Goal: Transaction & Acquisition: Purchase product/service

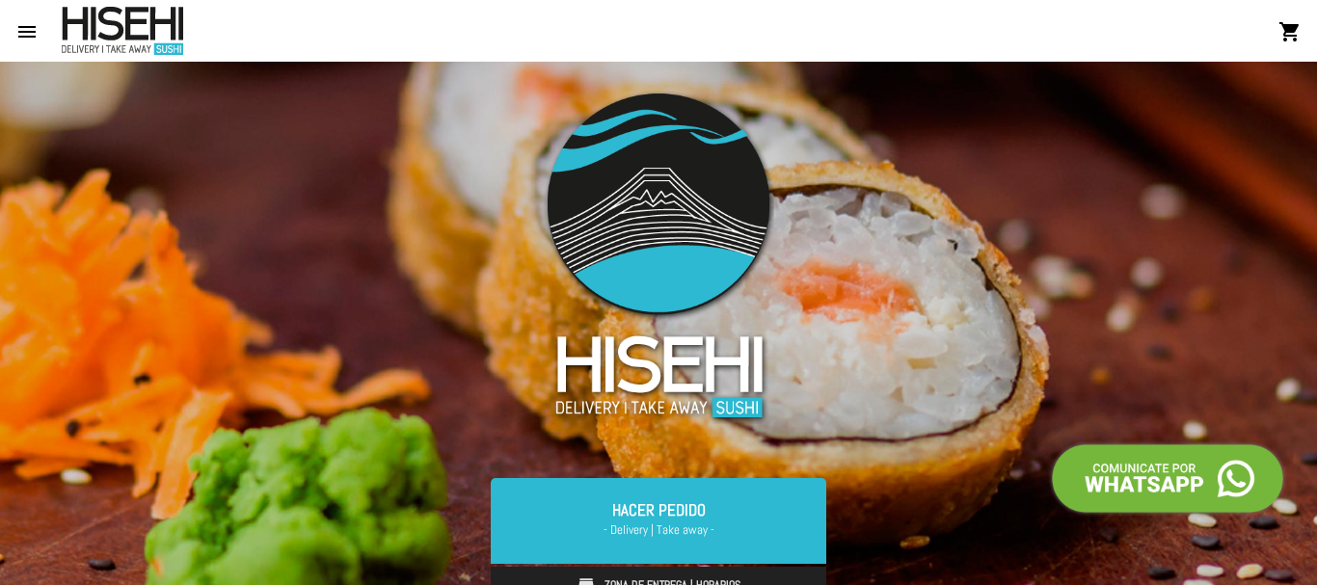
scroll to position [524, 0]
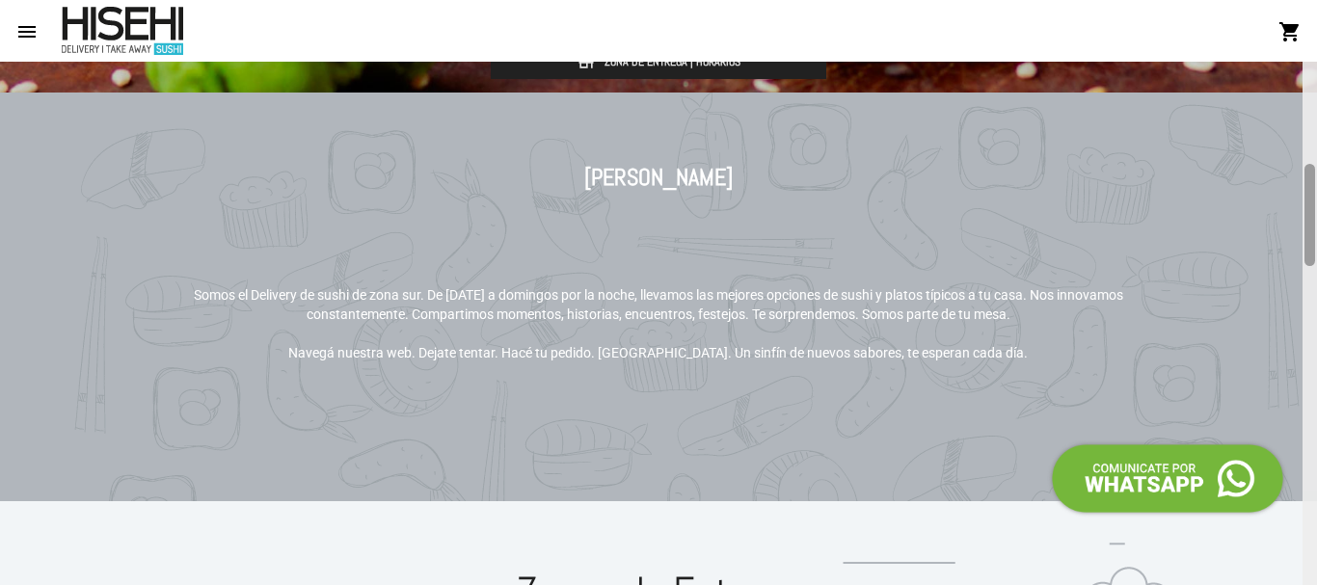
drag, startPoint x: 1316, startPoint y: 93, endPoint x: 1310, endPoint y: 171, distance: 78.3
click at [1310, 171] on div at bounding box center [1310, 324] width 14 height 524
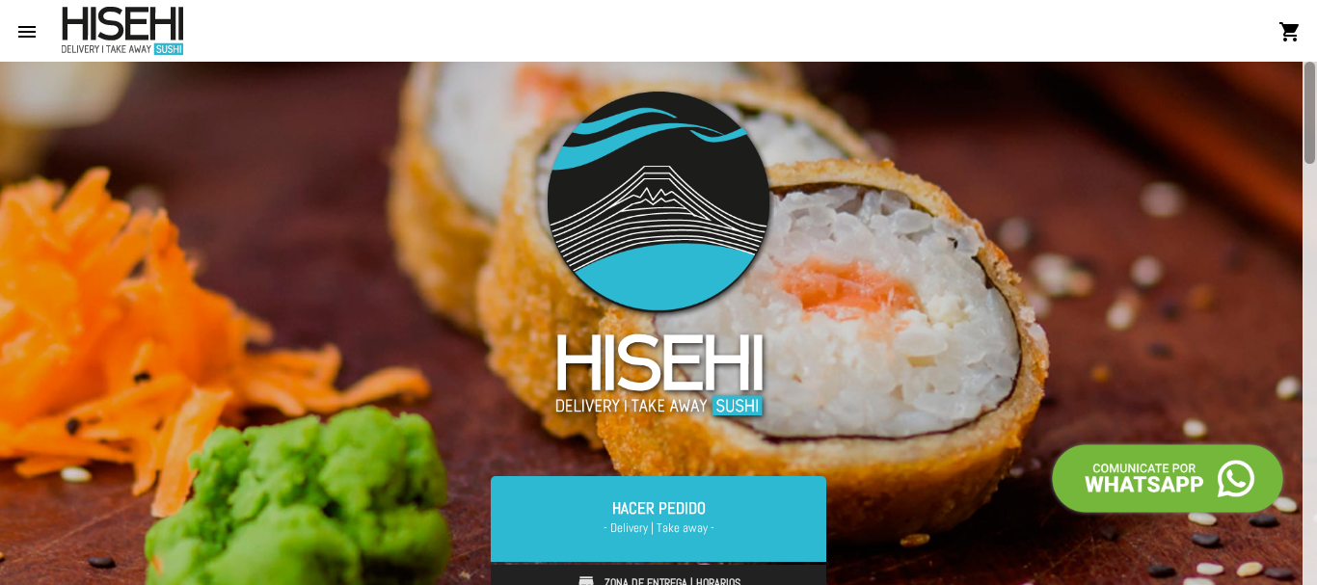
scroll to position [0, 0]
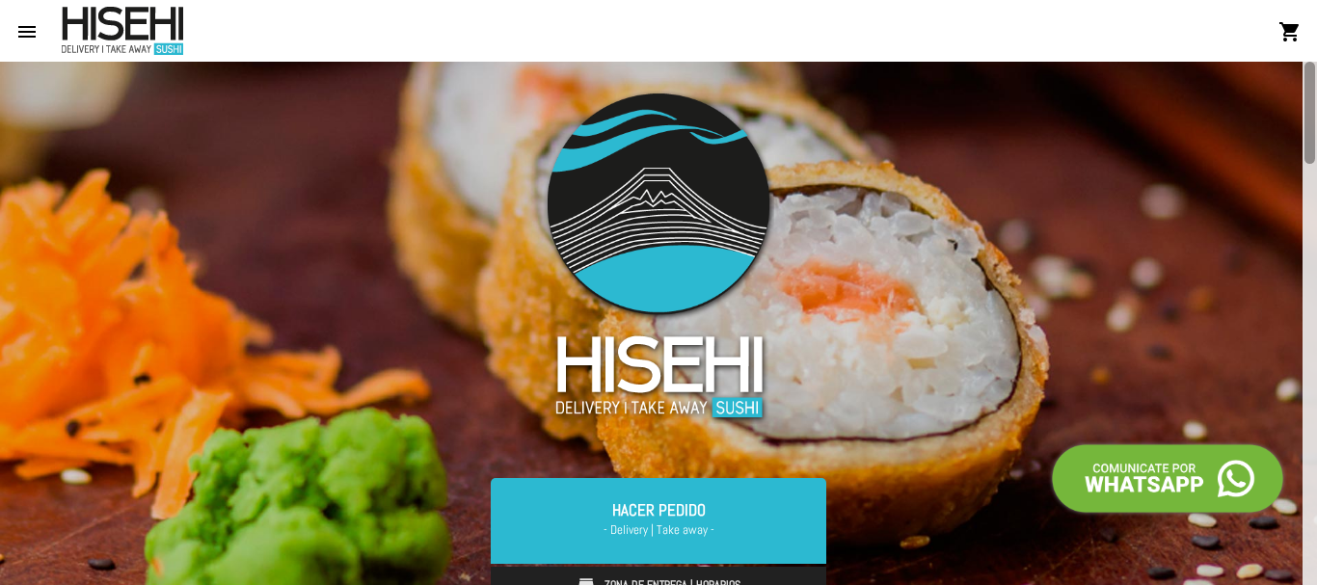
drag, startPoint x: 1316, startPoint y: 105, endPoint x: 1316, endPoint y: 69, distance: 35.7
click at [1316, 69] on div at bounding box center [1310, 324] width 14 height 524
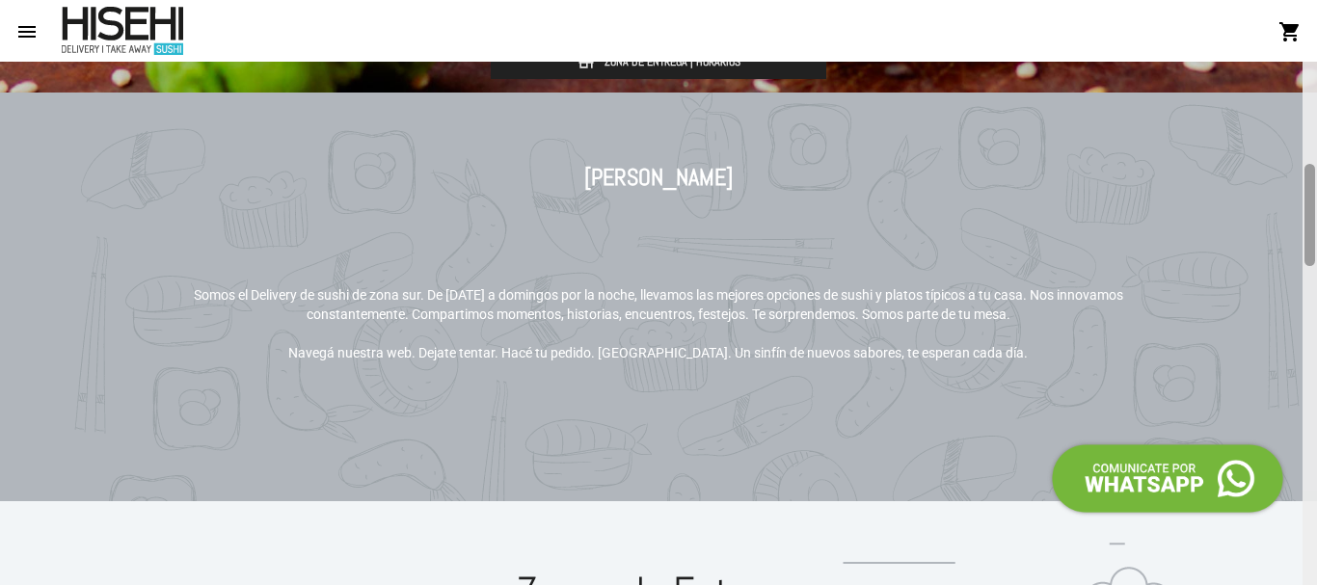
drag, startPoint x: 1316, startPoint y: 91, endPoint x: 1315, endPoint y: 137, distance: 46.3
click at [1315, 137] on div at bounding box center [1310, 324] width 14 height 524
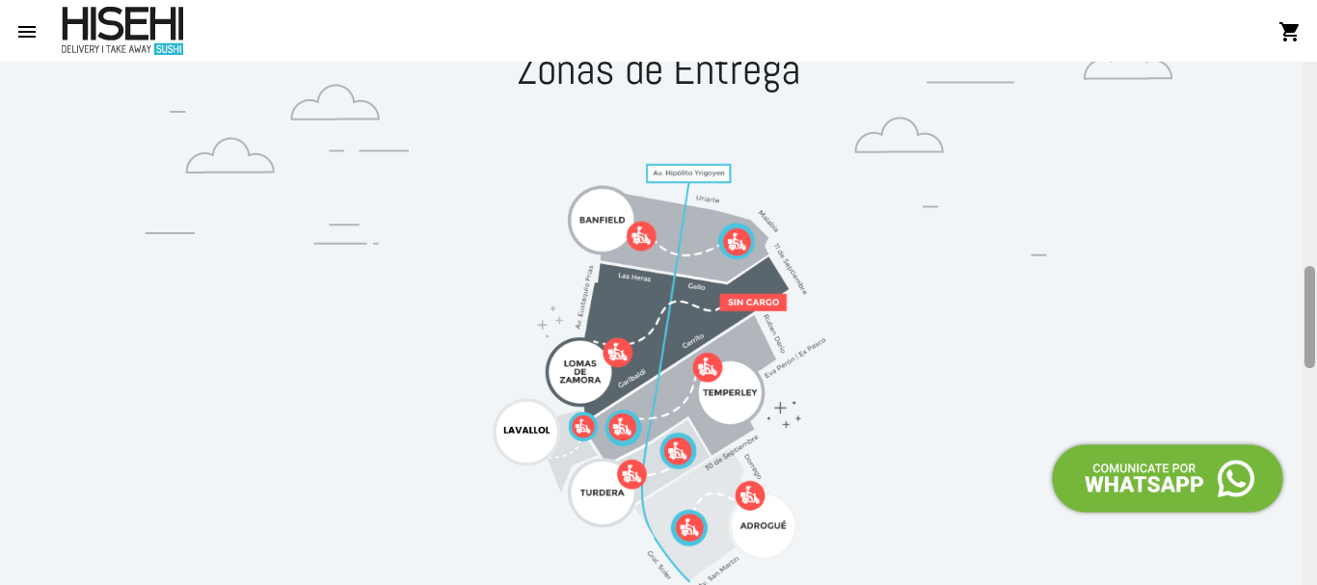
drag, startPoint x: 1316, startPoint y: 189, endPoint x: 1316, endPoint y: 167, distance: 22.2
click at [1316, 167] on div at bounding box center [1310, 324] width 14 height 524
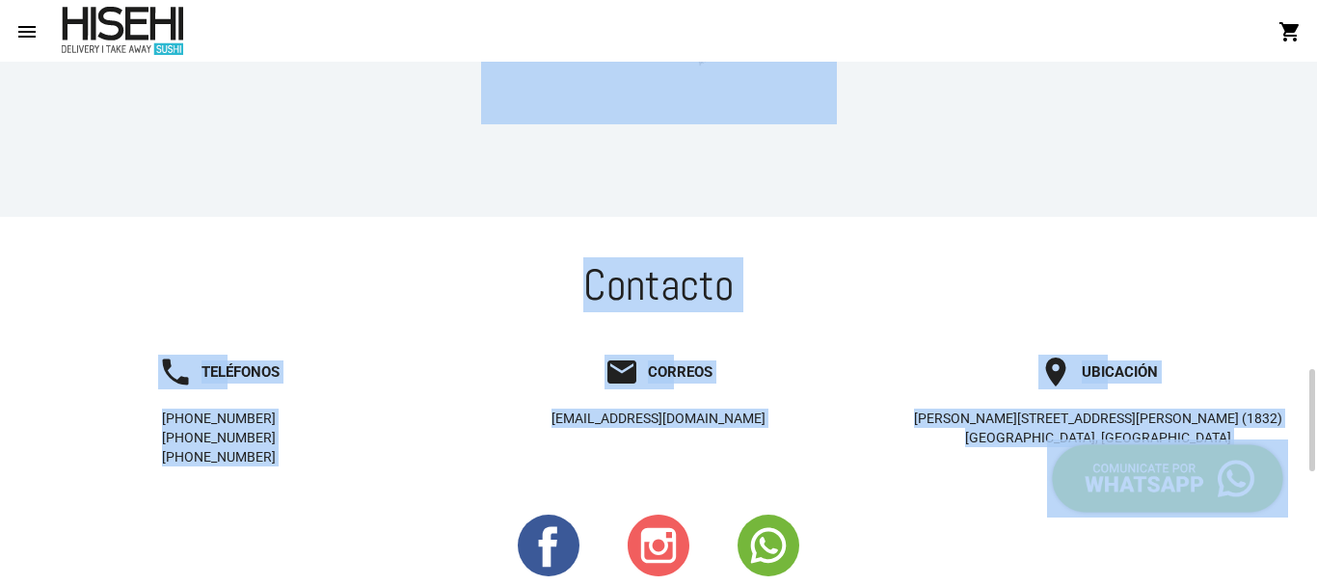
drag, startPoint x: 1316, startPoint y: 290, endPoint x: 1316, endPoint y: 45, distance: 244.9
click at [1316, 45] on div "menu shopping_cart account_circle Registrarse - Ingresar home Inicio restaurant…" at bounding box center [658, 31] width 1317 height 62
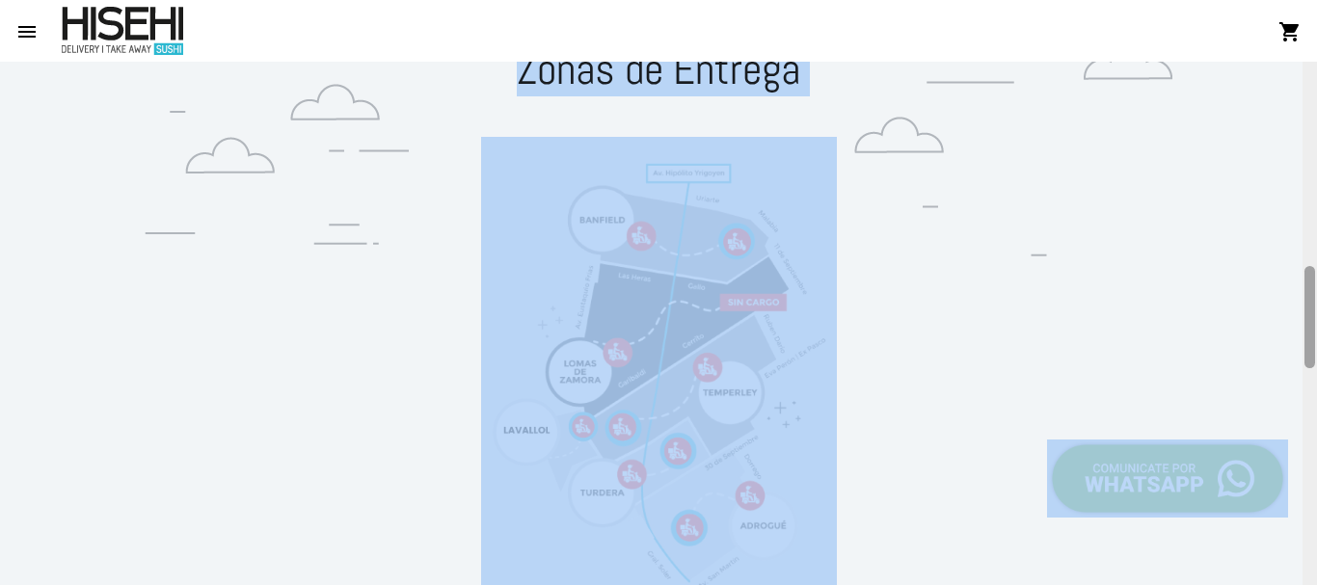
click at [1316, 114] on div at bounding box center [1310, 324] width 14 height 524
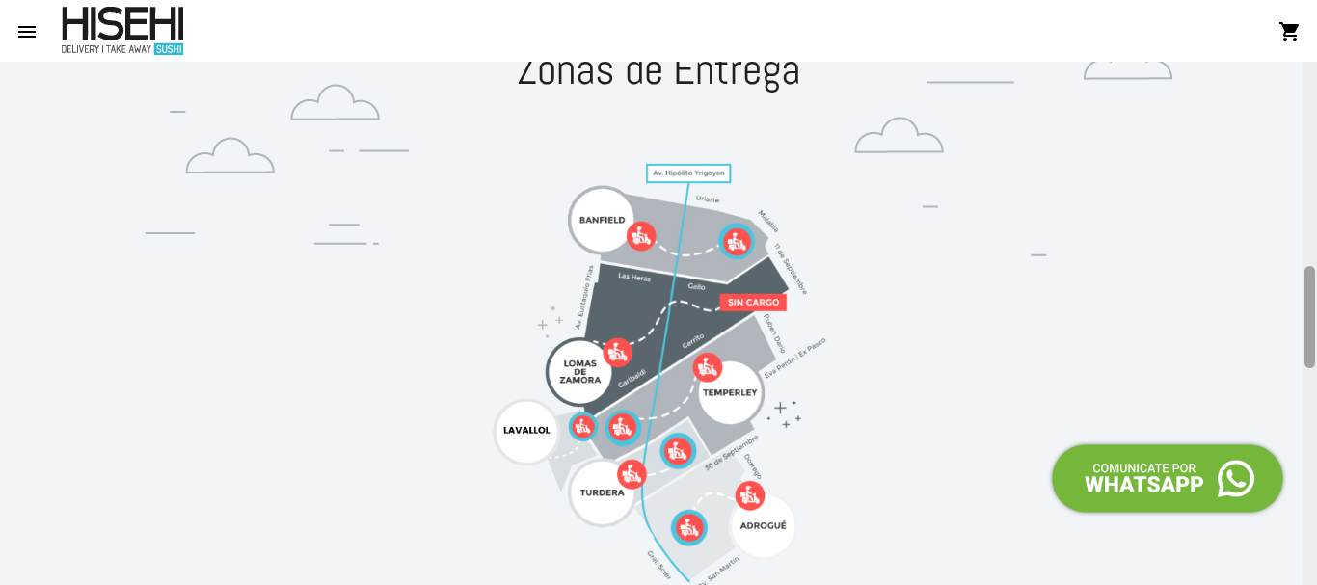
click at [1316, 107] on div at bounding box center [1310, 324] width 14 height 524
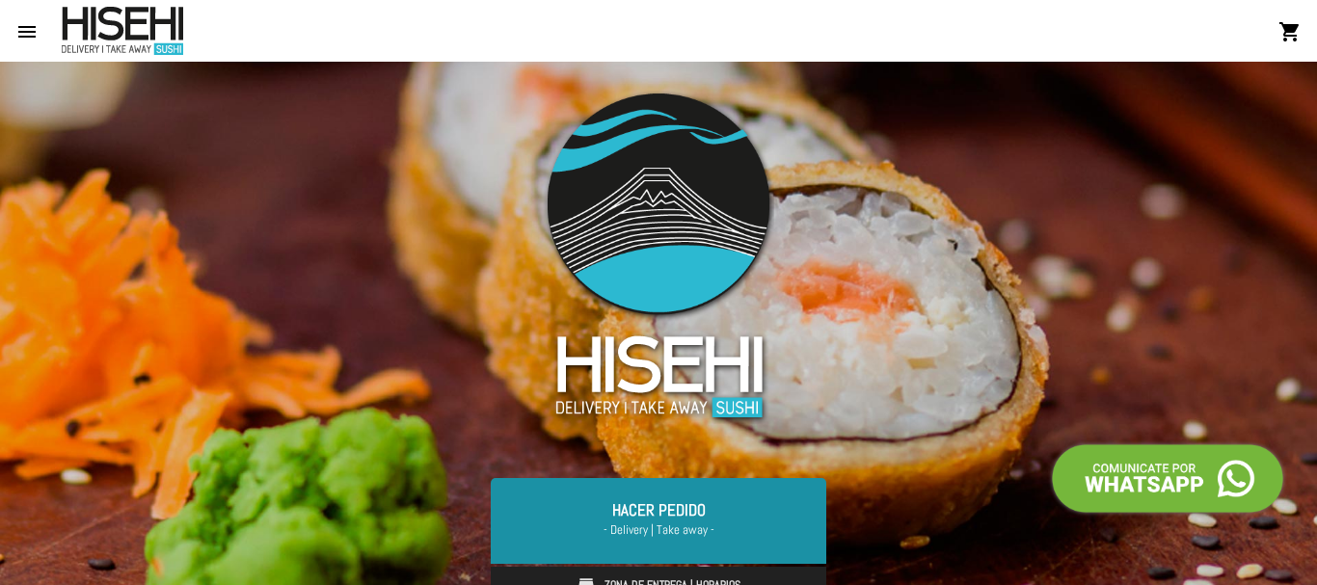
click at [741, 543] on link "Hacer Pedido - Delivery | Take away -" at bounding box center [659, 520] width 336 height 85
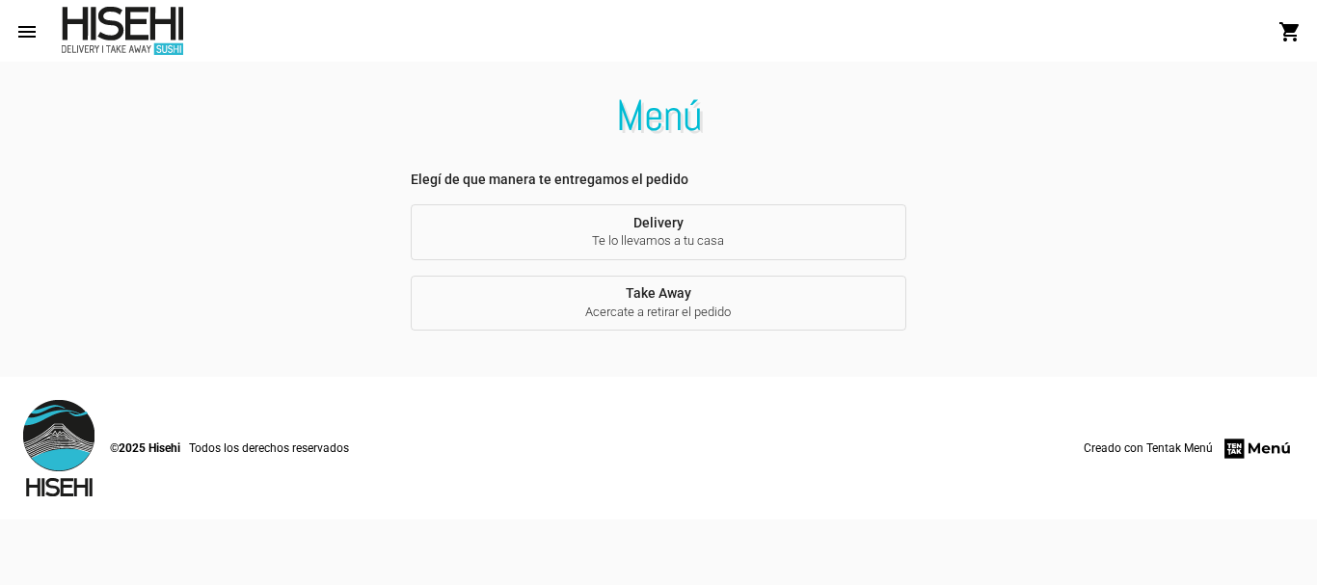
click at [739, 243] on span "Te lo llevamos a tu casa" at bounding box center [658, 240] width 465 height 17
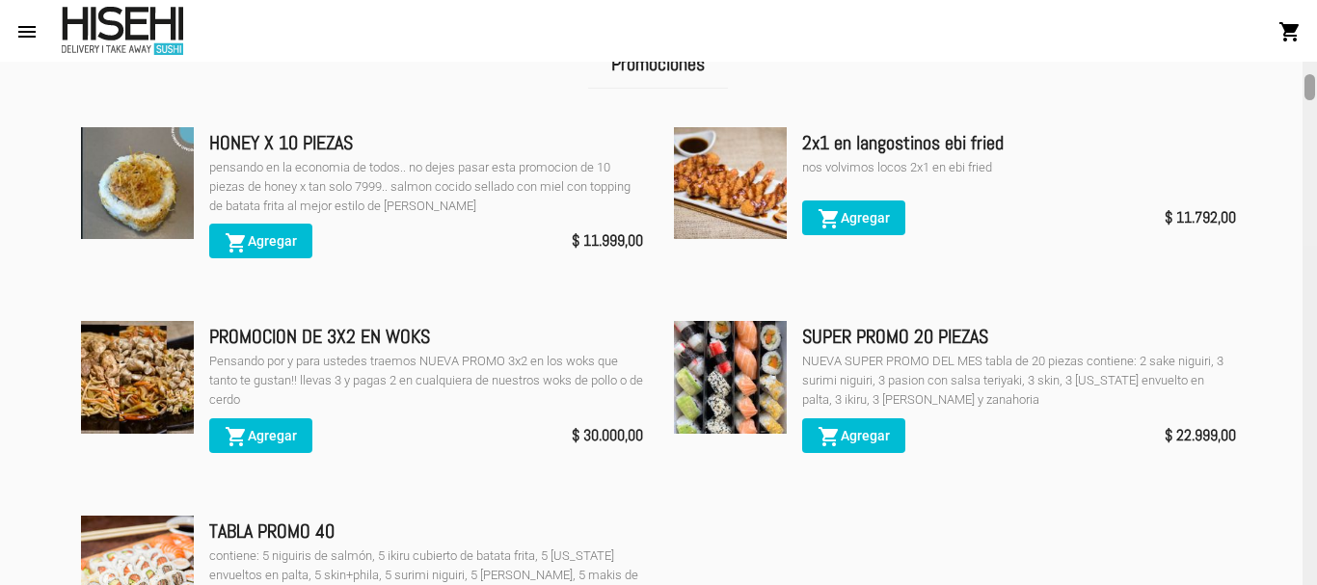
scroll to position [420, 0]
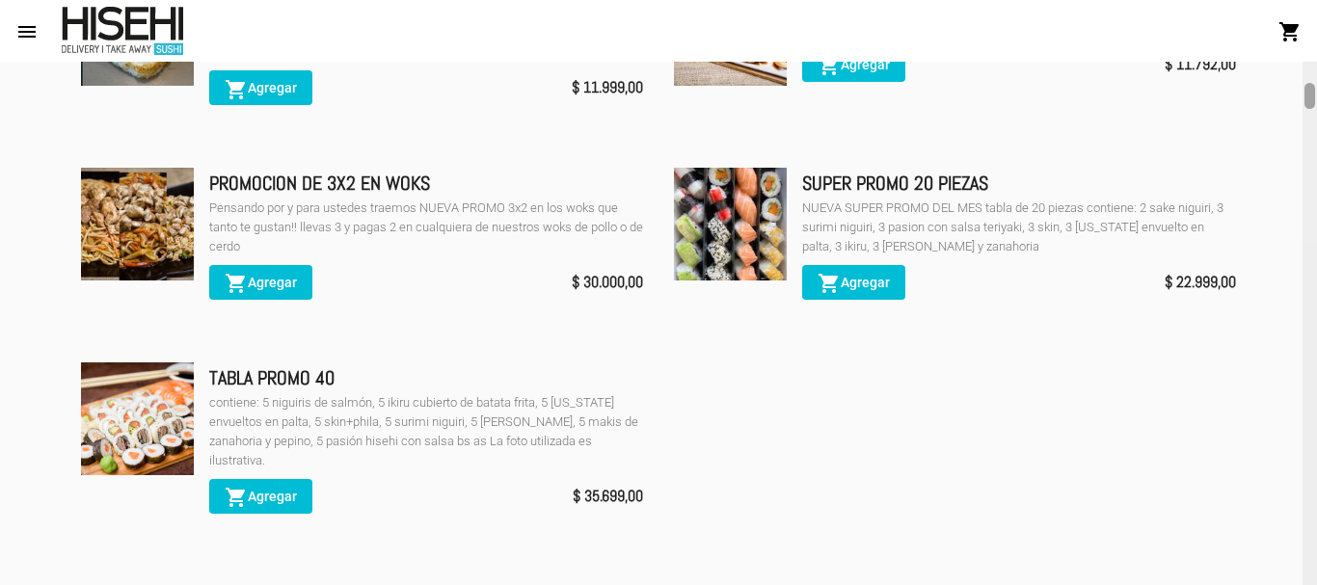
drag, startPoint x: 1307, startPoint y: 83, endPoint x: 1306, endPoint y: 104, distance: 21.3
click at [1306, 104] on div at bounding box center [1310, 96] width 11 height 26
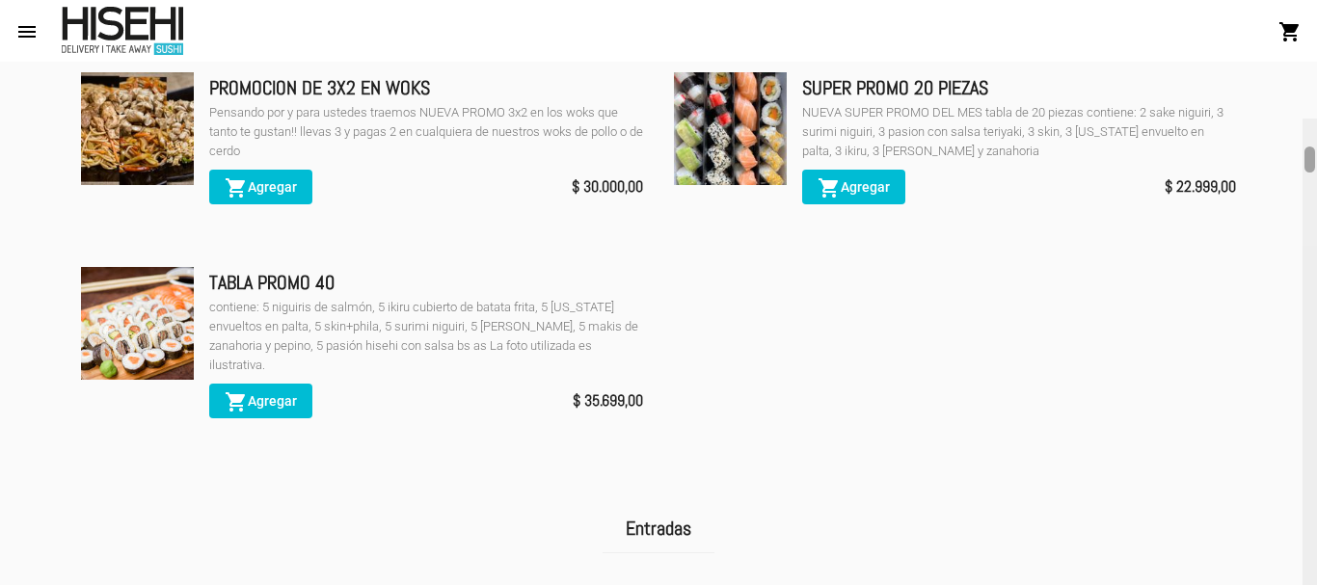
scroll to position [611, 0]
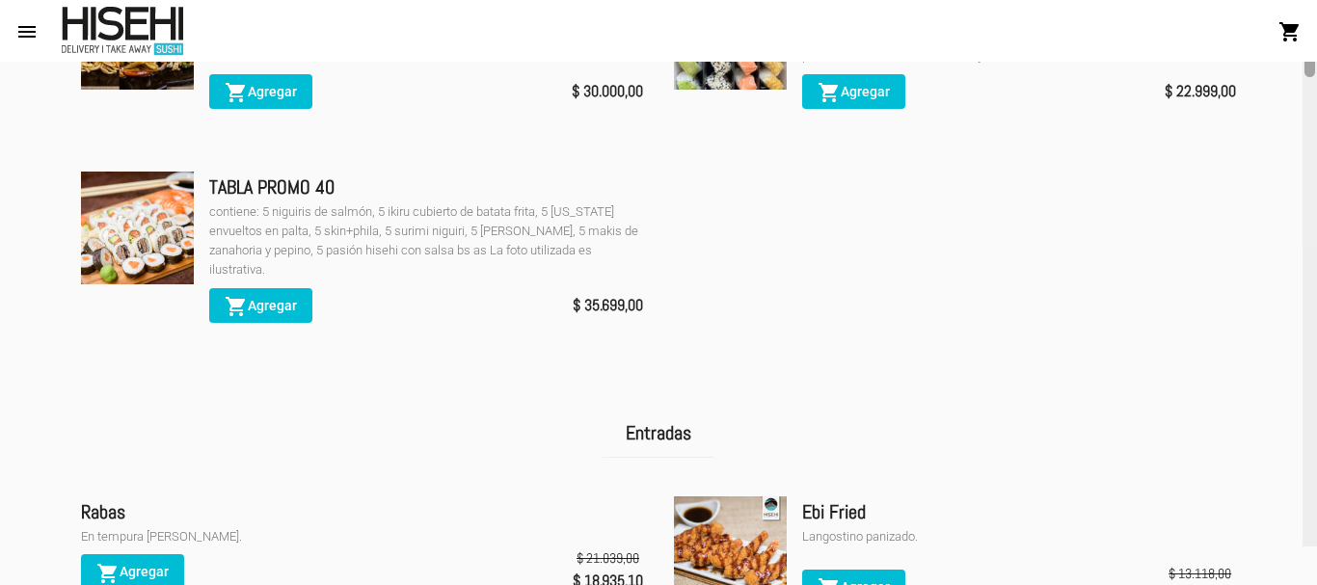
click at [1306, 77] on div at bounding box center [1310, 64] width 11 height 26
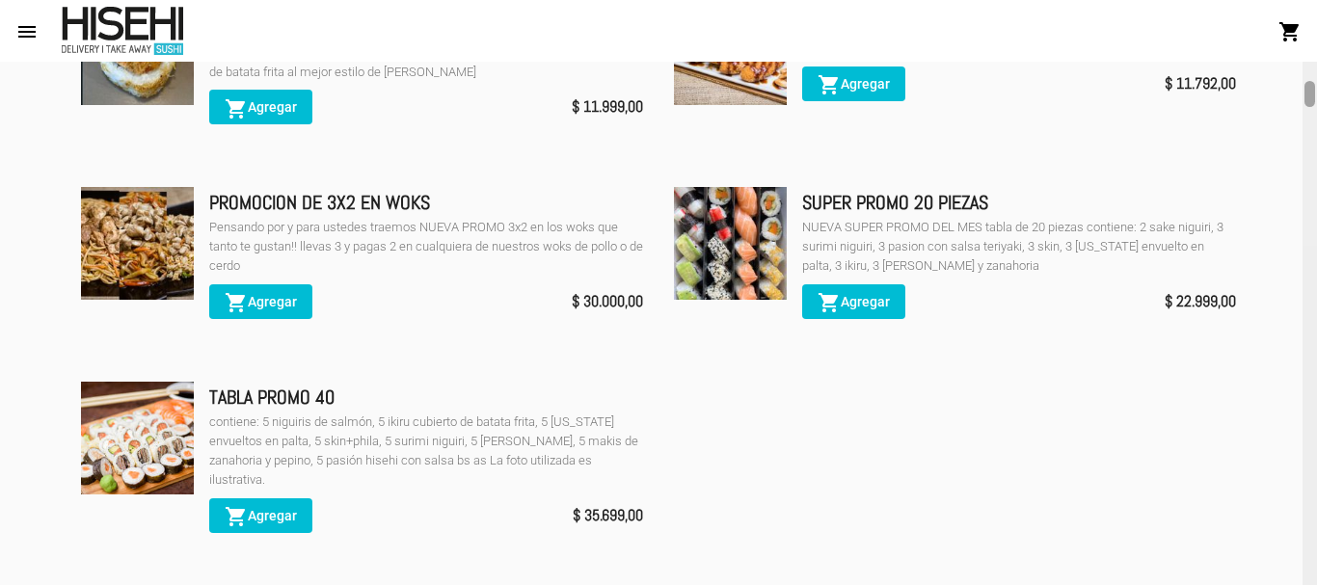
scroll to position [477, 0]
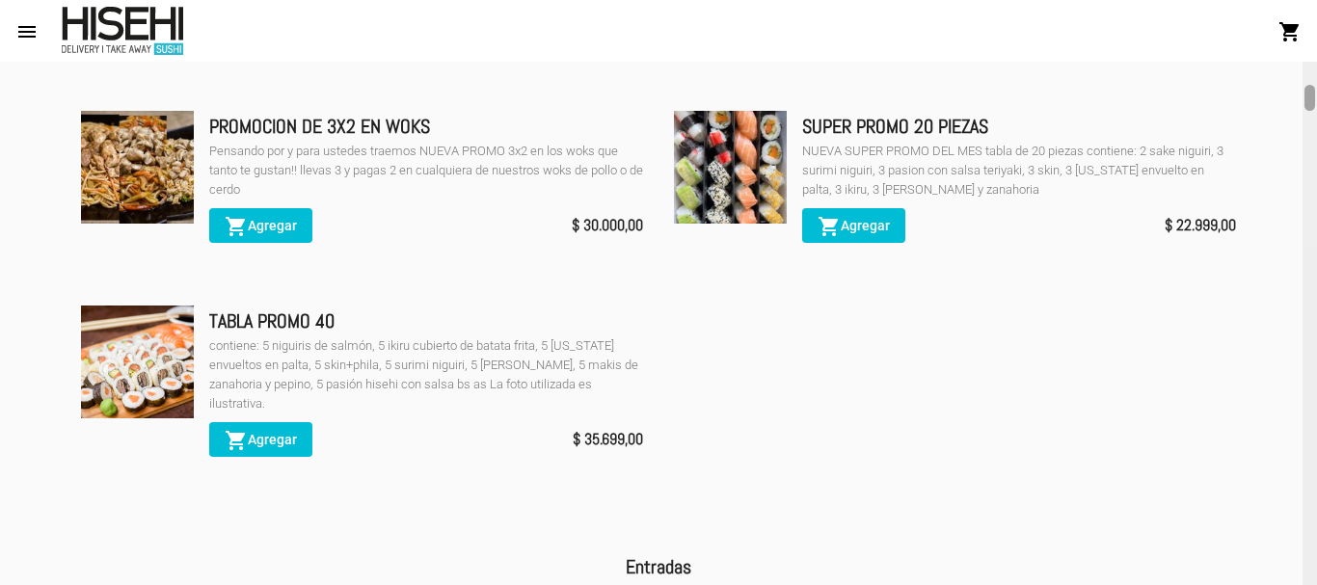
click at [1314, 102] on div at bounding box center [1310, 98] width 11 height 26
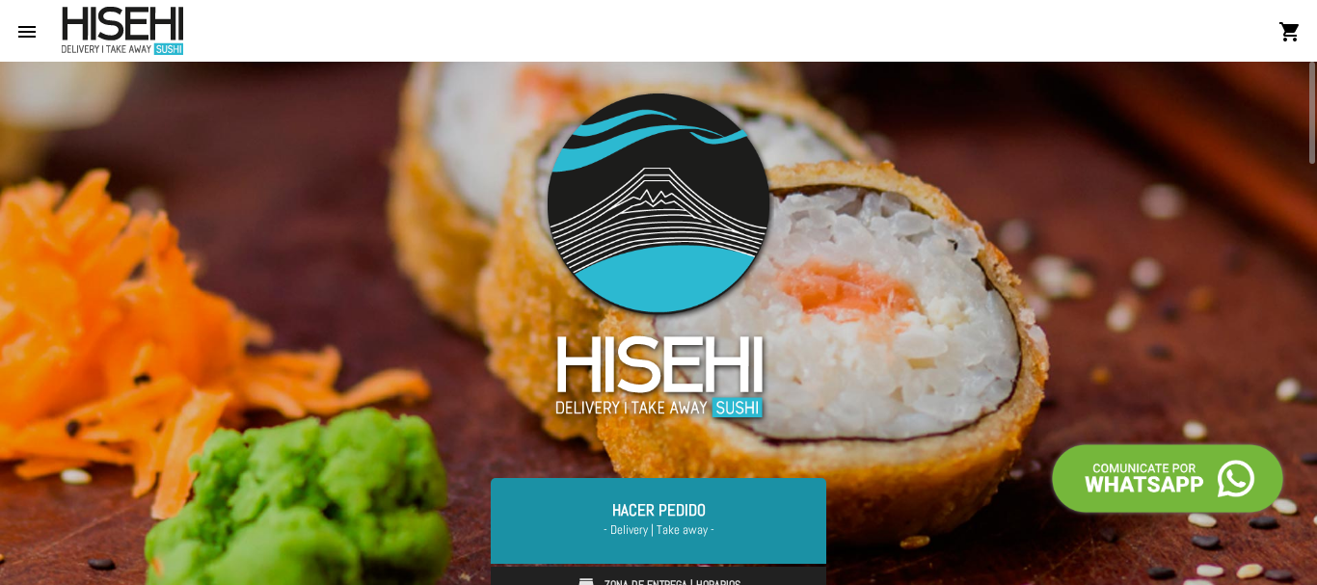
click at [662, 522] on span "- Delivery | Take away -" at bounding box center [658, 530] width 289 height 19
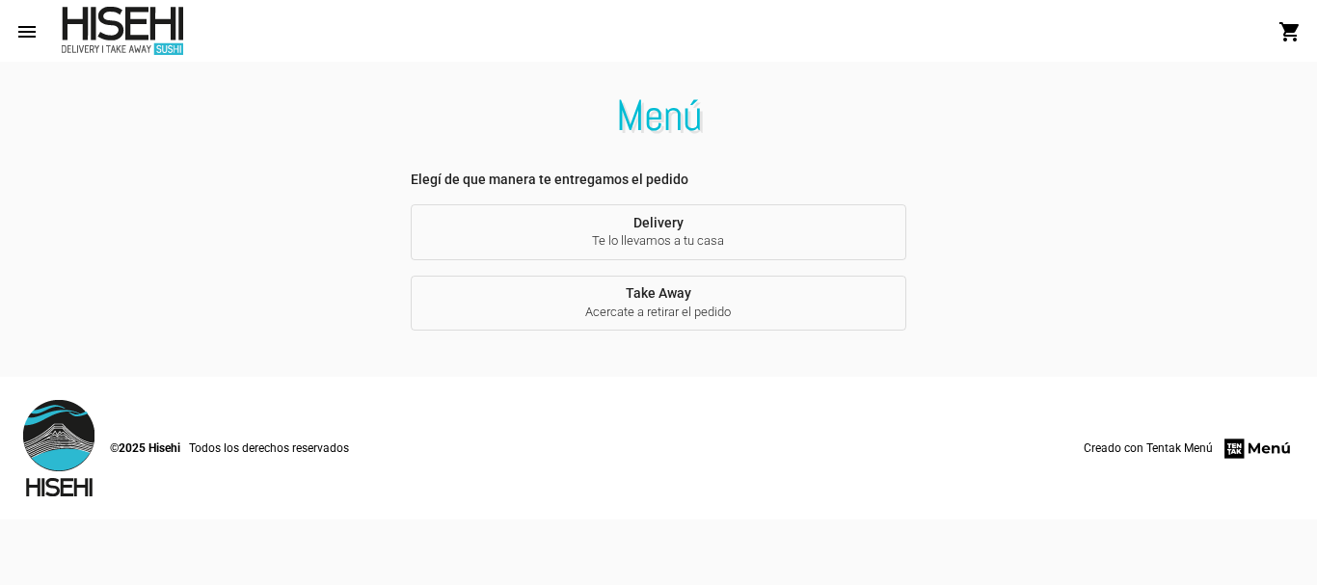
click at [24, 22] on mat-icon "menu" at bounding box center [26, 31] width 23 height 23
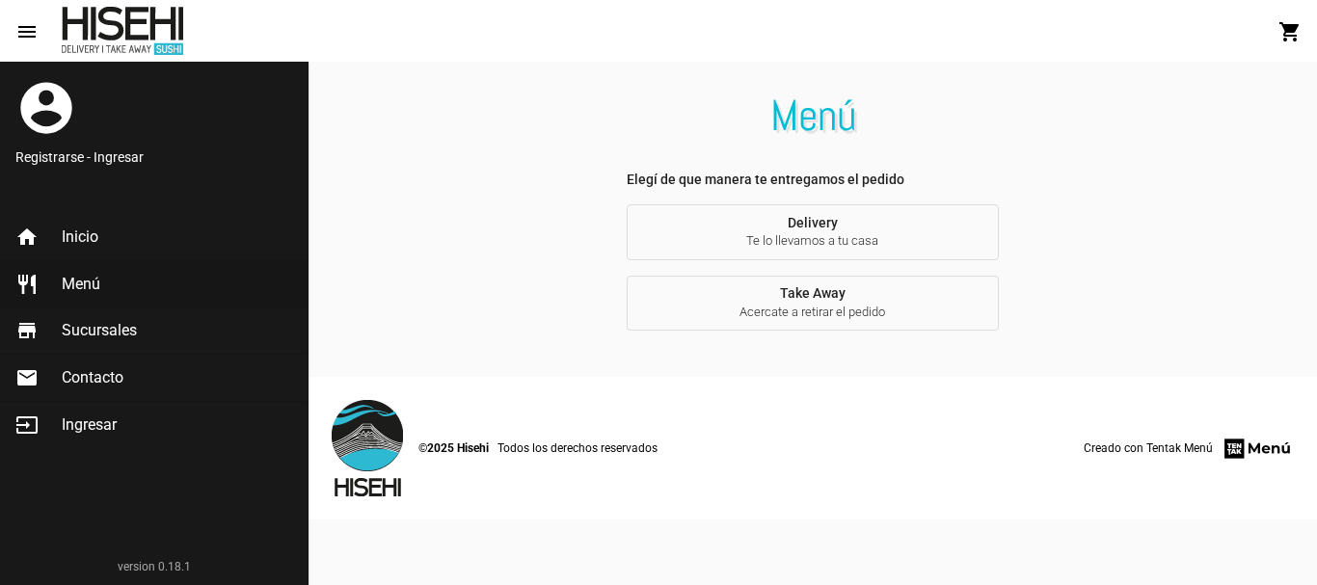
click at [70, 280] on span "Menú" at bounding box center [81, 284] width 39 height 19
click at [85, 283] on span "Menú" at bounding box center [81, 284] width 39 height 19
click at [68, 230] on span "Inicio" at bounding box center [80, 237] width 37 height 19
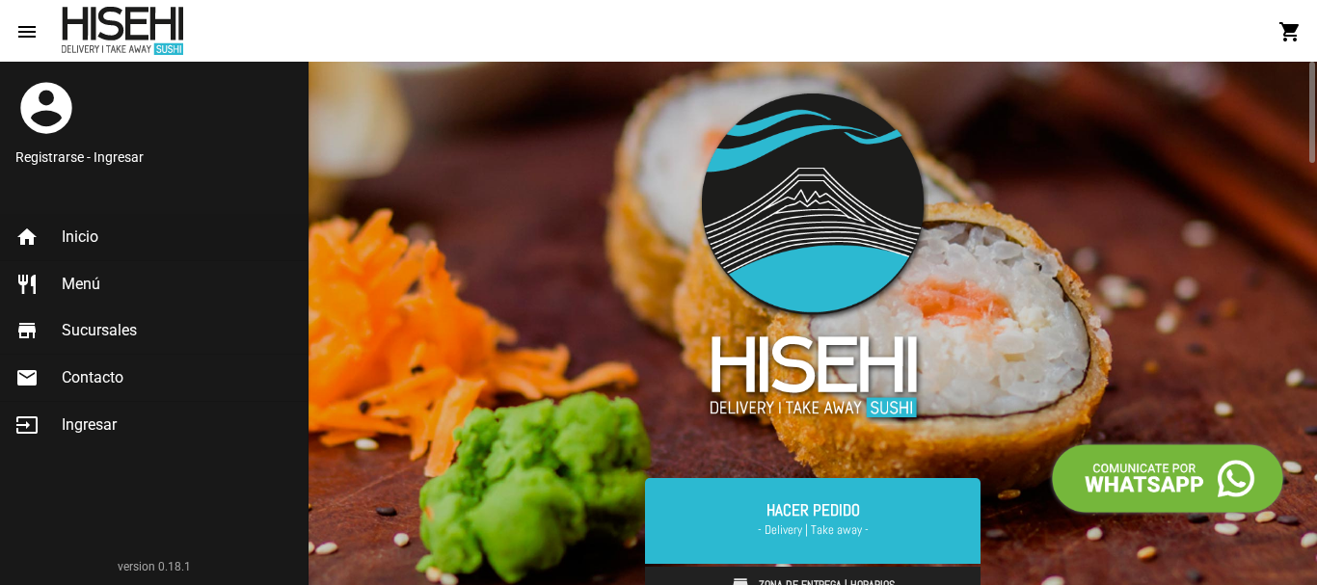
click at [713, 182] on img at bounding box center [813, 256] width 262 height 368
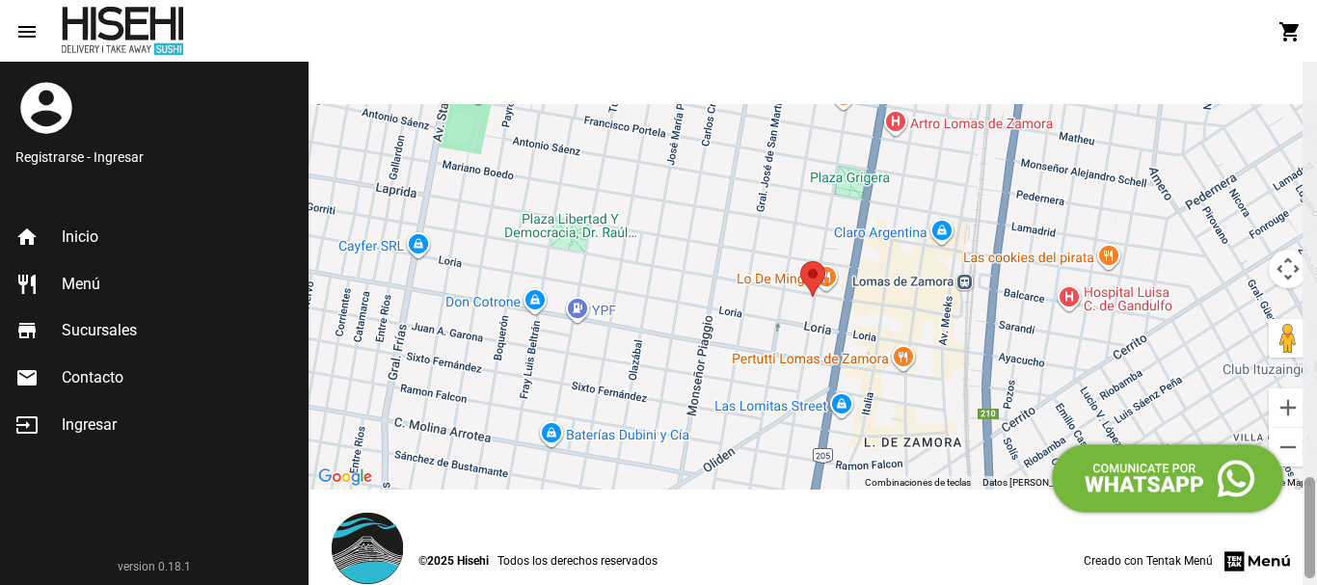
scroll to position [2169, 0]
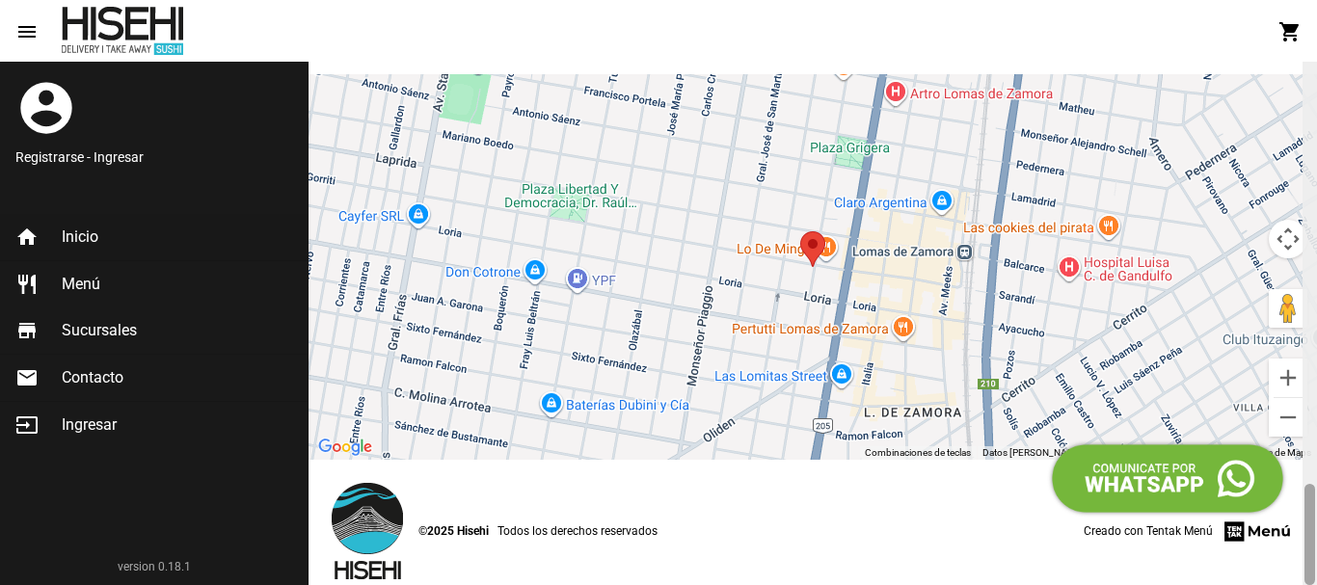
drag, startPoint x: 1311, startPoint y: 87, endPoint x: 976, endPoint y: 566, distance: 585.0
click at [1313, 568] on div at bounding box center [1310, 534] width 11 height 101
click at [80, 277] on span "Menú" at bounding box center [81, 284] width 39 height 19
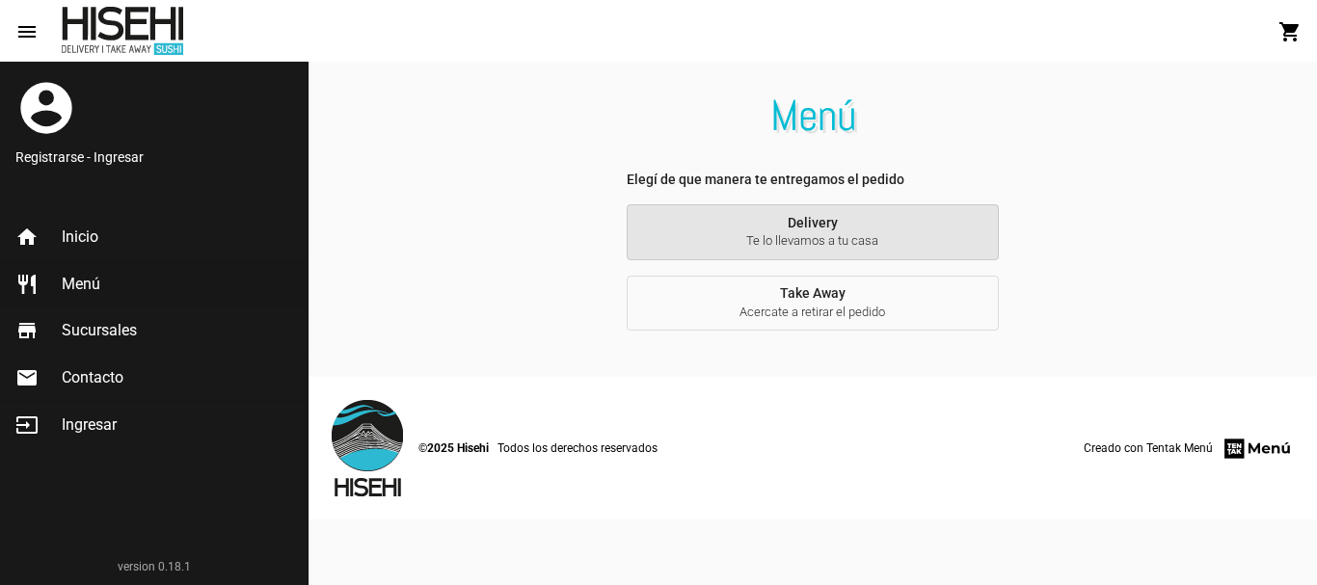
click at [878, 229] on button "Delivery Te lo llevamos a tu casa" at bounding box center [813, 232] width 372 height 56
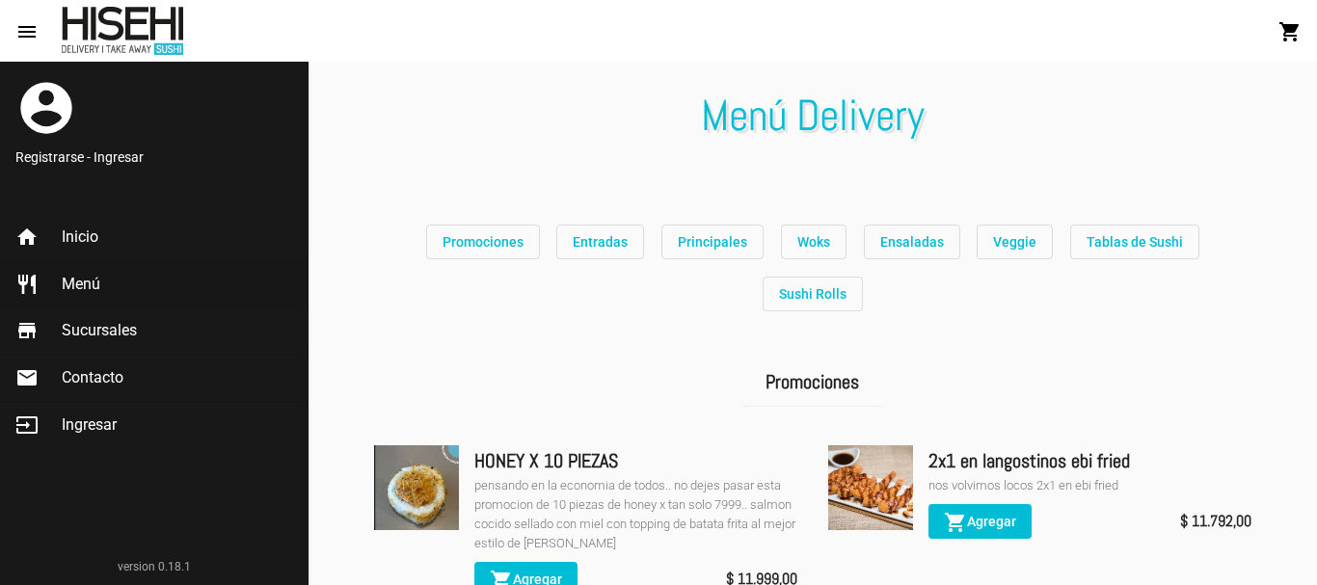
scroll to position [524, 0]
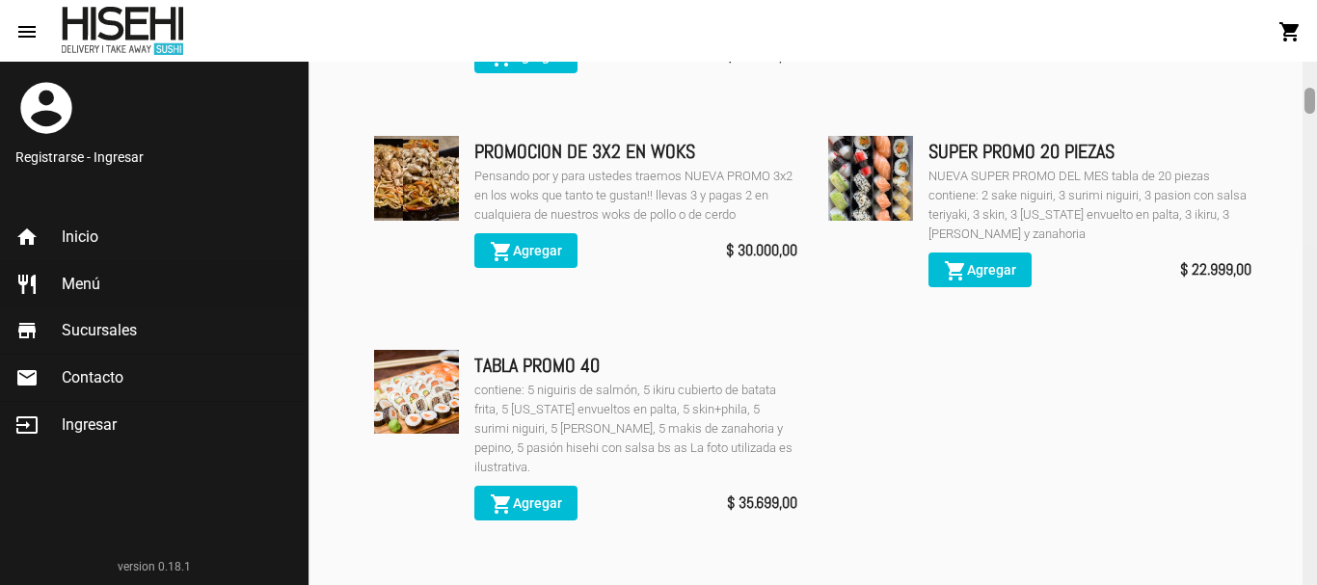
click at [1310, 577] on div at bounding box center [1310, 324] width 14 height 524
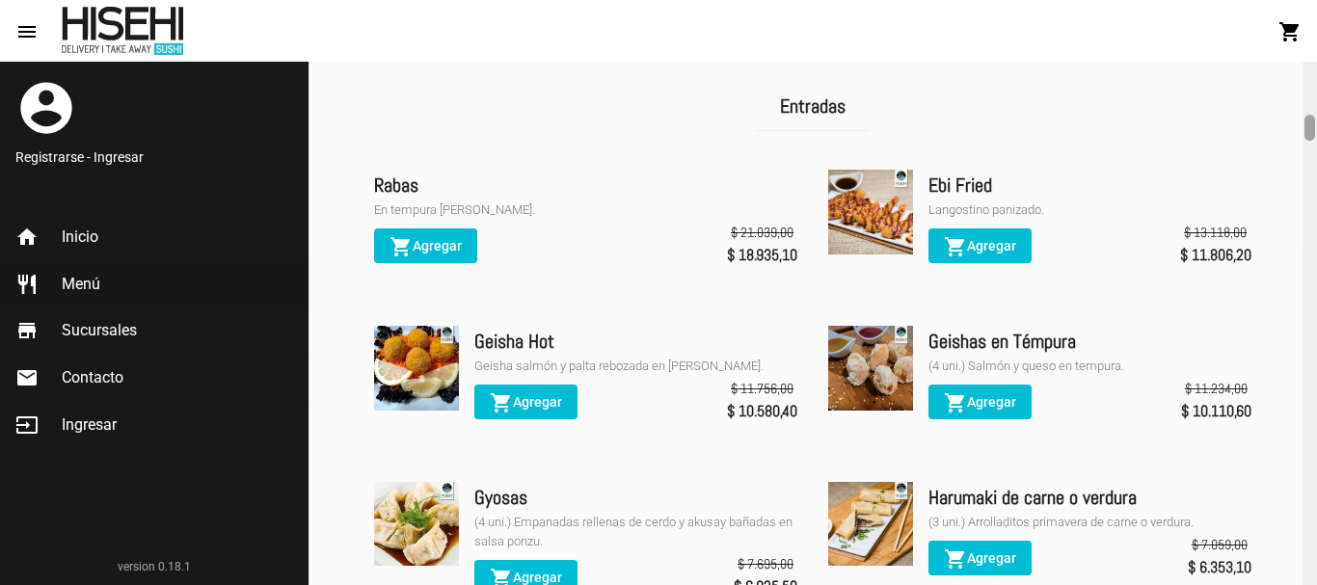
click at [1310, 577] on div at bounding box center [1310, 324] width 14 height 524
click at [976, 170] on div "Ebi Fried" at bounding box center [1090, 185] width 323 height 31
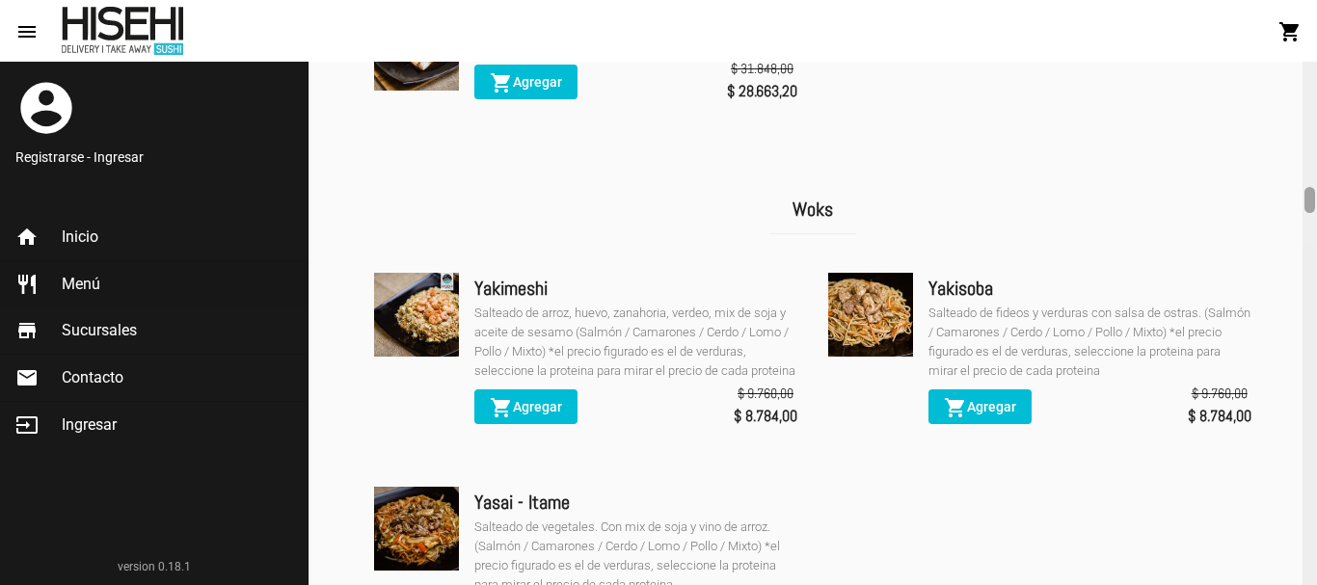
scroll to position [2585, 0]
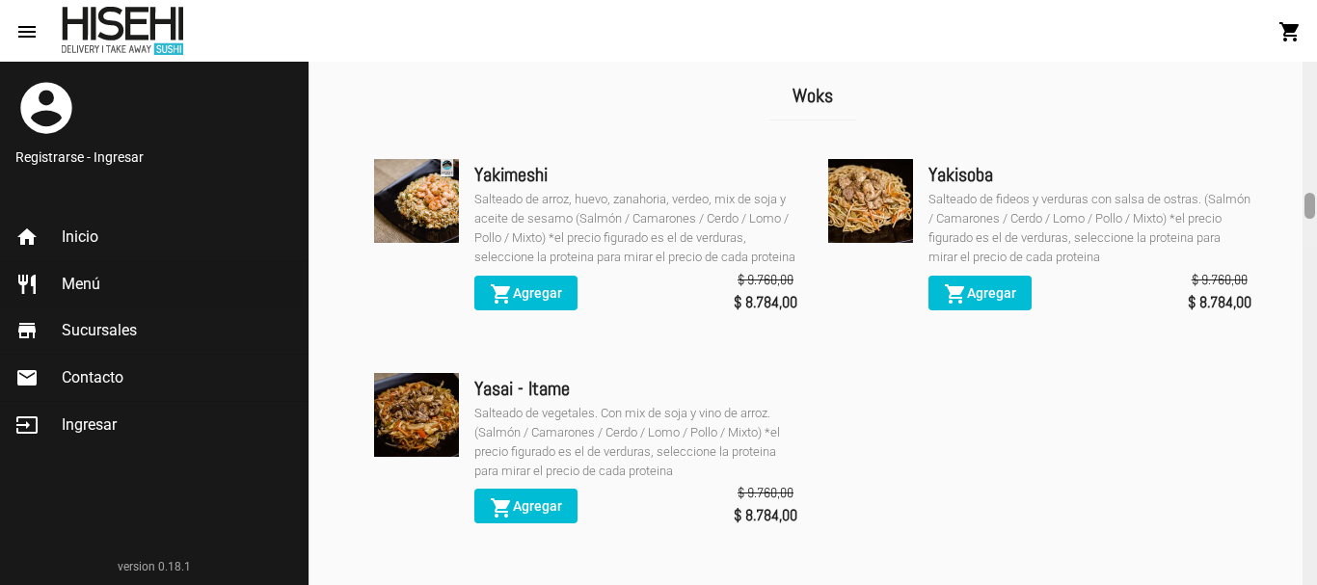
drag, startPoint x: 1311, startPoint y: 124, endPoint x: 1316, endPoint y: 202, distance: 78.3
click at [1316, 202] on div at bounding box center [1310, 324] width 14 height 524
drag, startPoint x: 724, startPoint y: 248, endPoint x: 806, endPoint y: 251, distance: 82.0
click at [806, 251] on ul "Yakimeshi Salteado de arroz, huevo, zanahoria, verdeo, mix de soja y aceite de …" at bounding box center [812, 358] width 907 height 428
click at [535, 276] on button "shopping_cart Agregar" at bounding box center [525, 293] width 103 height 35
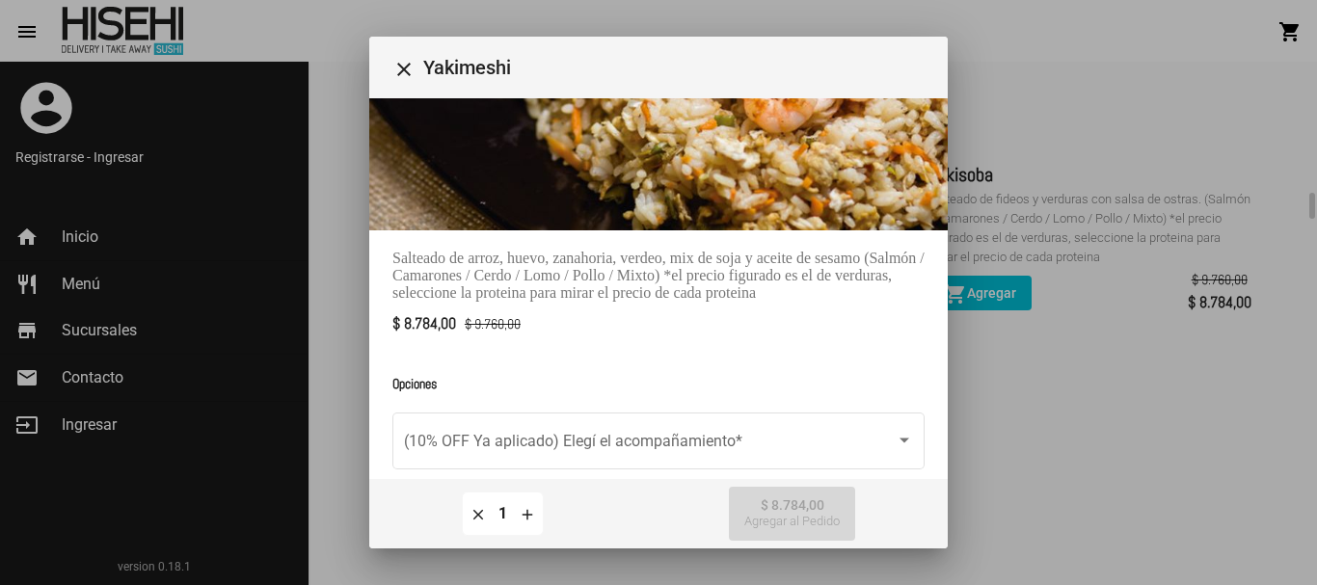
scroll to position [223, 0]
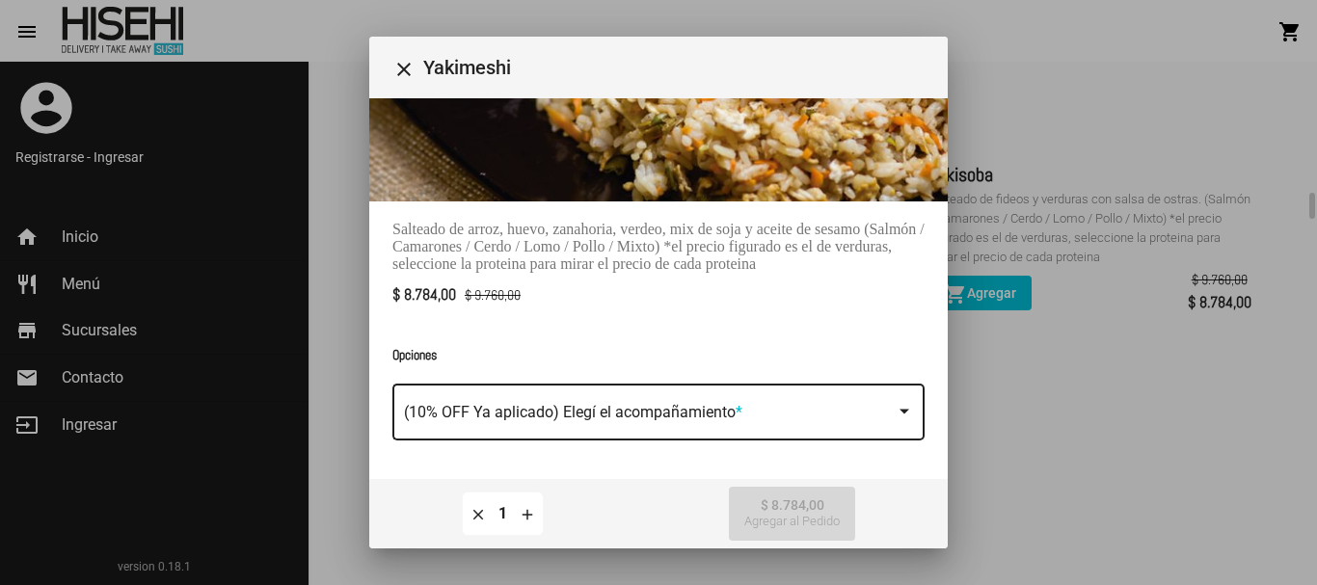
click at [896, 403] on div at bounding box center [904, 411] width 17 height 17
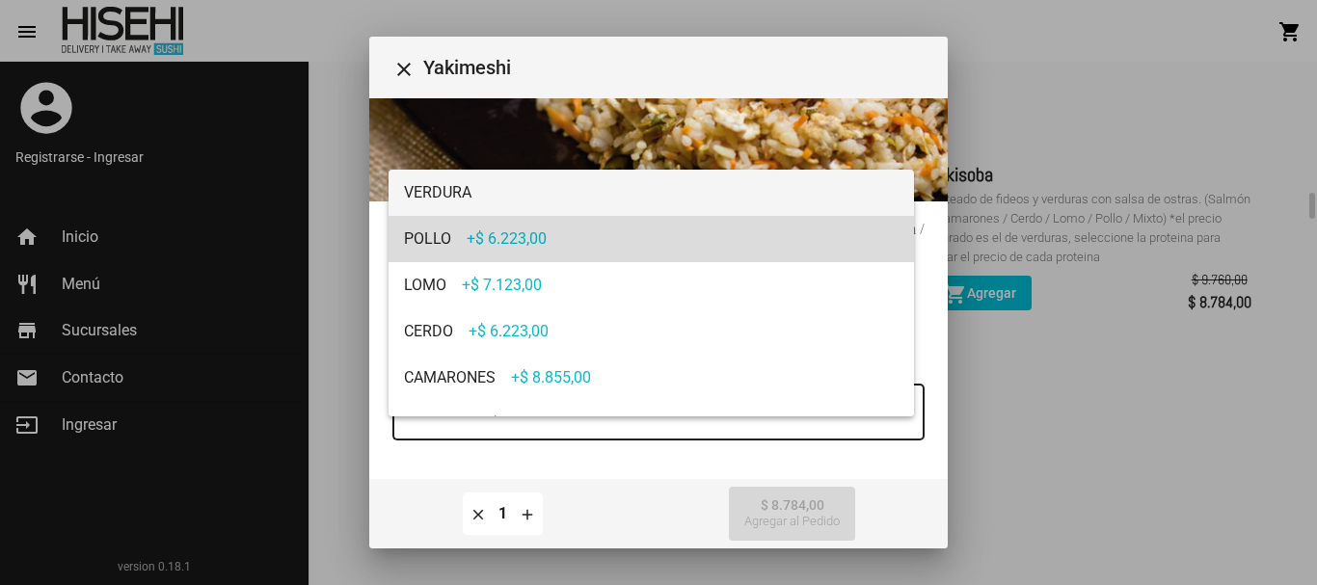
click at [722, 238] on span "POLLO +$ 6.223,00" at bounding box center [651, 239] width 495 height 46
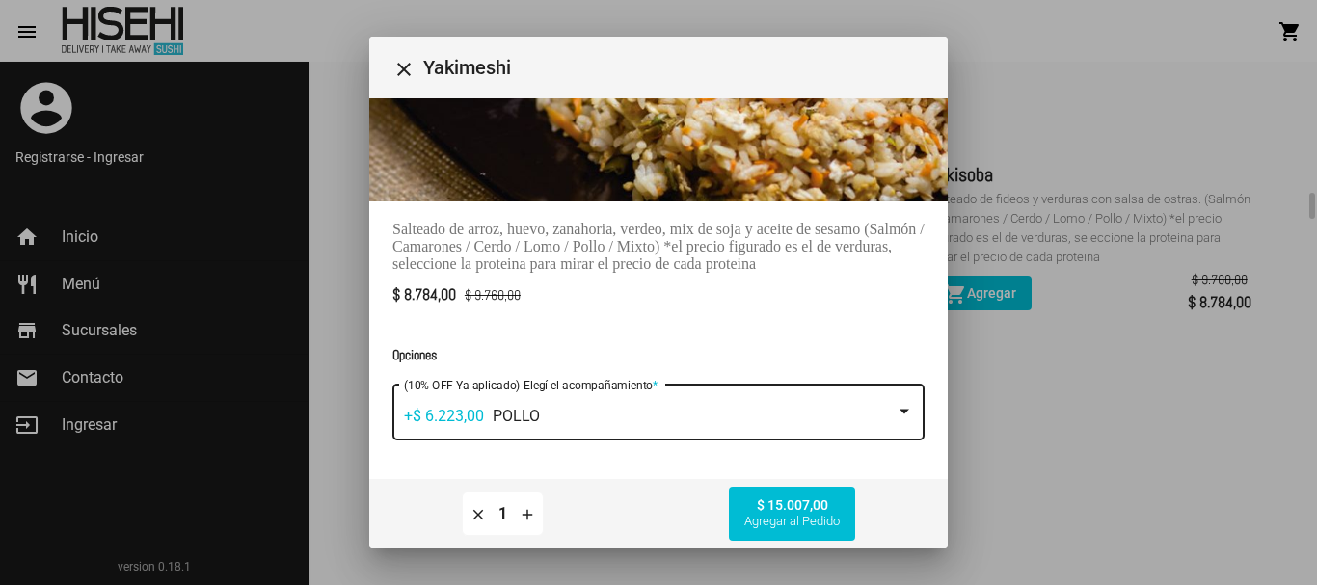
click at [401, 68] on mat-icon "close" at bounding box center [403, 69] width 23 height 23
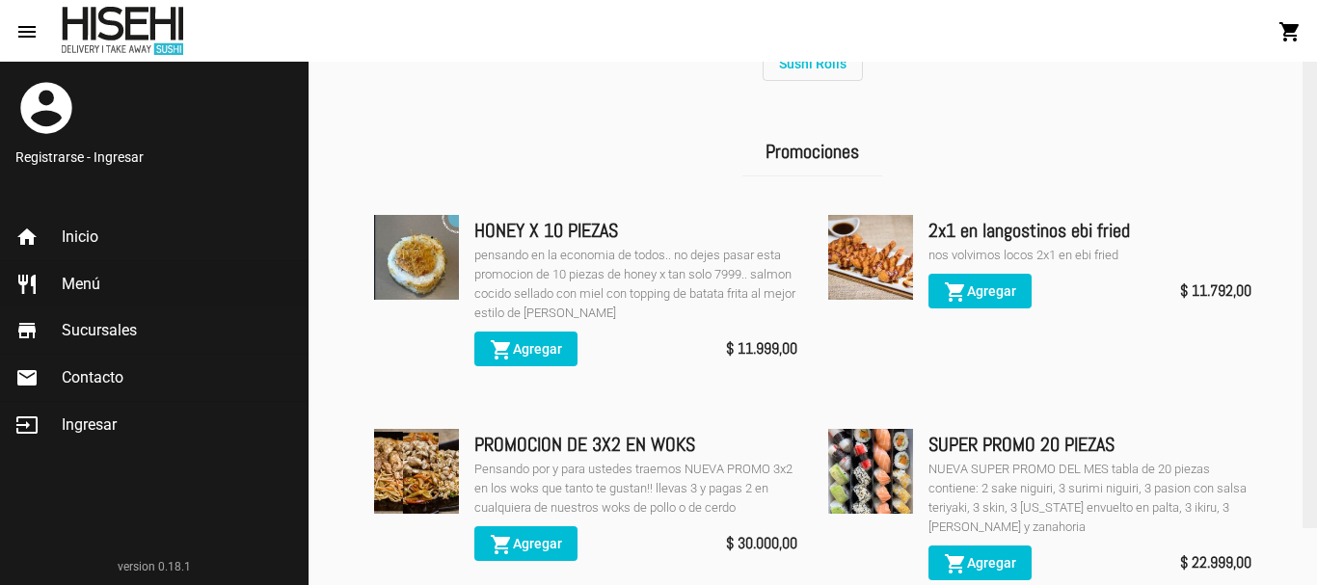
scroll to position [0, 0]
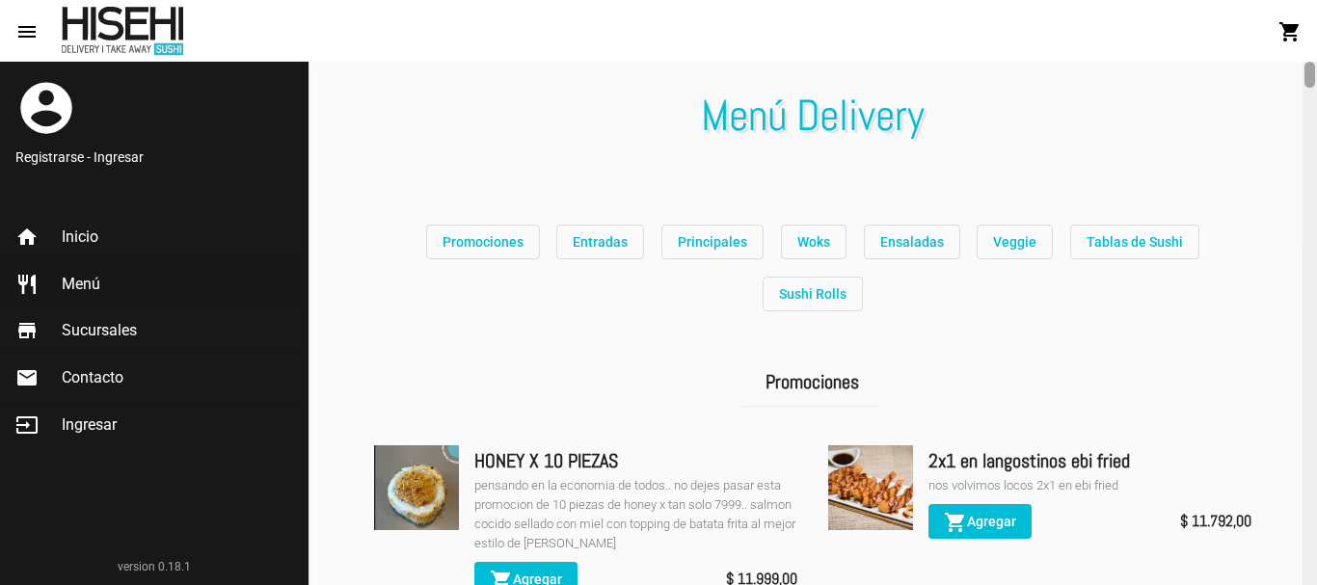
drag, startPoint x: 1306, startPoint y: 202, endPoint x: 1316, endPoint y: 63, distance: 140.2
click at [1316, 63] on div at bounding box center [1310, 324] width 14 height 524
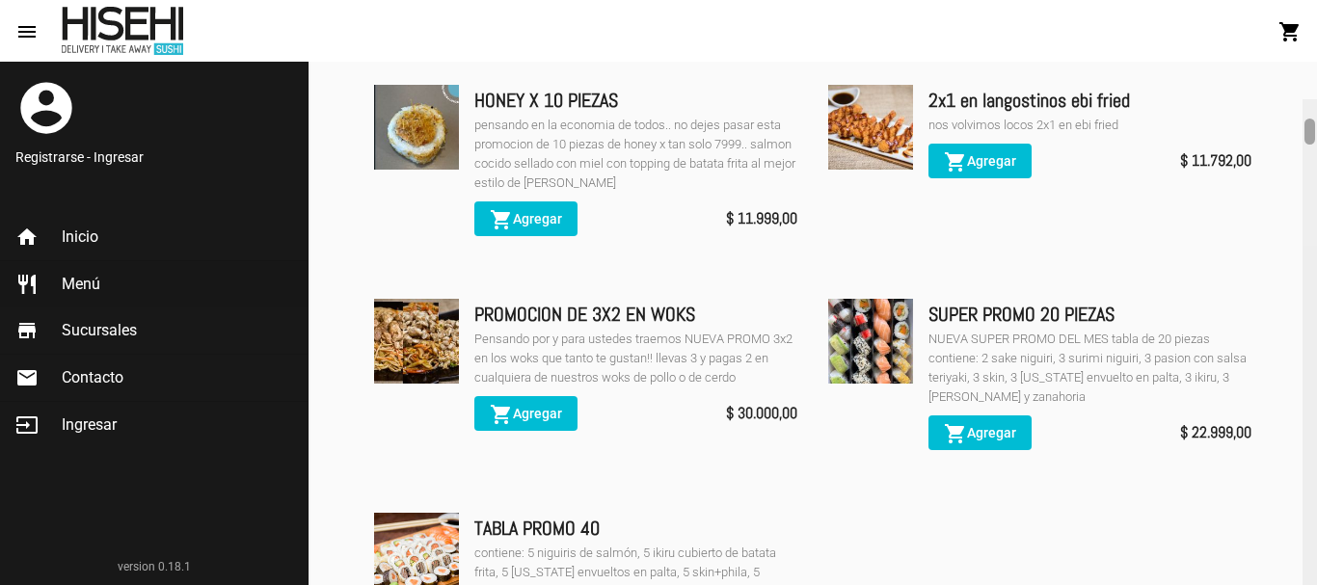
scroll to position [398, 0]
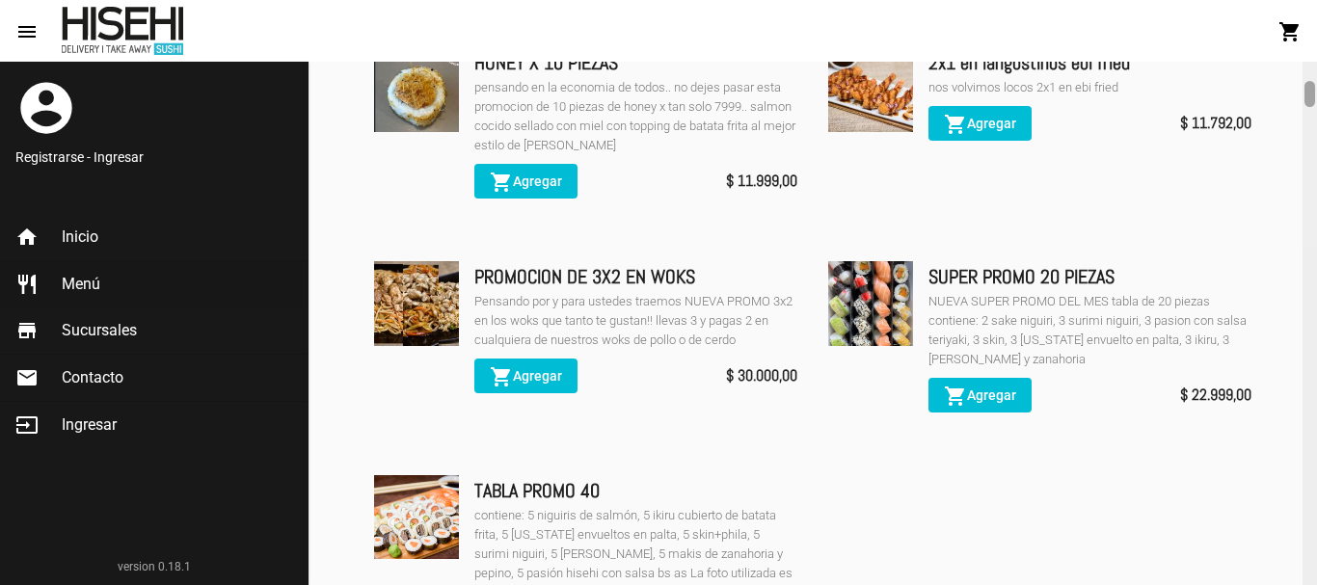
drag, startPoint x: 1313, startPoint y: 72, endPoint x: 1316, endPoint y: 90, distance: 17.6
click at [1316, 90] on div at bounding box center [1310, 324] width 14 height 524
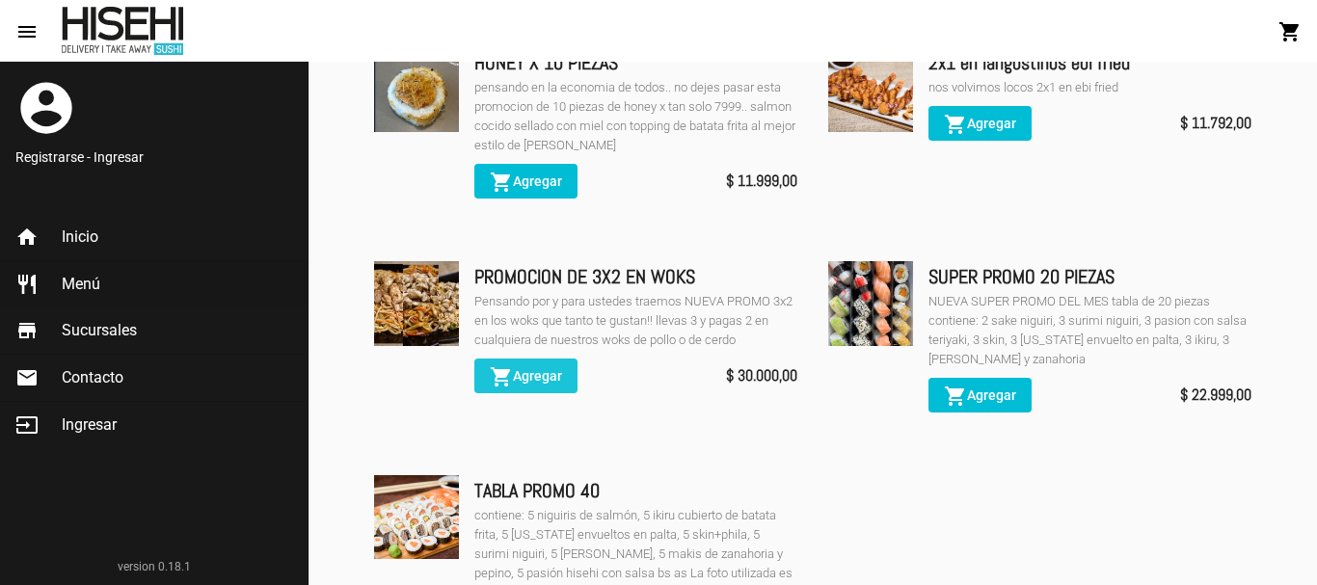
click at [536, 368] on span "shopping_cart Agregar" at bounding box center [526, 375] width 72 height 15
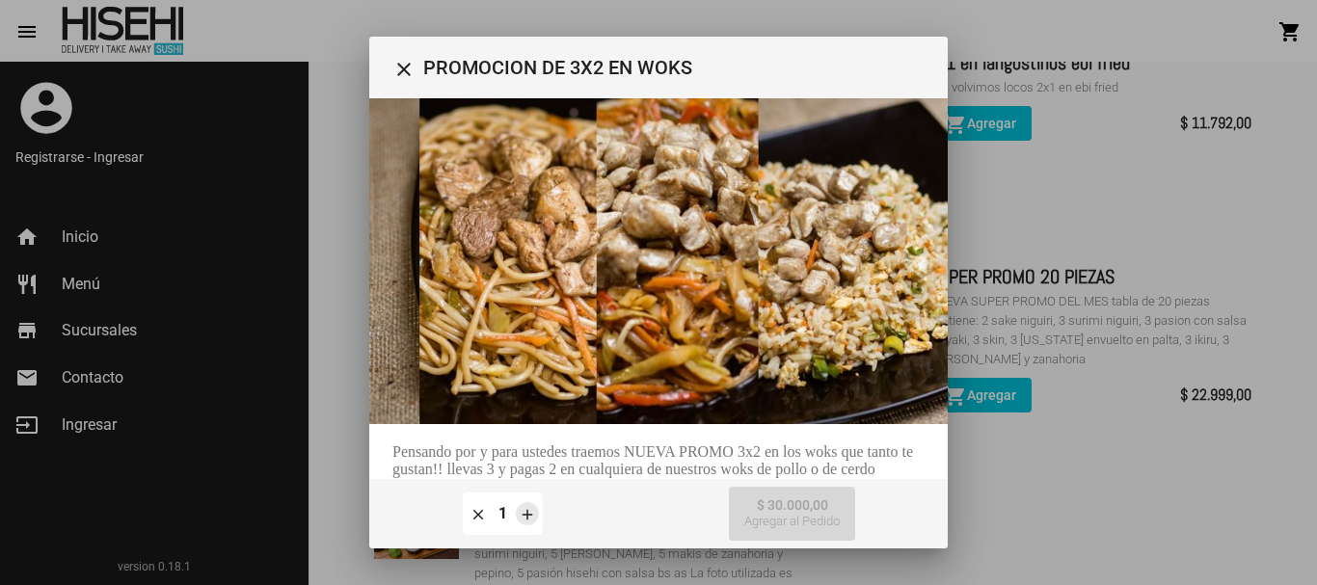
click at [521, 515] on mat-icon "add" at bounding box center [527, 513] width 17 height 17
click at [480, 513] on mat-icon "remove" at bounding box center [478, 513] width 17 height 17
type input "1"
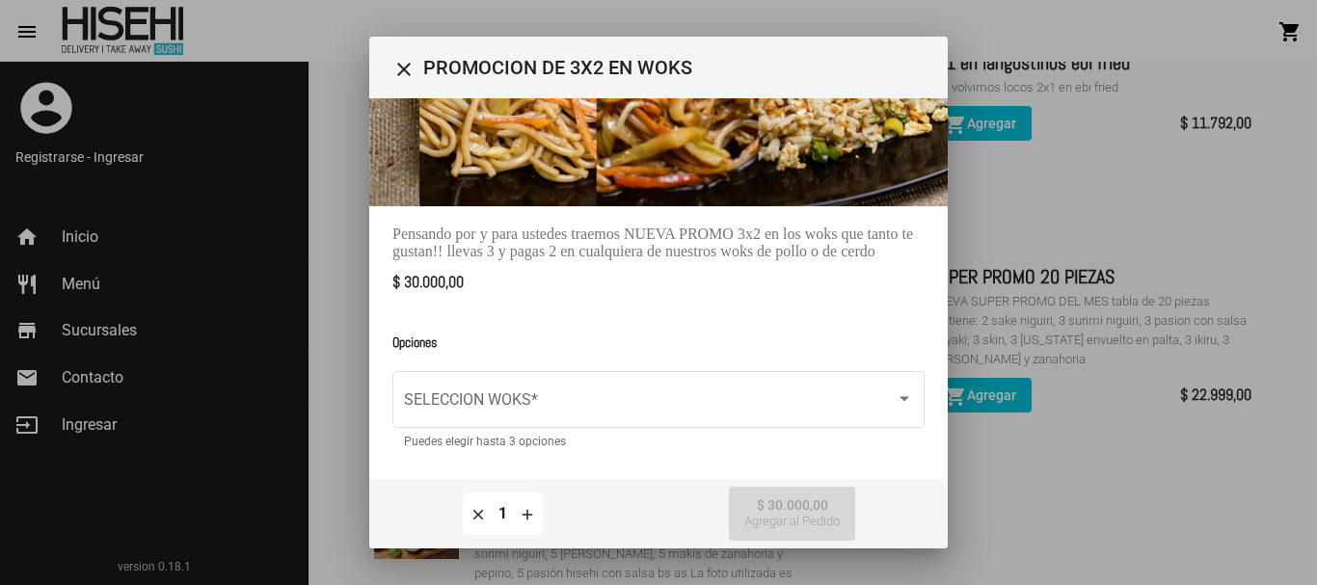
scroll to position [221, 0]
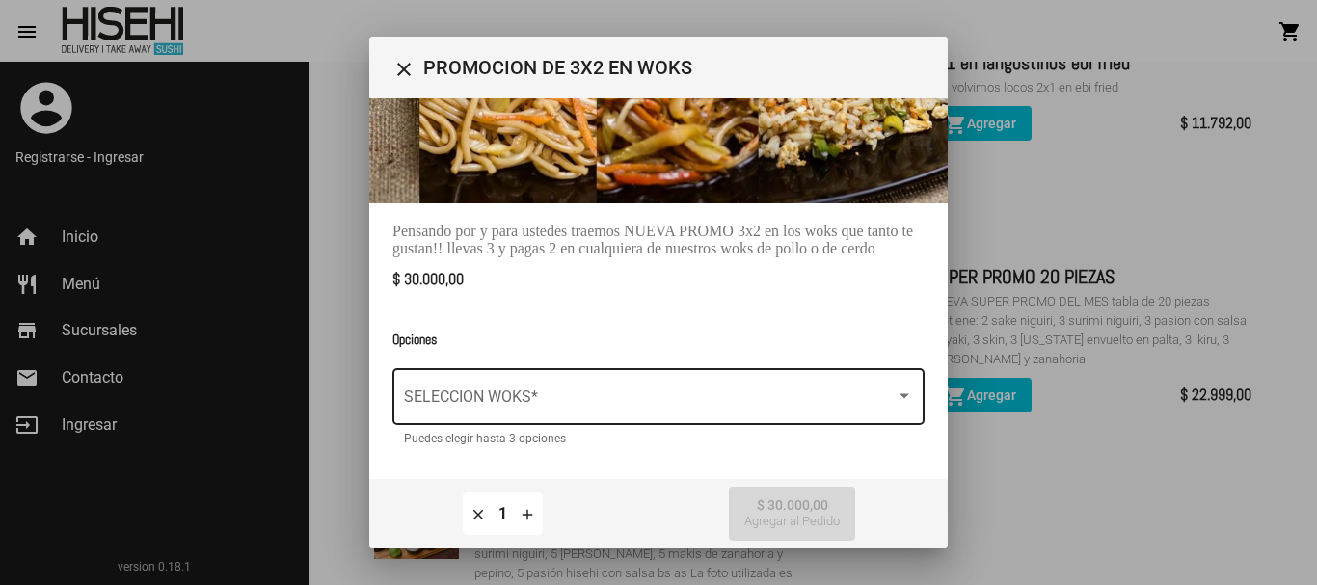
click at [839, 394] on span at bounding box center [650, 400] width 492 height 17
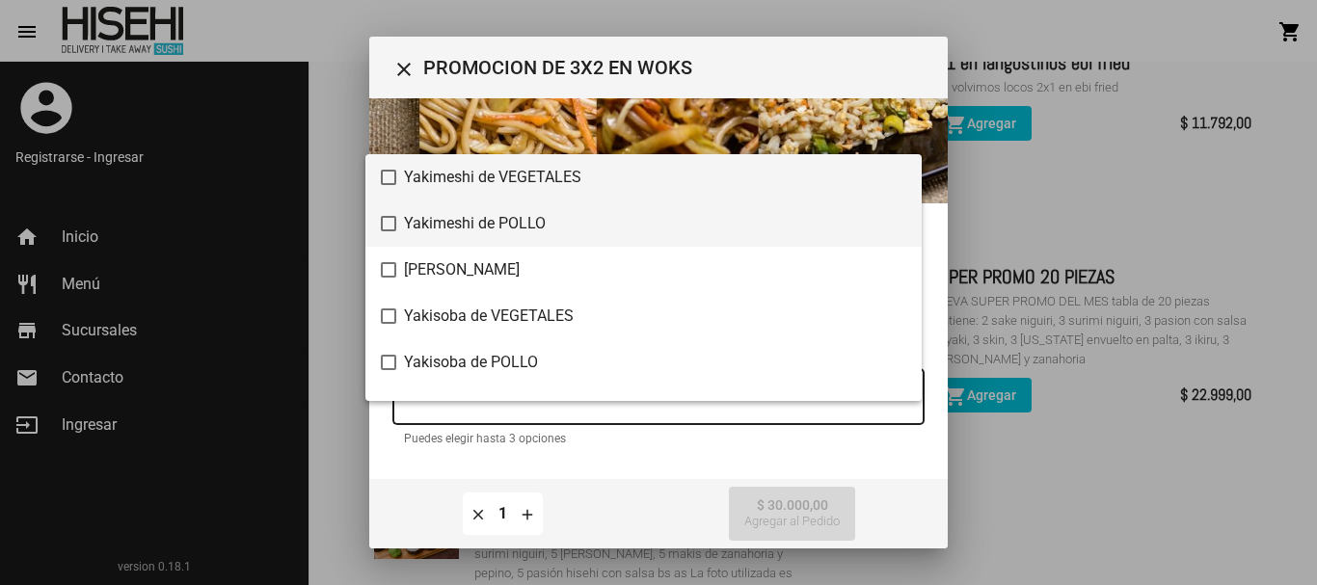
click at [778, 222] on span "Yakimeshi de POLLO" at bounding box center [655, 224] width 502 height 46
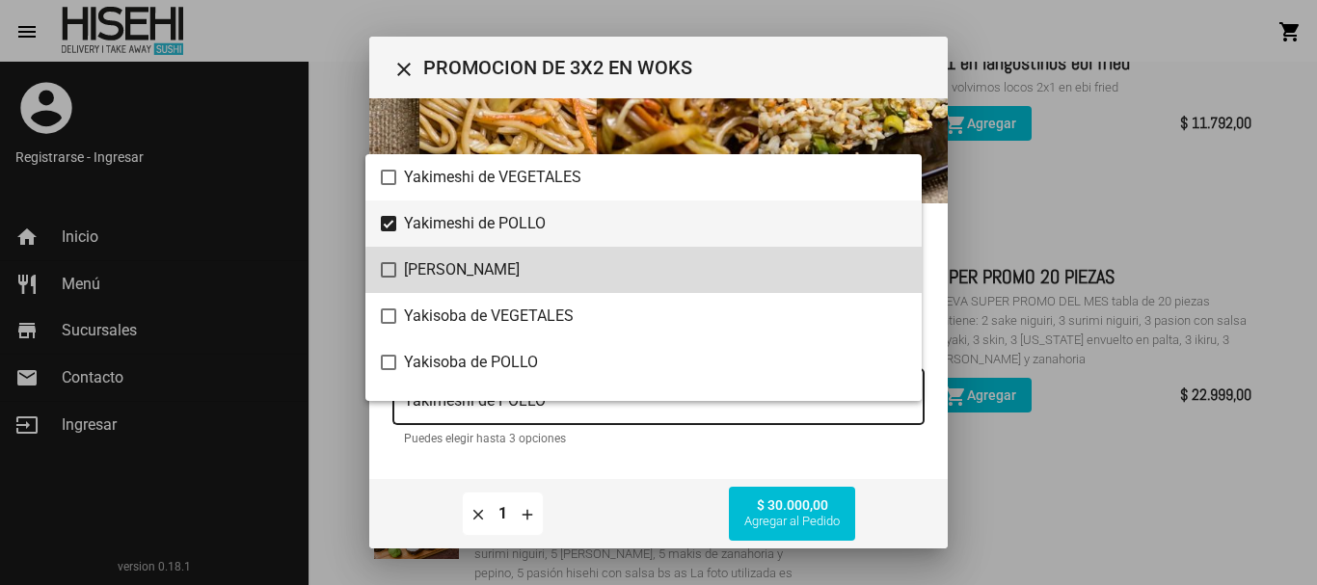
click at [770, 280] on span "[PERSON_NAME]" at bounding box center [655, 270] width 502 height 46
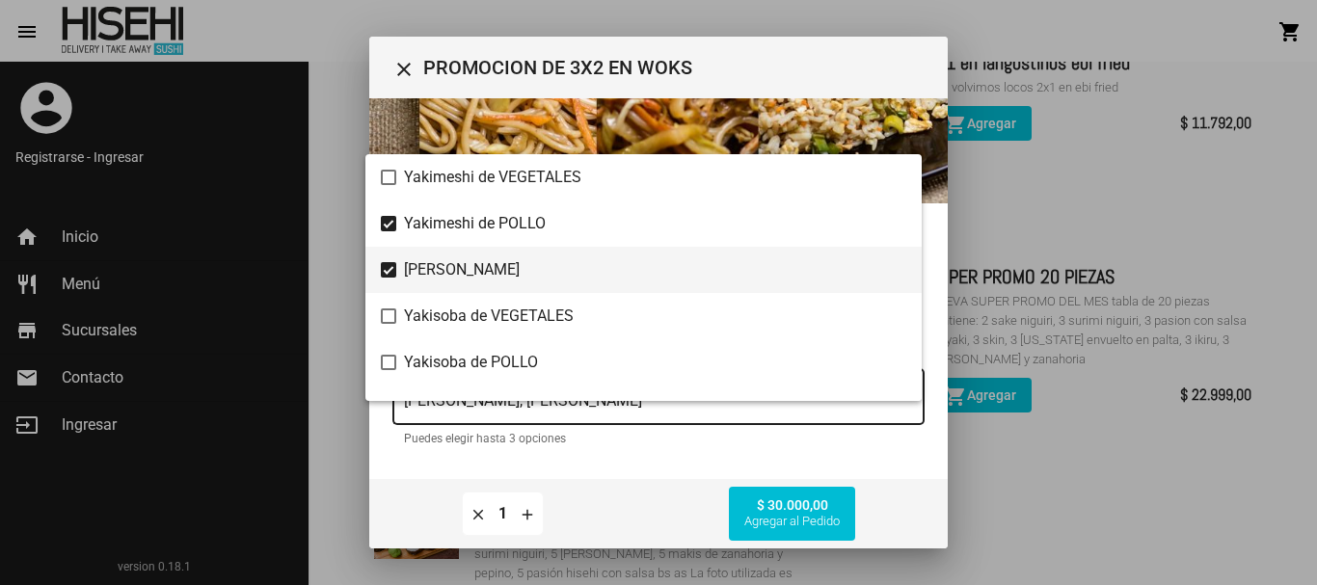
click at [1073, 163] on div at bounding box center [658, 292] width 1317 height 585
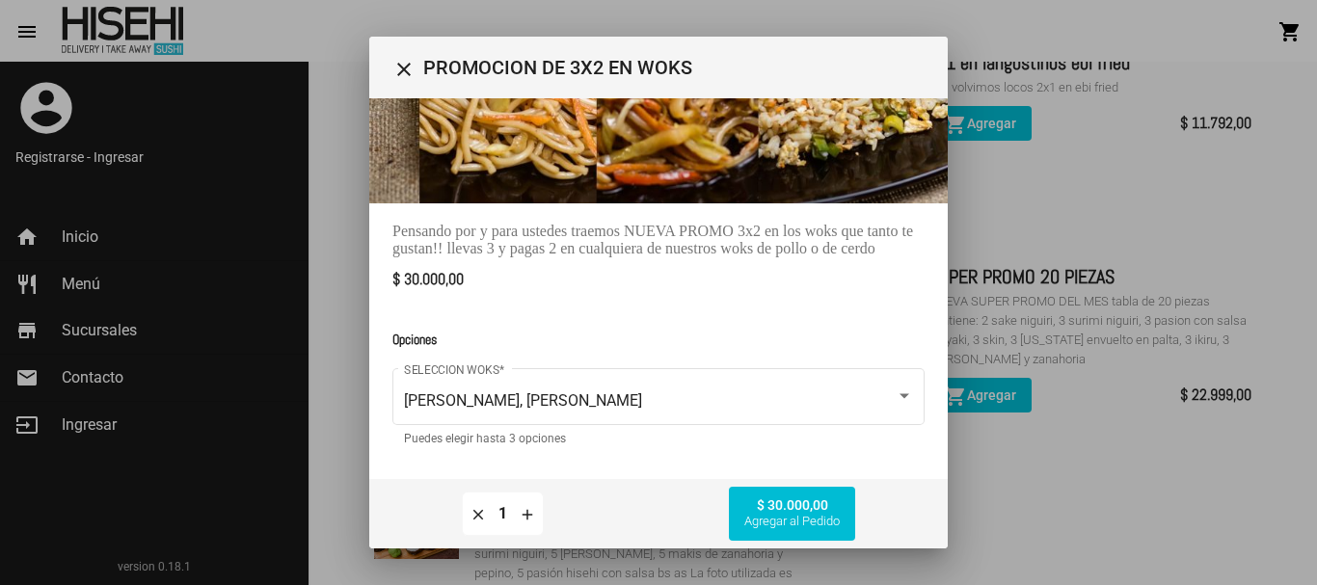
click at [399, 62] on mat-icon "close" at bounding box center [403, 69] width 23 height 23
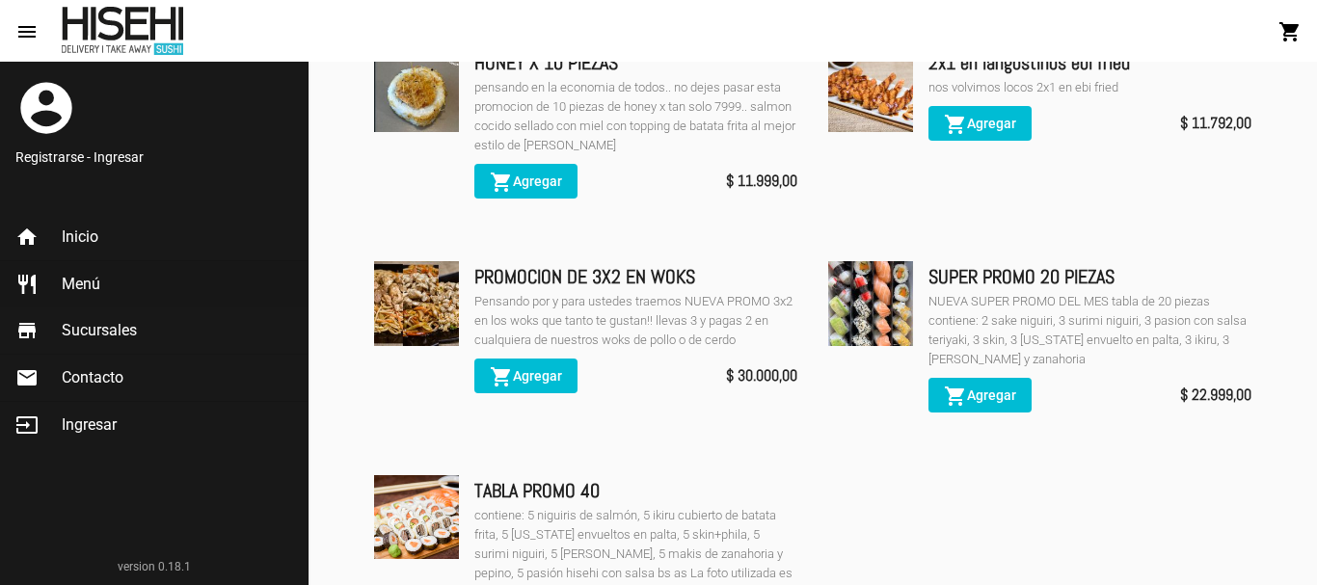
click at [1074, 499] on ul "HONEY X 10 PIEZAS pensando en la economia de todos.. no dejes pasar esta promoc…" at bounding box center [812, 362] width 907 height 660
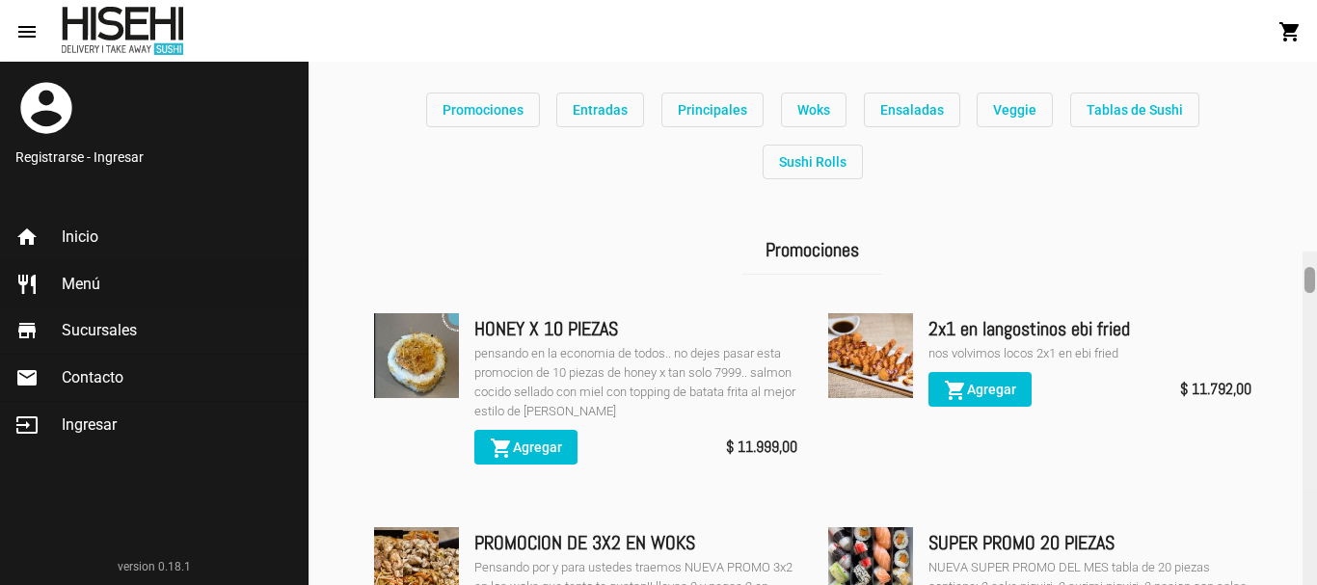
scroll to position [341, 0]
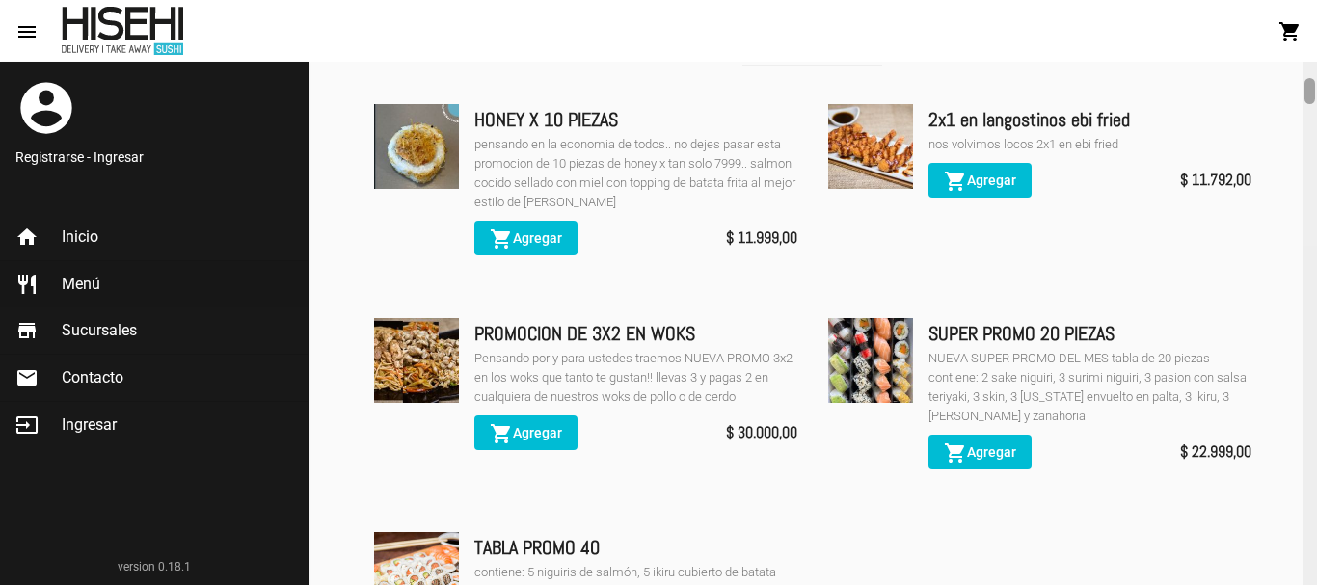
click at [1316, 84] on div at bounding box center [1310, 324] width 14 height 524
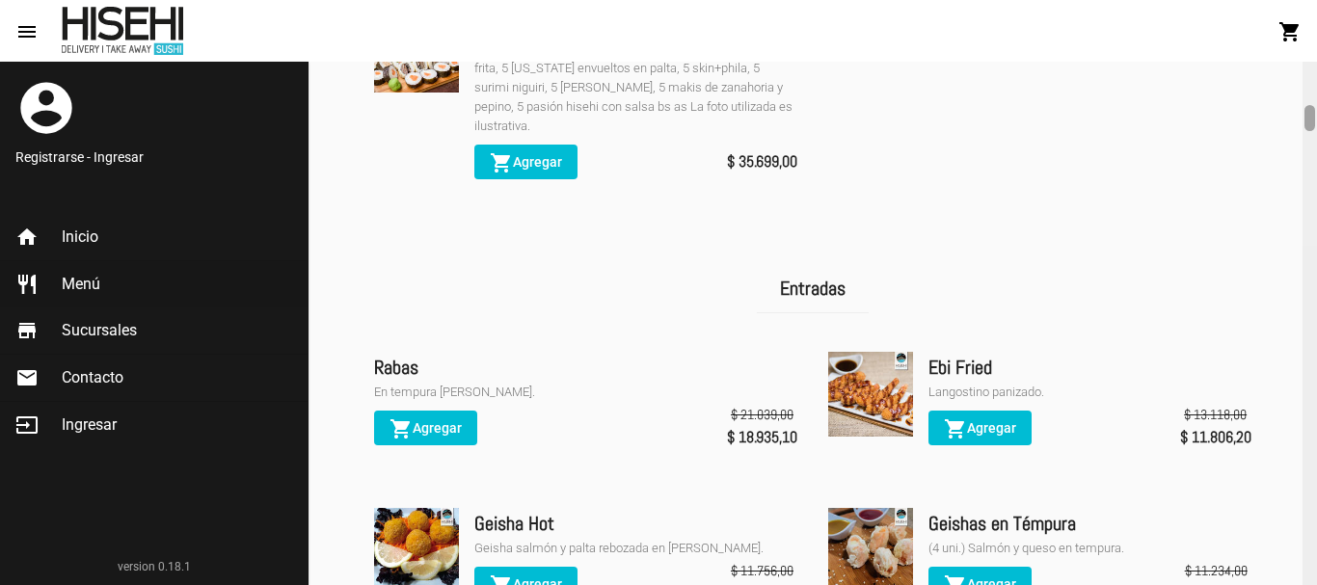
click at [1315, 89] on div at bounding box center [1310, 324] width 14 height 524
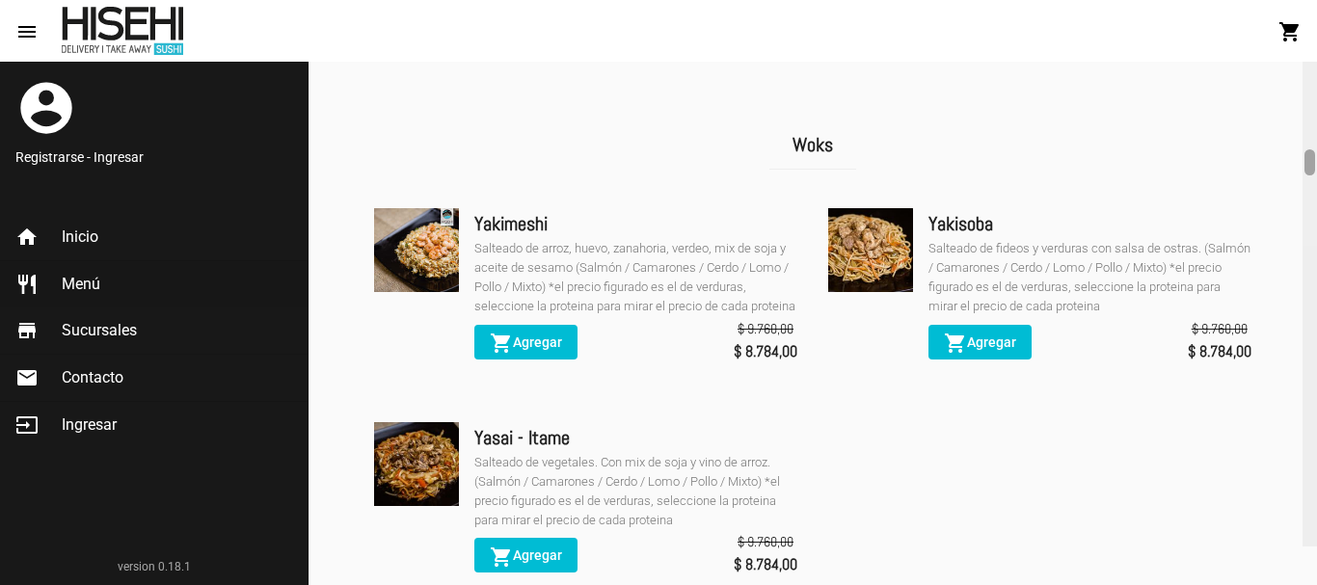
scroll to position [2460, 0]
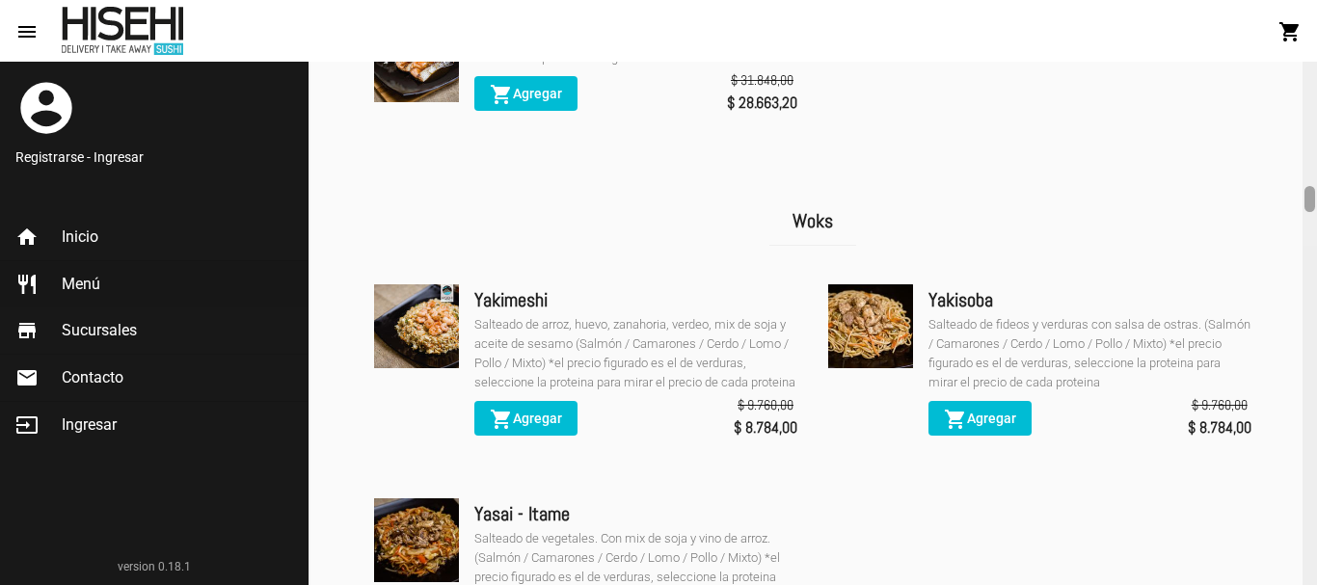
drag, startPoint x: 1312, startPoint y: 111, endPoint x: 1316, endPoint y: 192, distance: 81.1
click at [1316, 192] on div at bounding box center [1310, 324] width 14 height 524
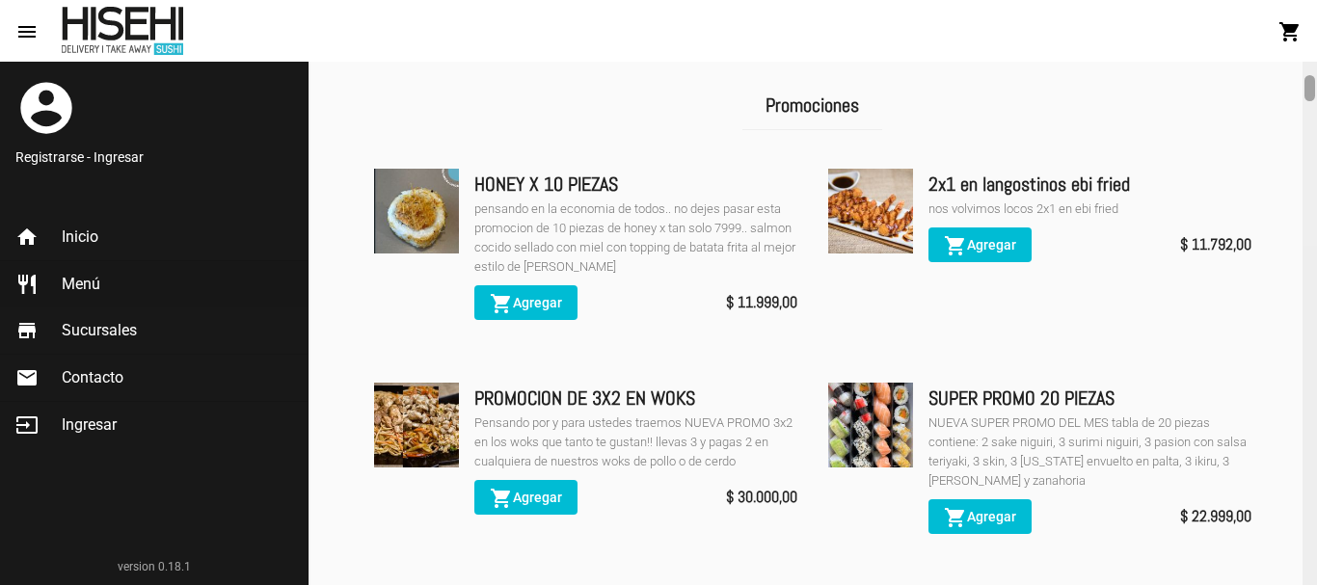
scroll to position [391, 0]
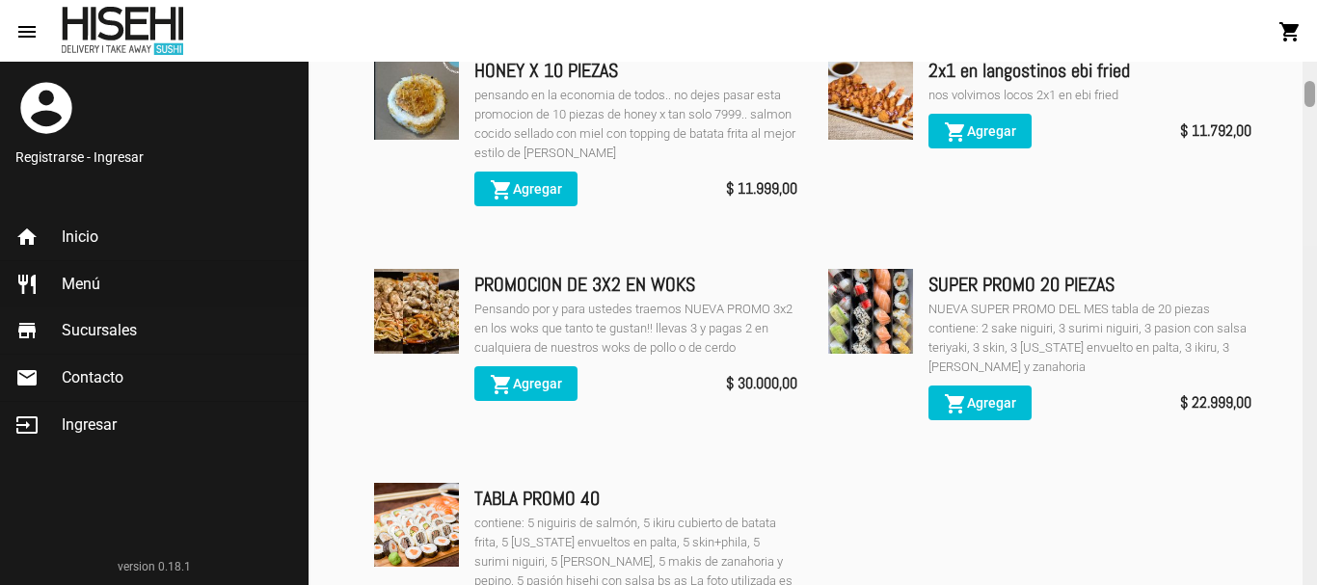
drag, startPoint x: 1313, startPoint y: 194, endPoint x: 1297, endPoint y: 112, distance: 83.6
click at [1315, 94] on div at bounding box center [1310, 324] width 14 height 524
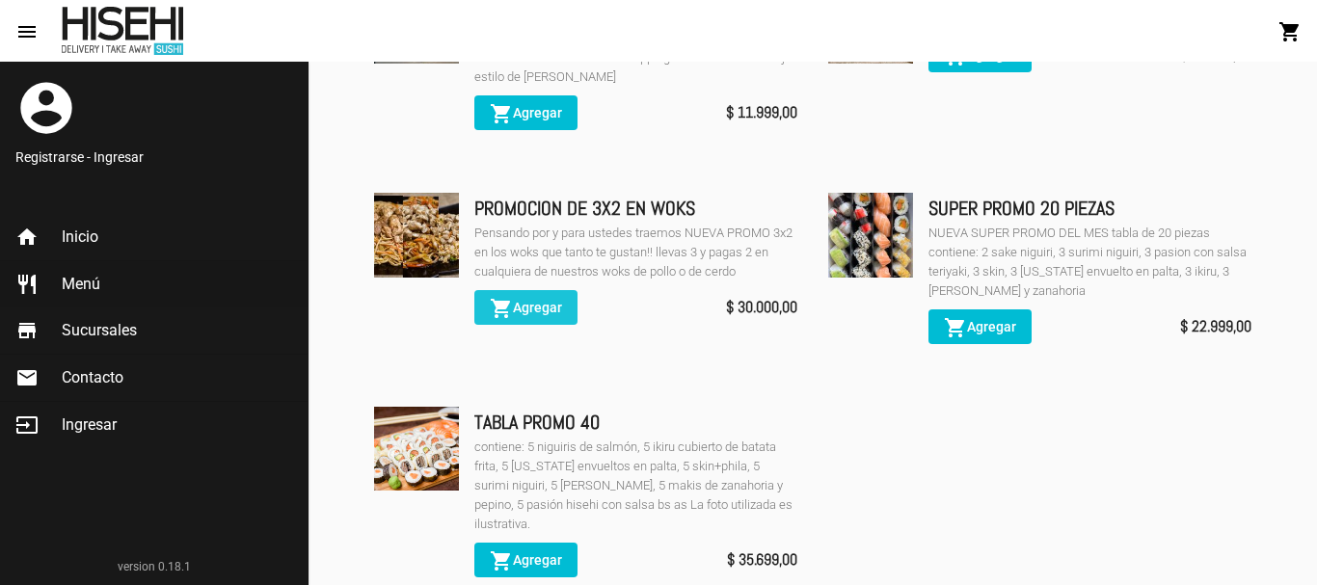
click at [554, 300] on span "shopping_cart Agregar" at bounding box center [526, 307] width 72 height 15
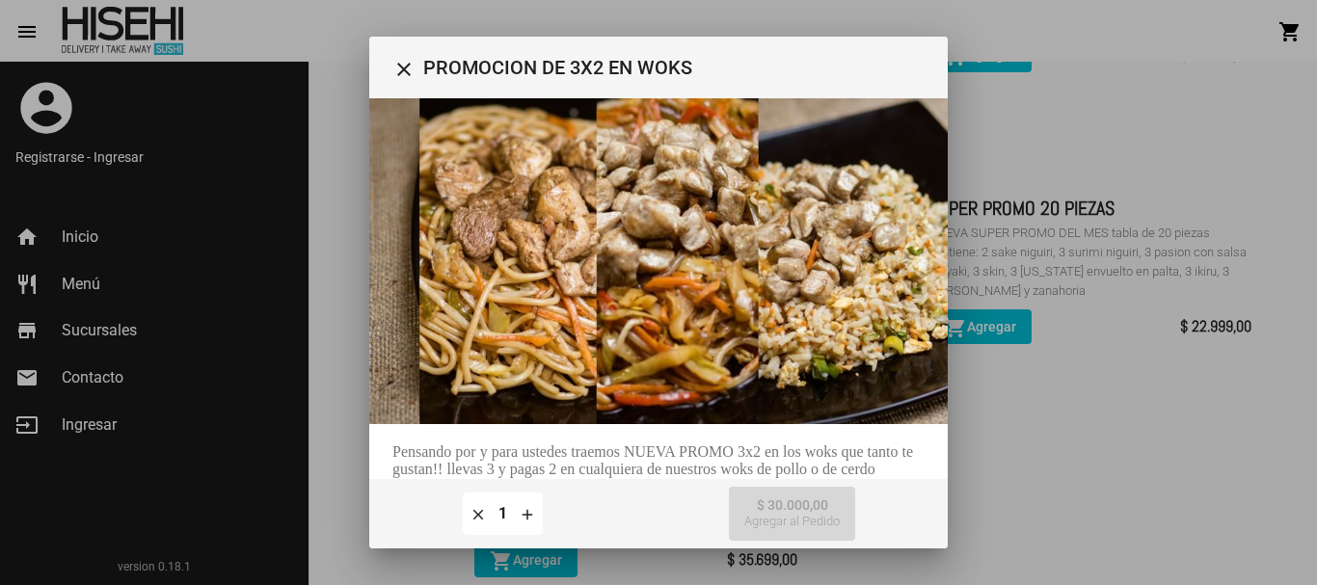
scroll to position [221, 0]
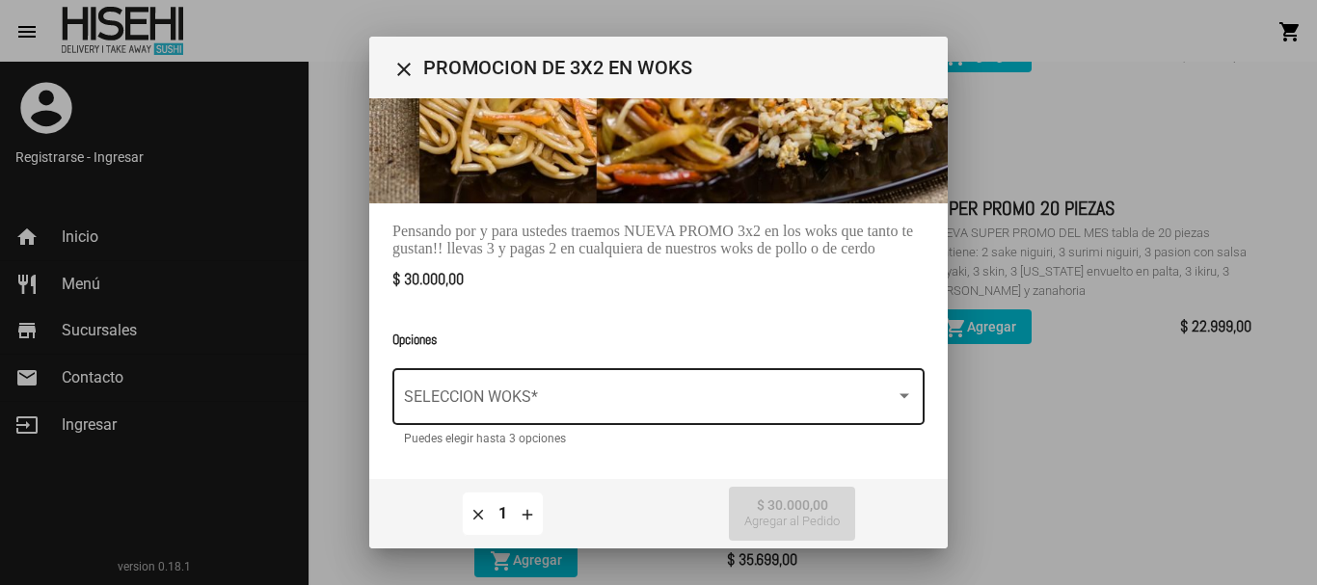
click at [881, 378] on div "SELECCION WOKS *" at bounding box center [658, 394] width 509 height 61
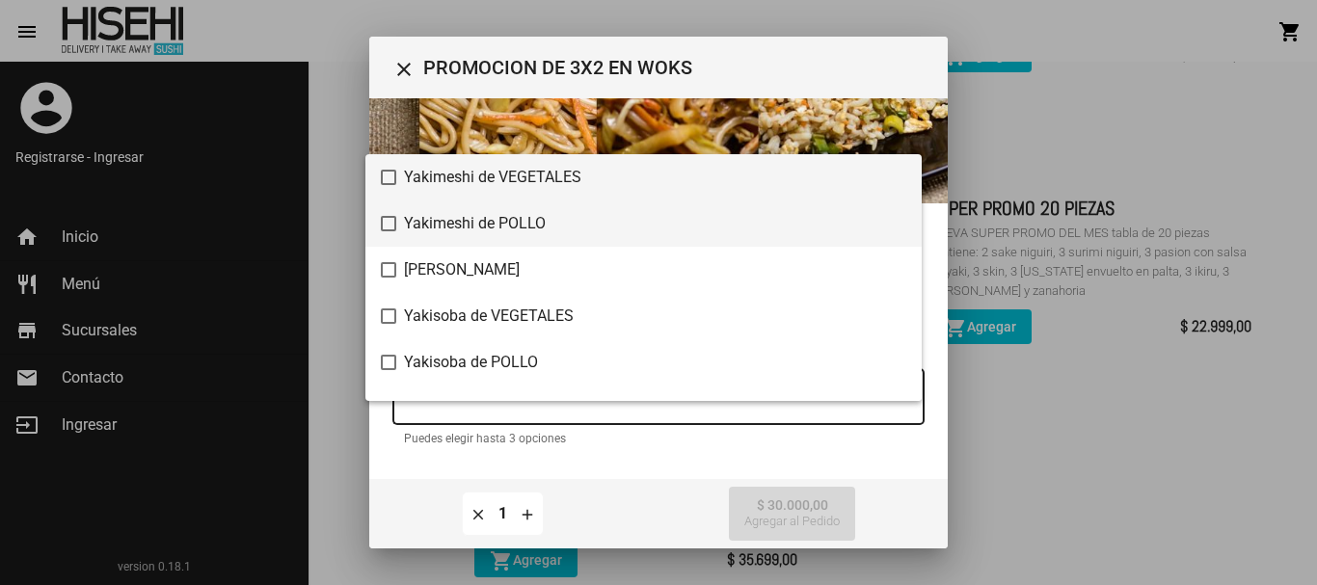
click at [759, 220] on span "Yakimeshi de POLLO" at bounding box center [655, 224] width 502 height 46
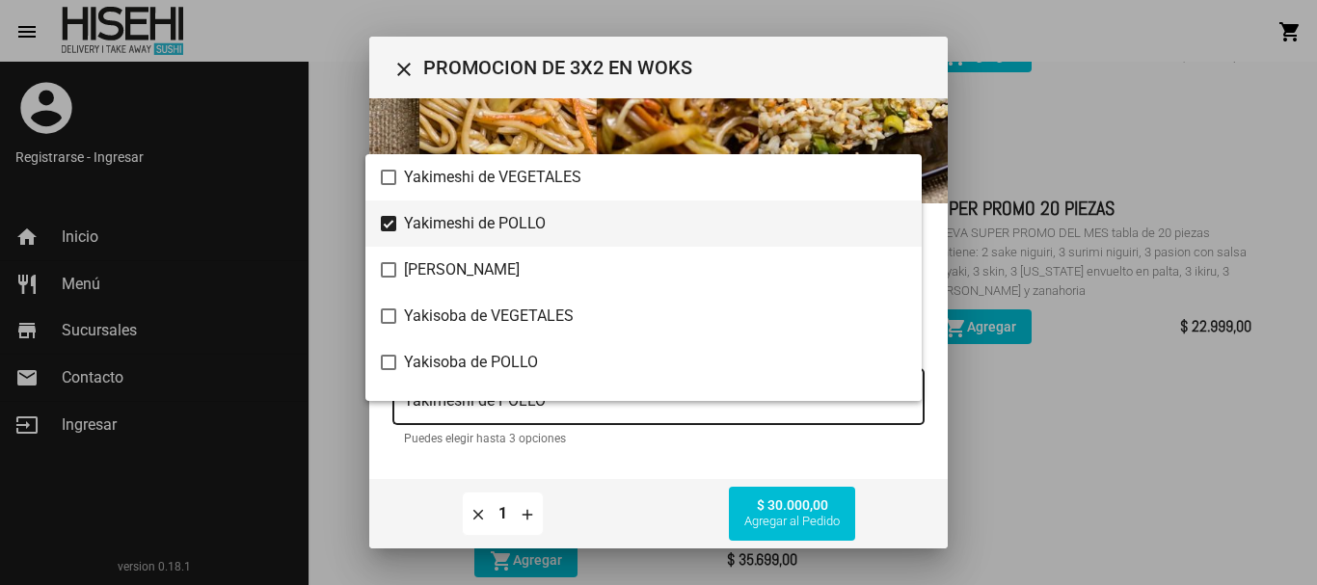
click at [759, 220] on span "Yakimeshi de POLLO" at bounding box center [655, 224] width 502 height 46
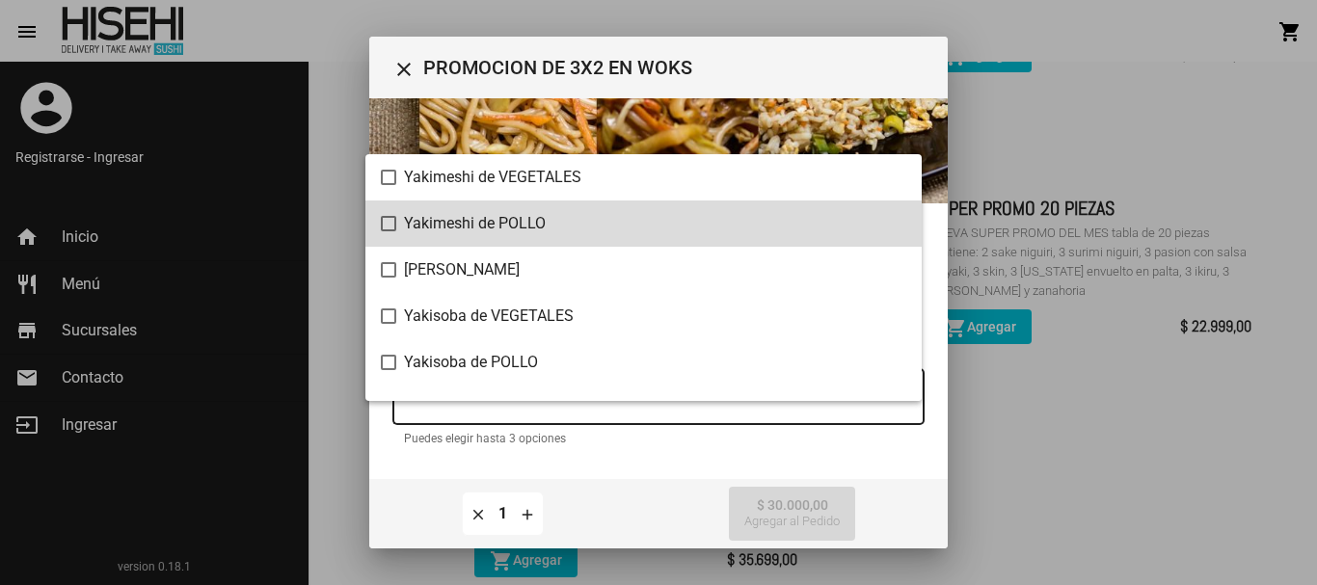
click at [759, 220] on span "Yakimeshi de POLLO" at bounding box center [655, 224] width 502 height 46
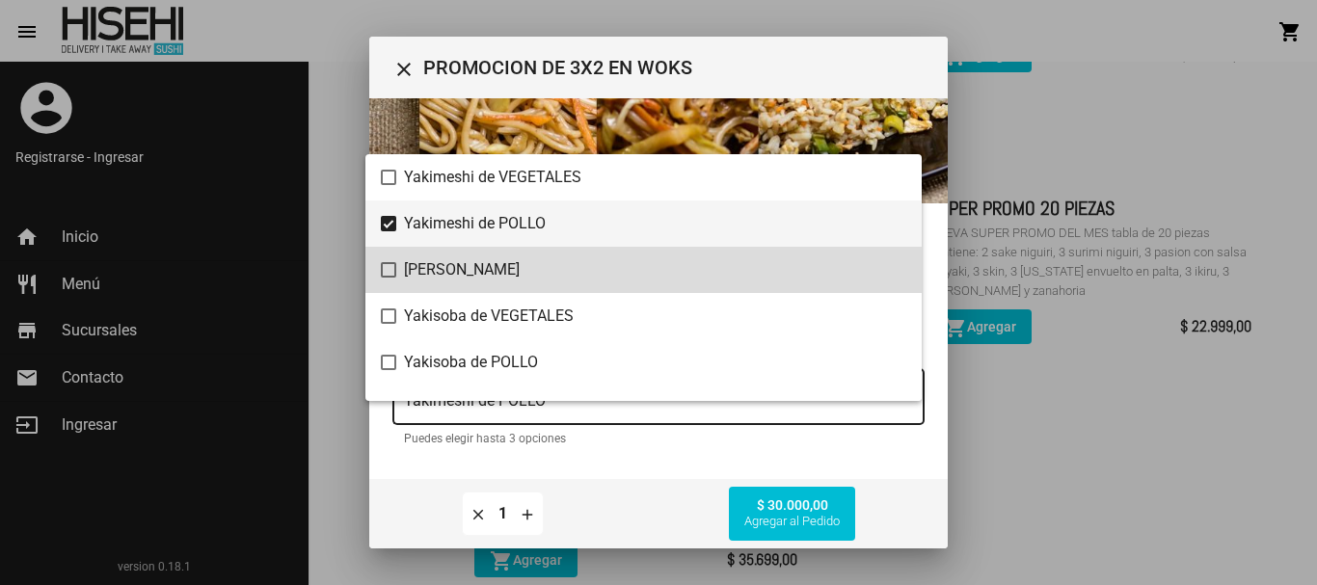
click at [703, 257] on span "[PERSON_NAME]" at bounding box center [655, 270] width 502 height 46
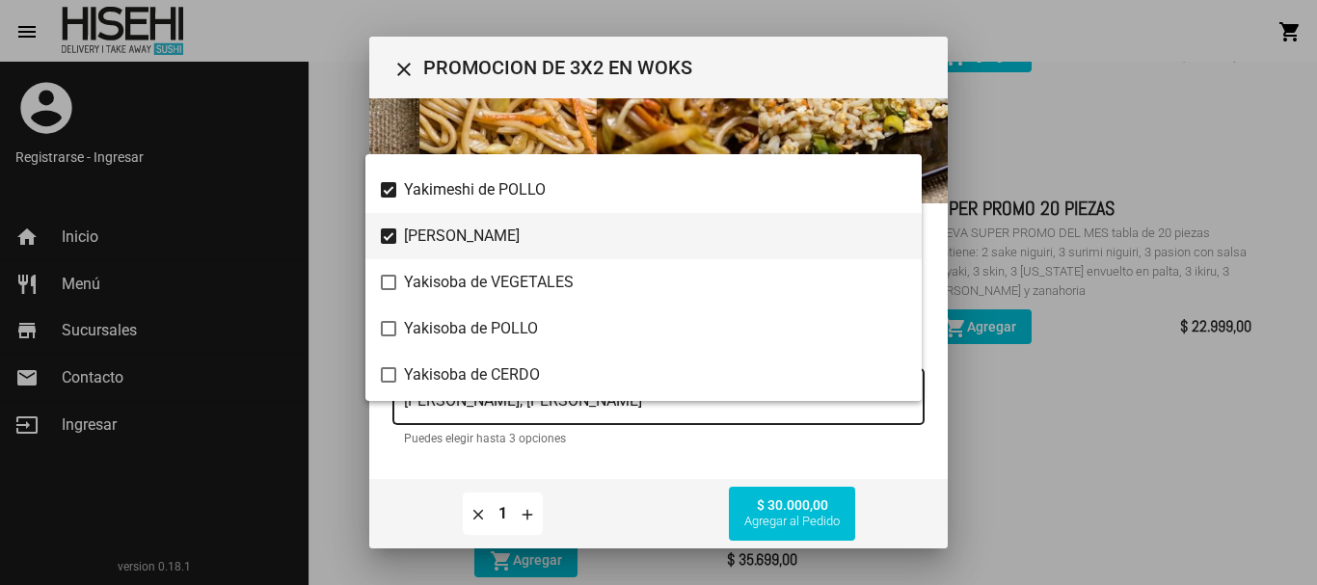
scroll to position [0, 0]
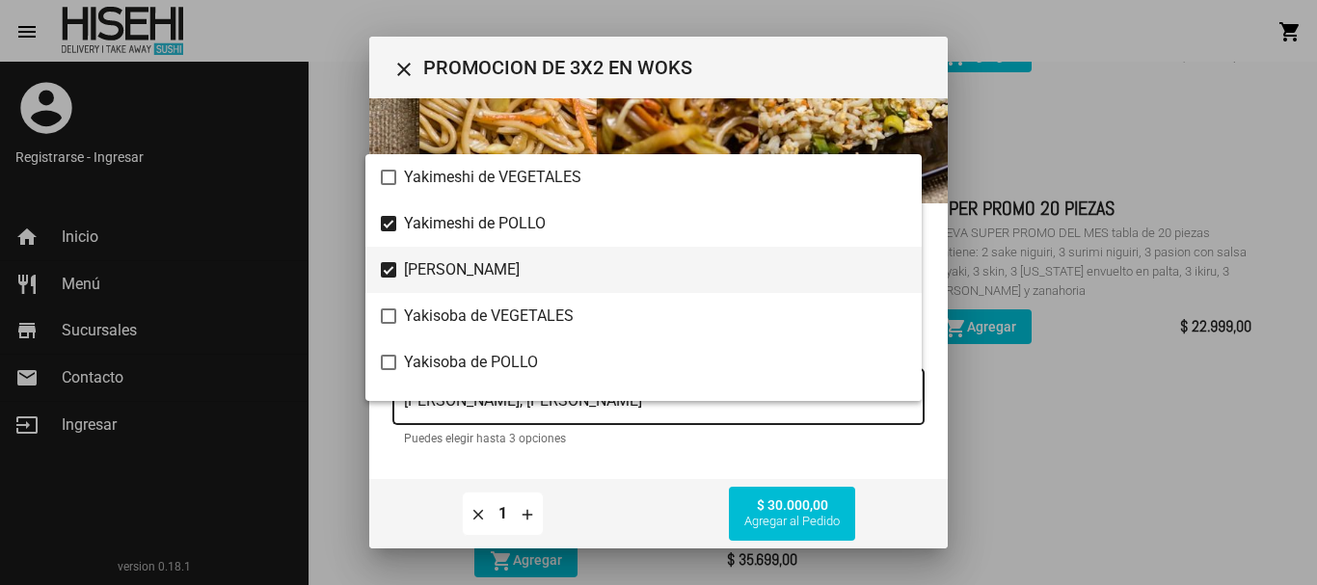
click at [811, 458] on div at bounding box center [658, 292] width 1317 height 585
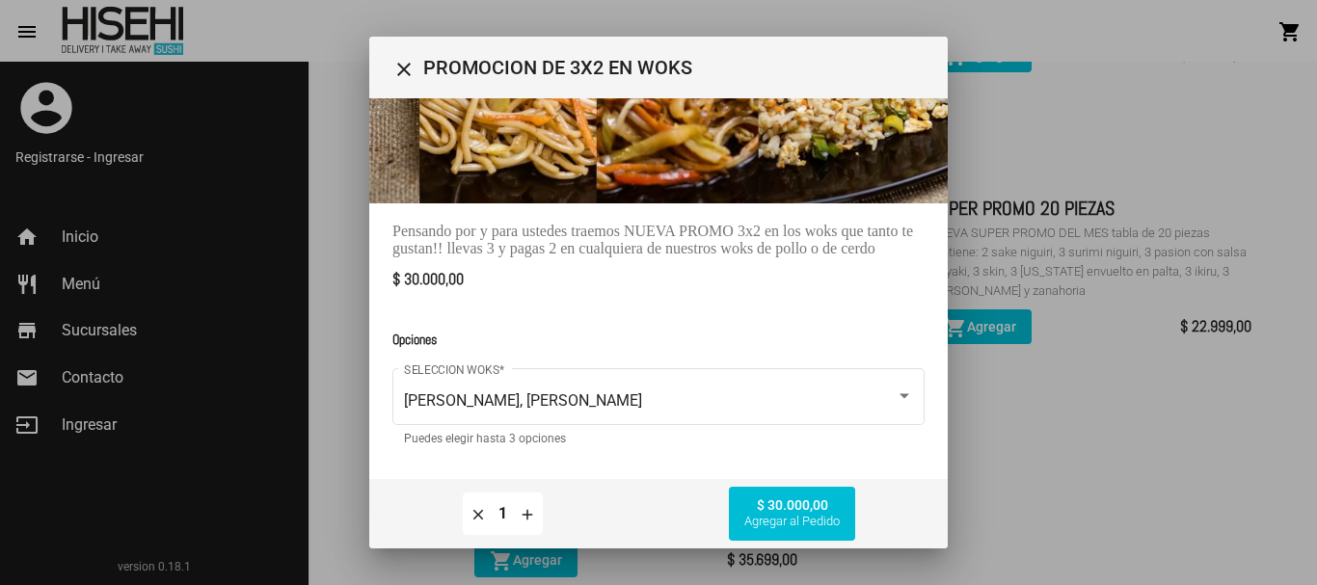
click at [779, 517] on span "Agregar al Pedido" at bounding box center [791, 521] width 95 height 15
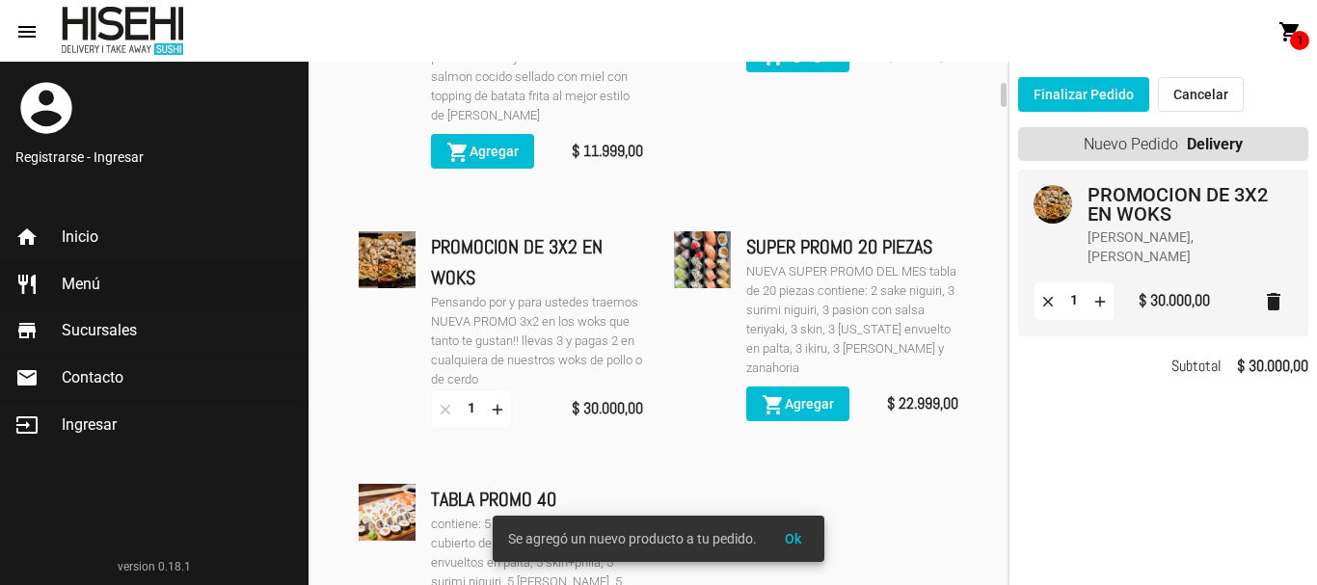
click at [636, 484] on div "TABLA PROMO 40" at bounding box center [537, 499] width 212 height 31
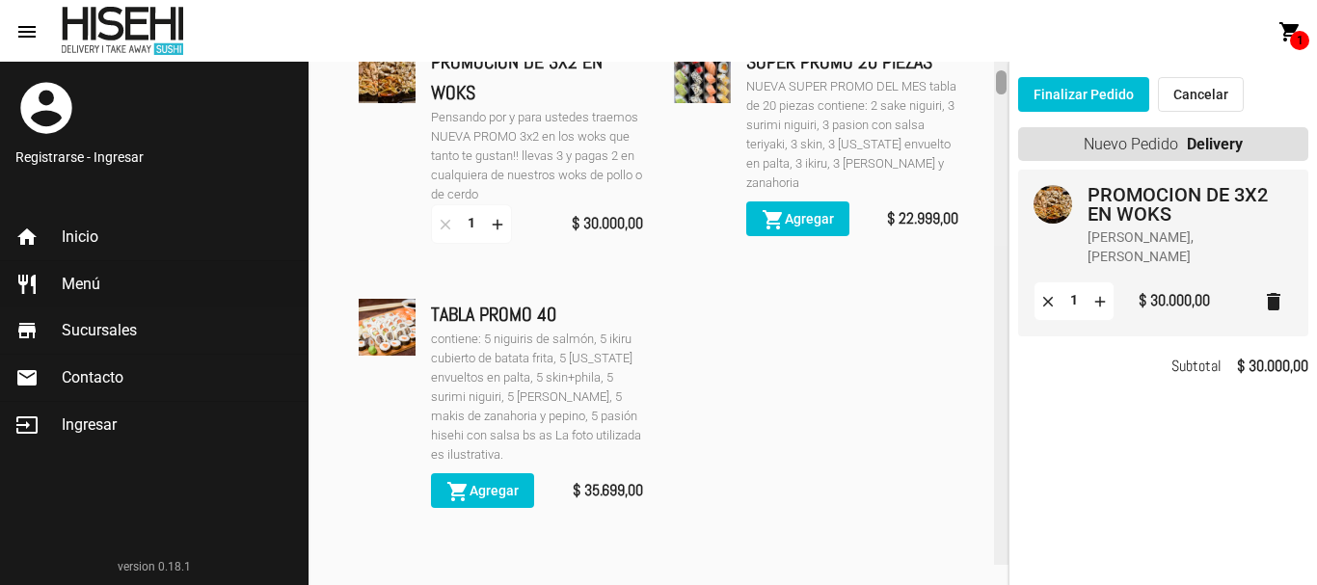
scroll to position [590, 0]
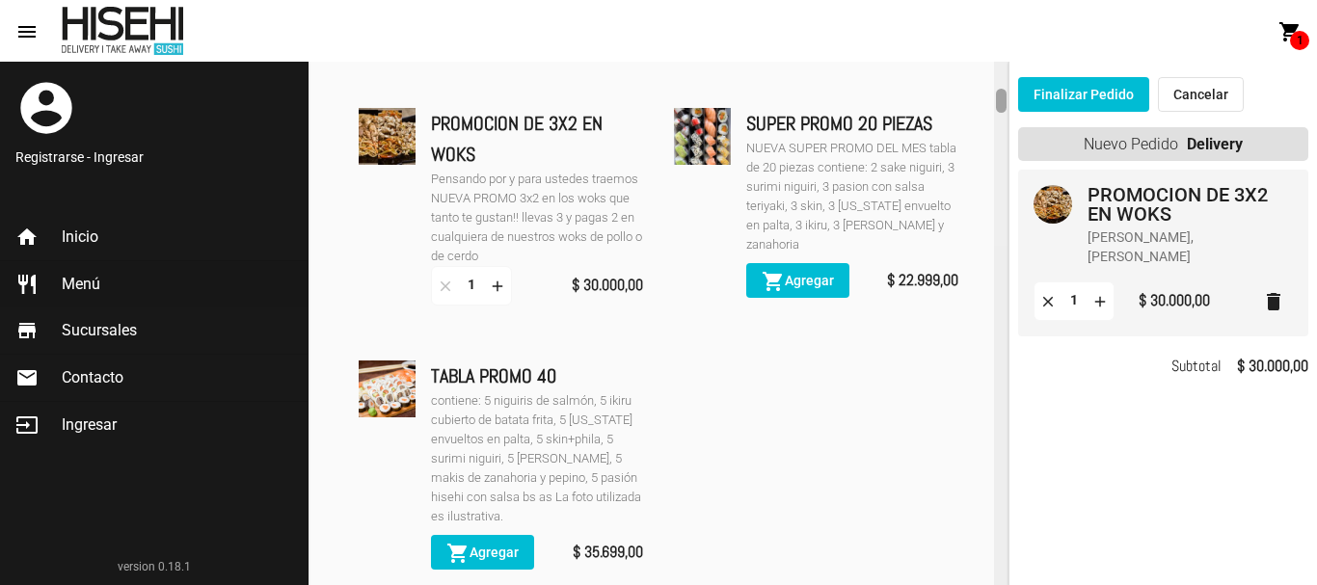
click at [1009, 97] on mat-sidenav-container "account_circle Registrarse - Ingresar home Inicio restaurant Menú store Sucursa…" at bounding box center [658, 324] width 1317 height 524
click at [504, 556] on span "shopping_cart Agregar" at bounding box center [482, 552] width 72 height 15
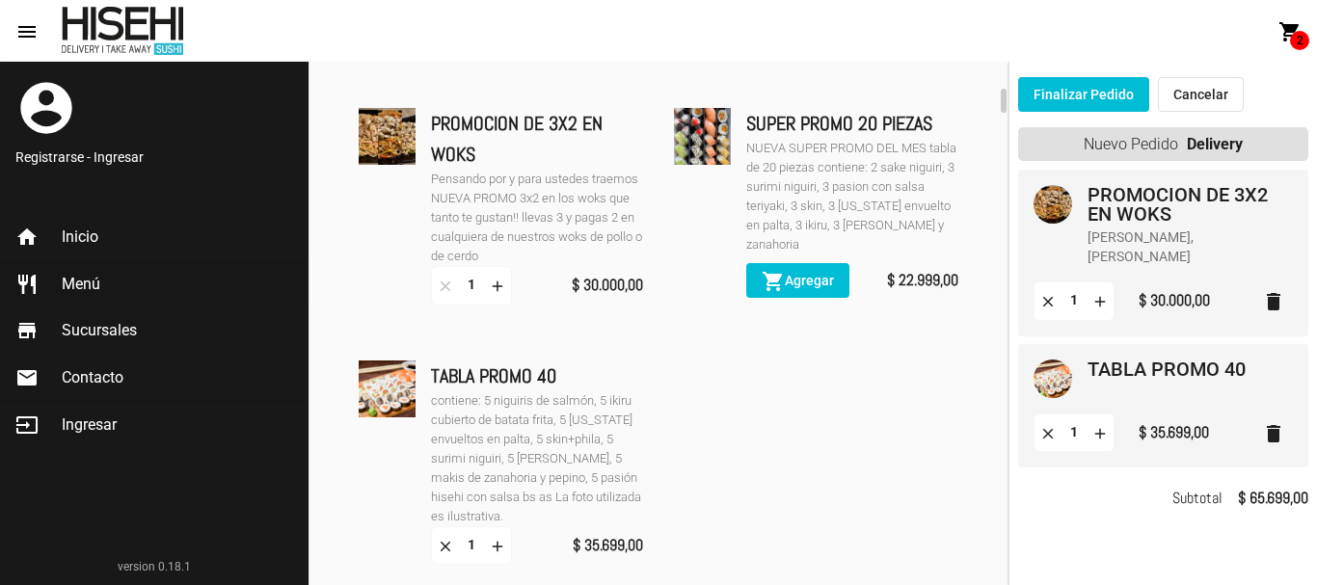
click at [1106, 92] on button "Finalizar Pedido" at bounding box center [1083, 94] width 131 height 35
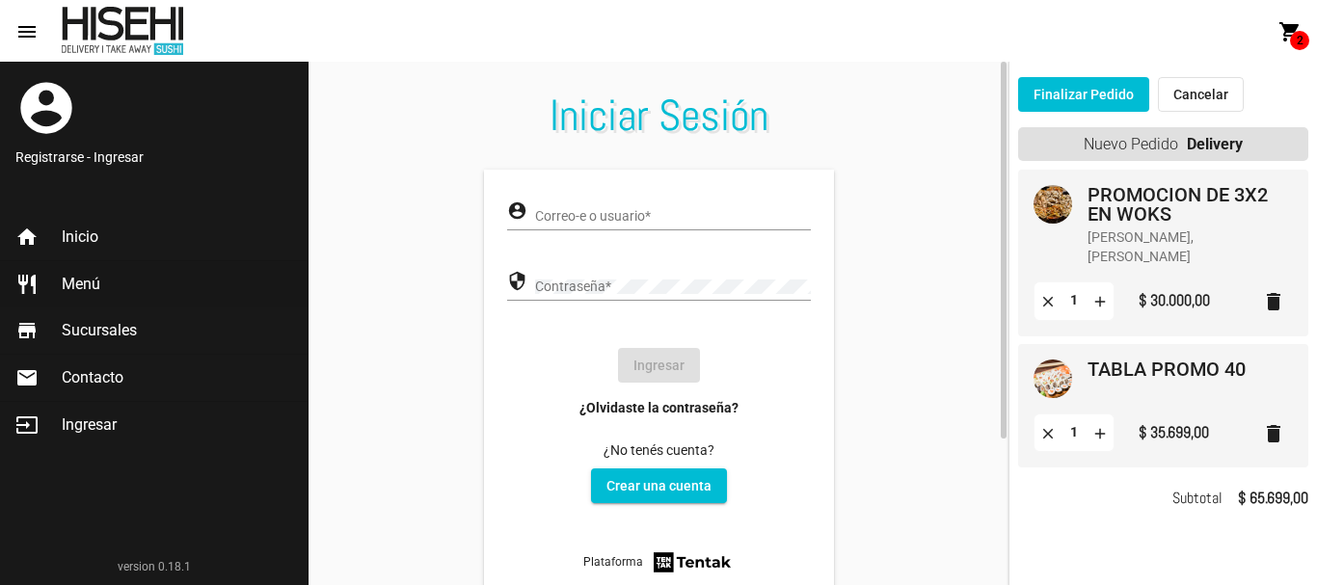
type input "marianaC"
click at [667, 366] on button "Ingresar" at bounding box center [659, 365] width 82 height 35
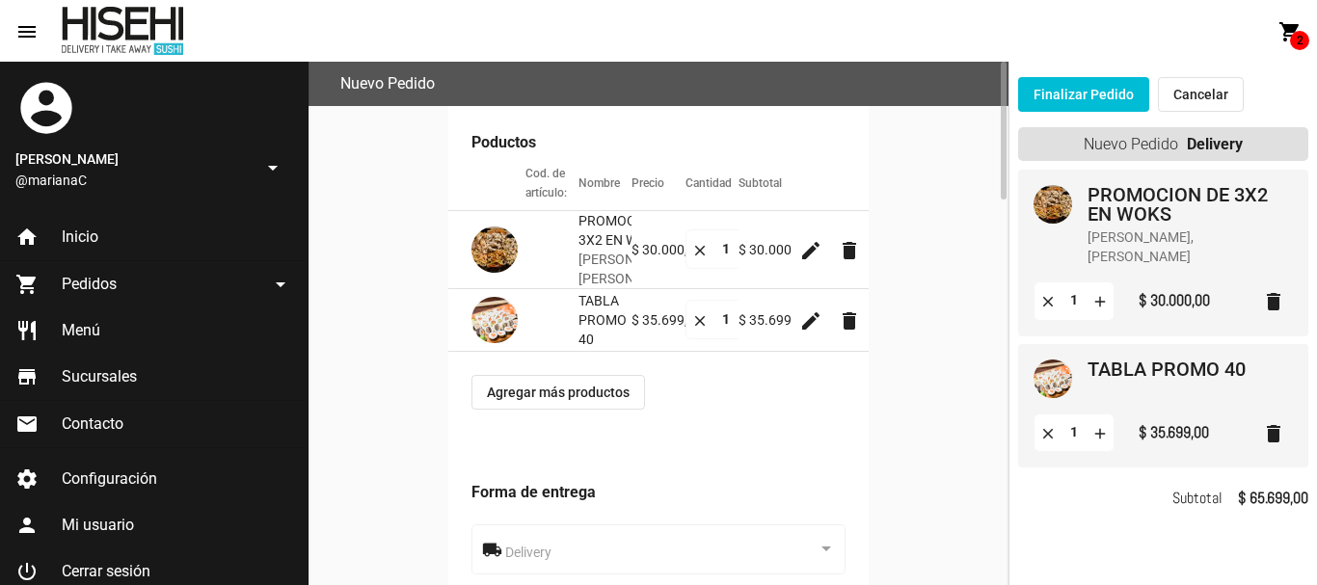
click at [850, 433] on div "Agregar más productos" at bounding box center [658, 392] width 420 height 81
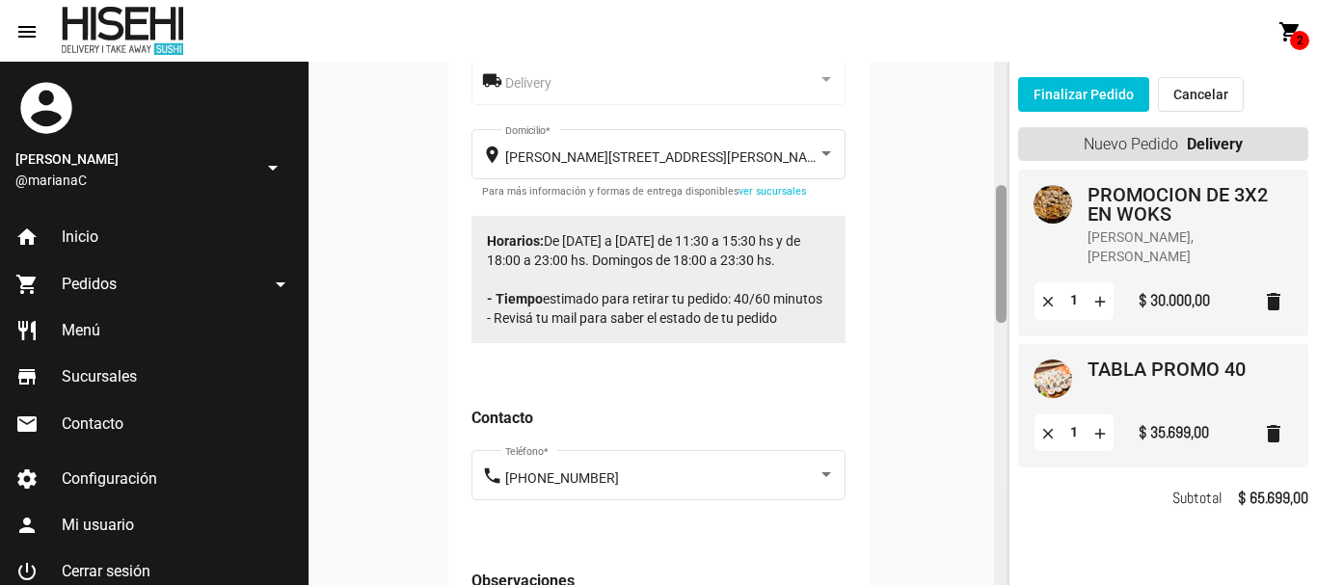
scroll to position [517, 0]
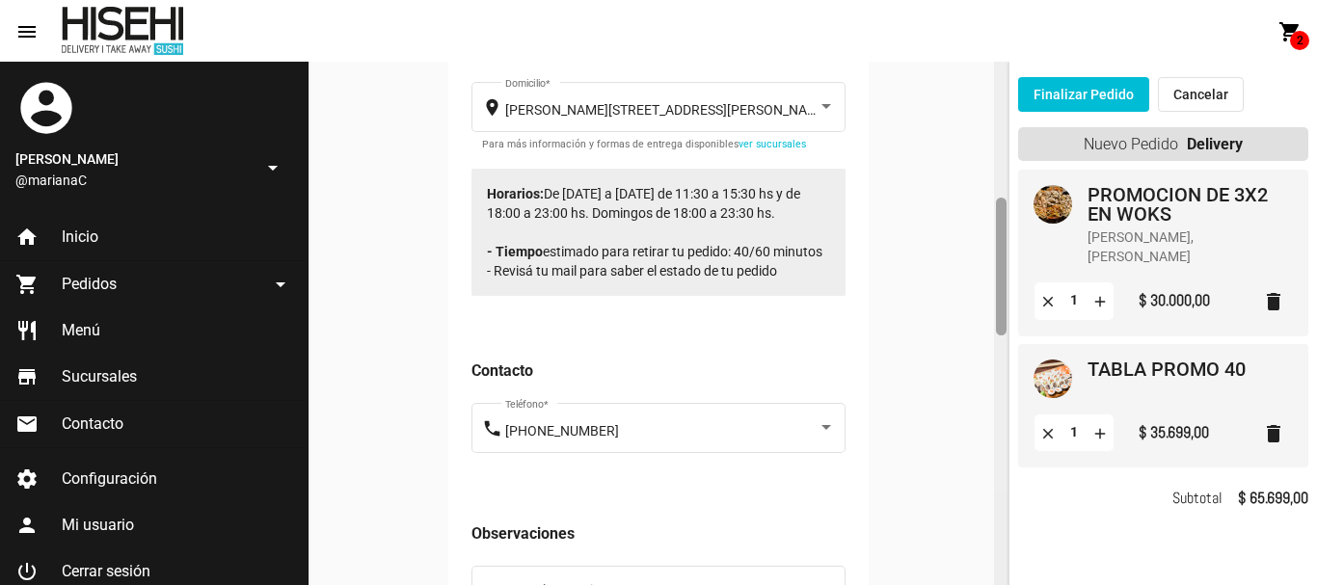
drag, startPoint x: 1006, startPoint y: 117, endPoint x: 1000, endPoint y: 254, distance: 137.0
click at [1000, 254] on div at bounding box center [1001, 267] width 11 height 138
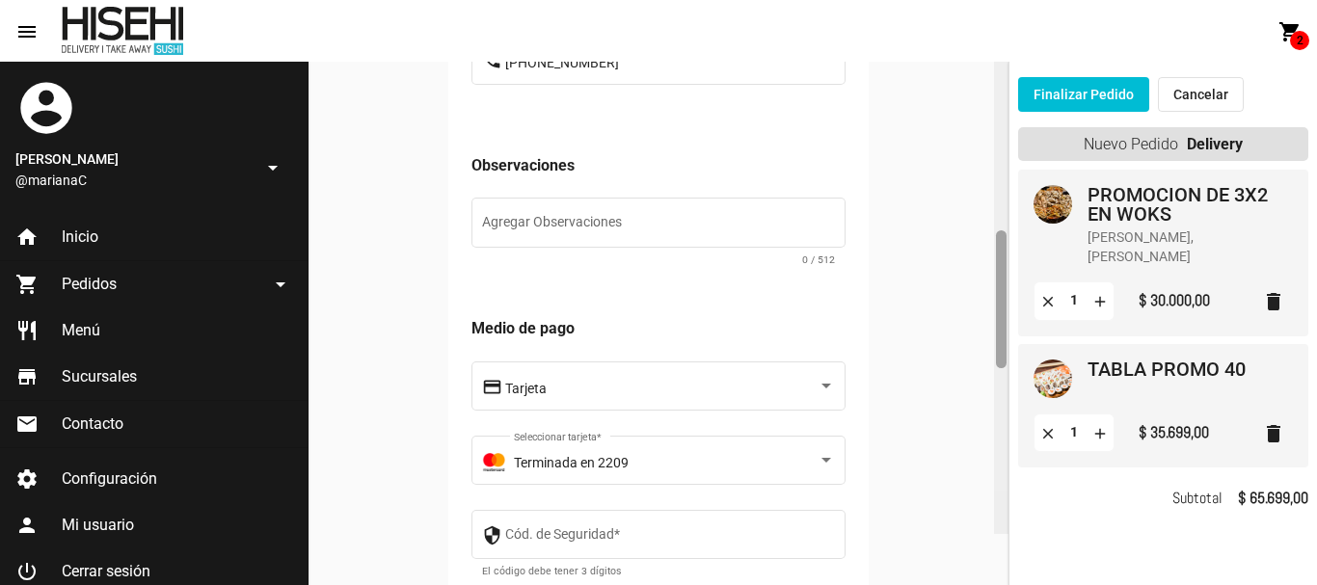
scroll to position [903, 0]
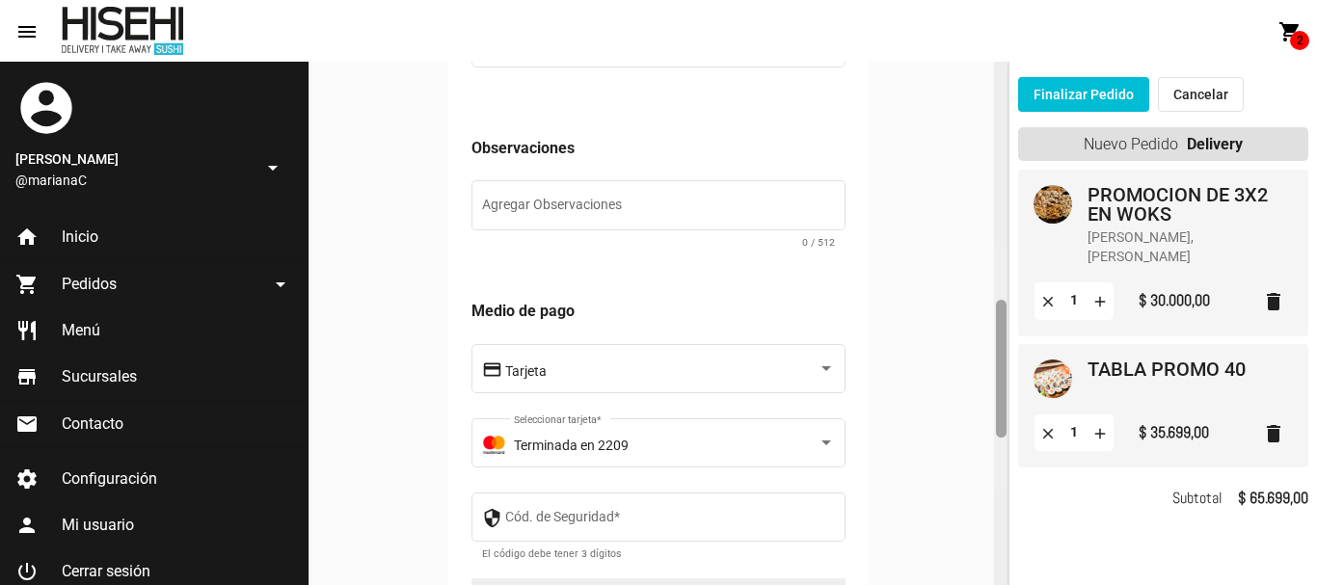
drag, startPoint x: 1004, startPoint y: 229, endPoint x: 1008, endPoint y: 331, distance: 102.3
click at [1008, 331] on div at bounding box center [1001, 324] width 14 height 524
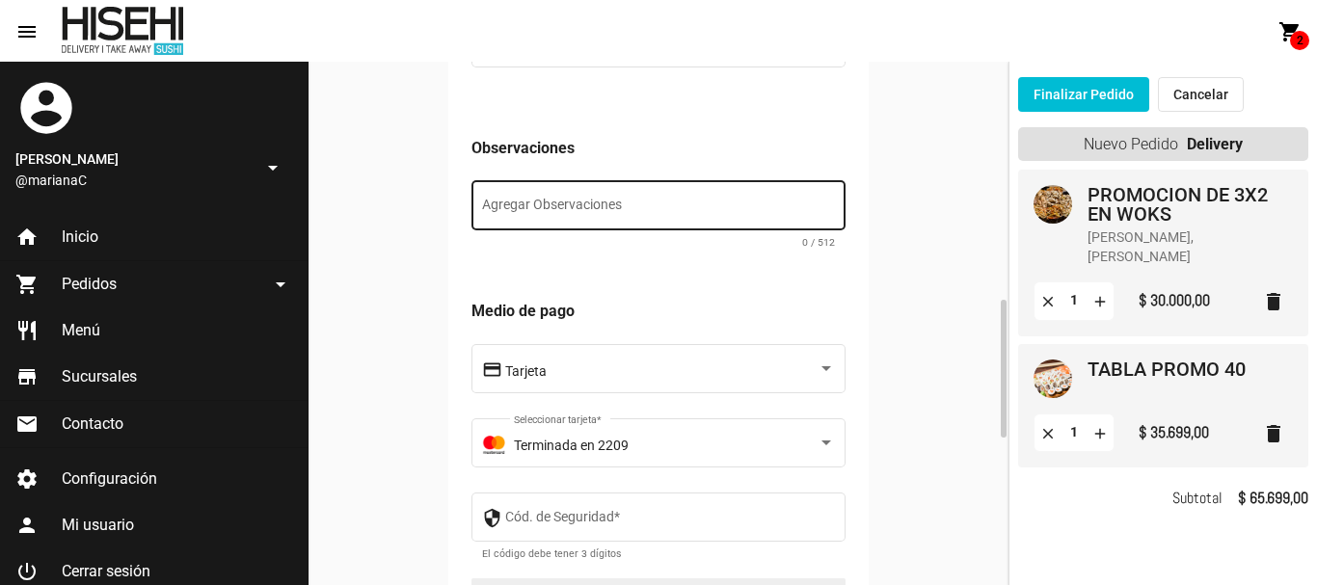
click at [808, 230] on div "Agregar Observaciones" at bounding box center [659, 203] width 354 height 53
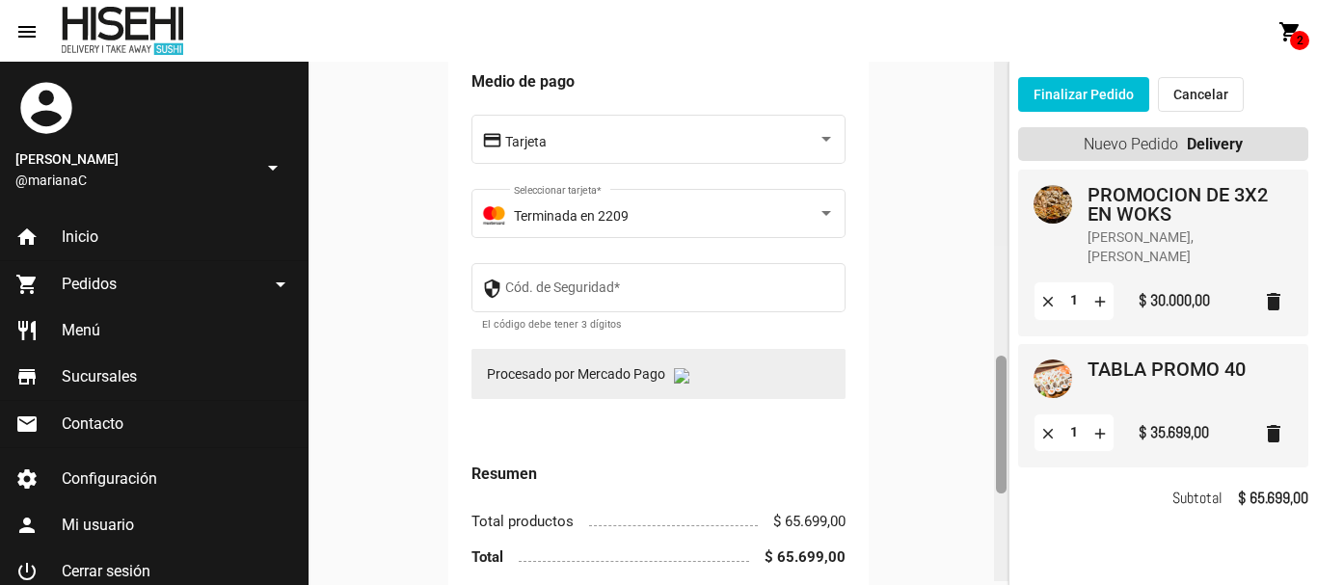
scroll to position [1187, 0]
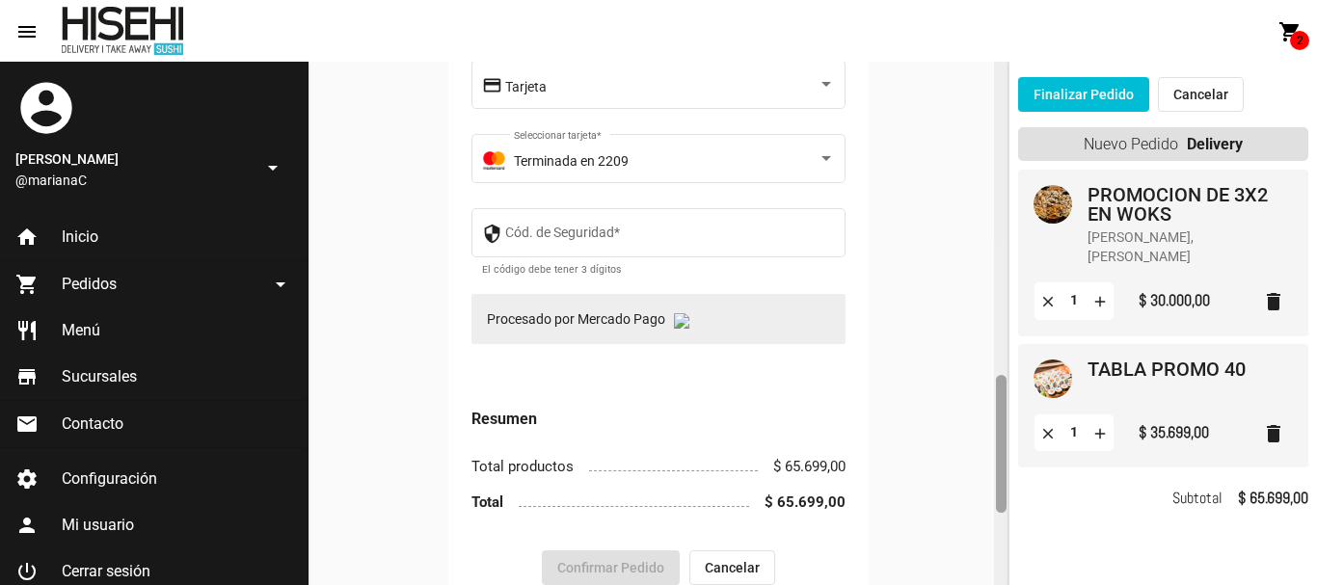
drag, startPoint x: 1004, startPoint y: 319, endPoint x: 1000, endPoint y: 394, distance: 75.3
click at [1000, 394] on div at bounding box center [1001, 444] width 11 height 138
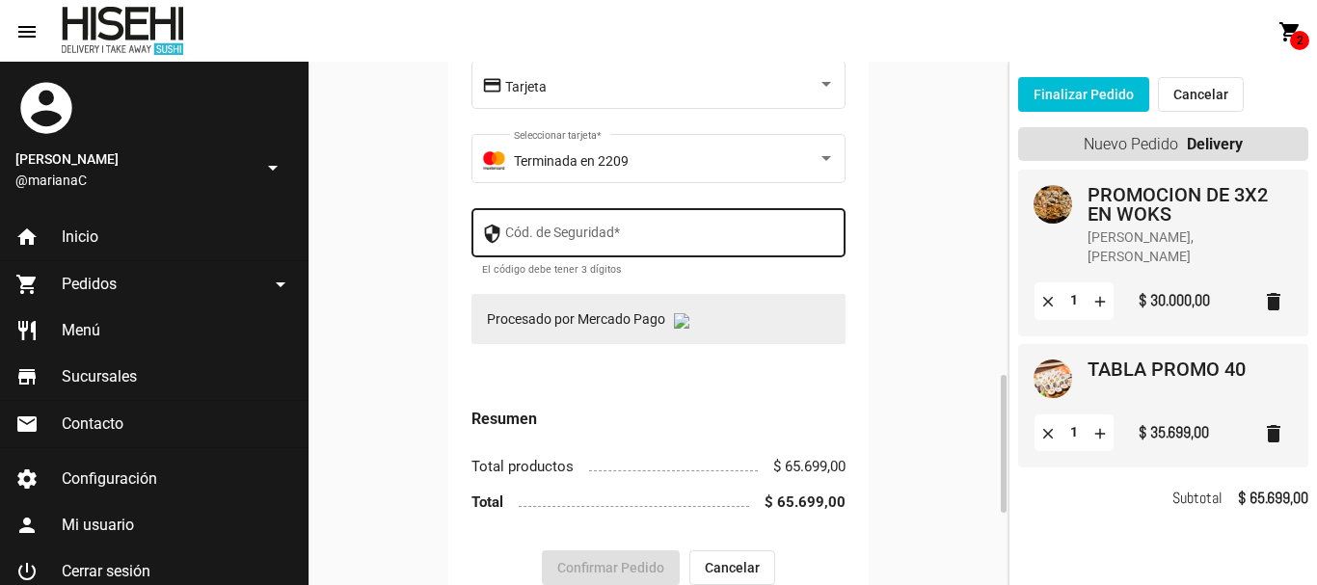
type textarea "Dos Yakimeshi de pollo y uno de cerdo"
click at [709, 244] on input "Cód. de Seguridad *" at bounding box center [670, 236] width 331 height 15
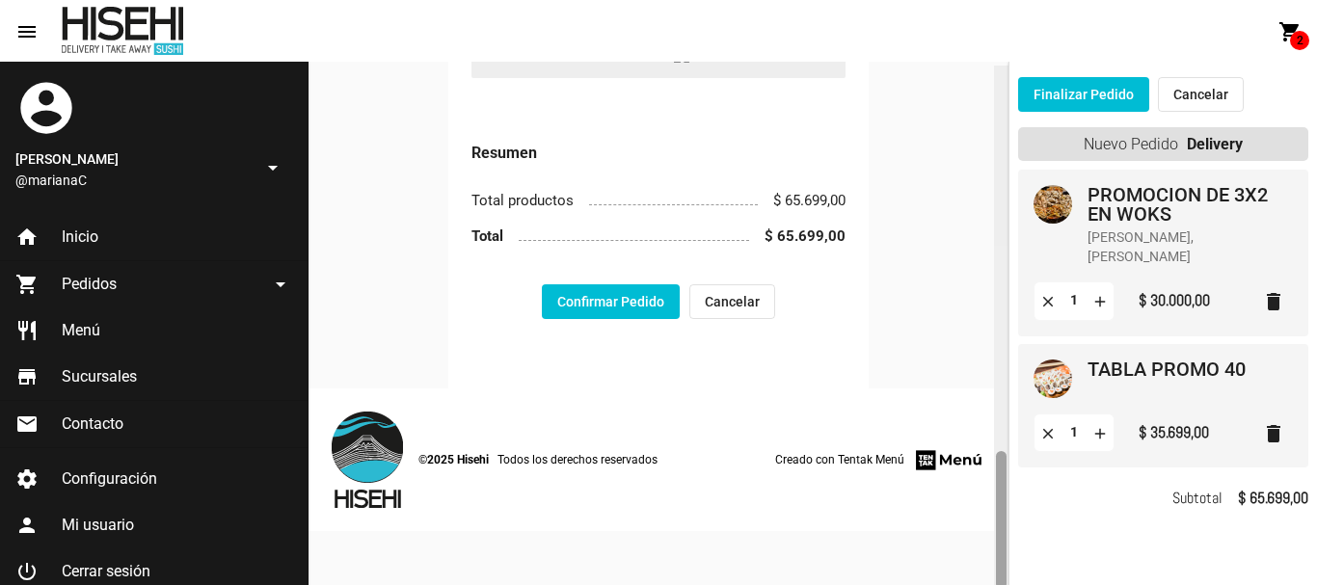
scroll to position [1457, 0]
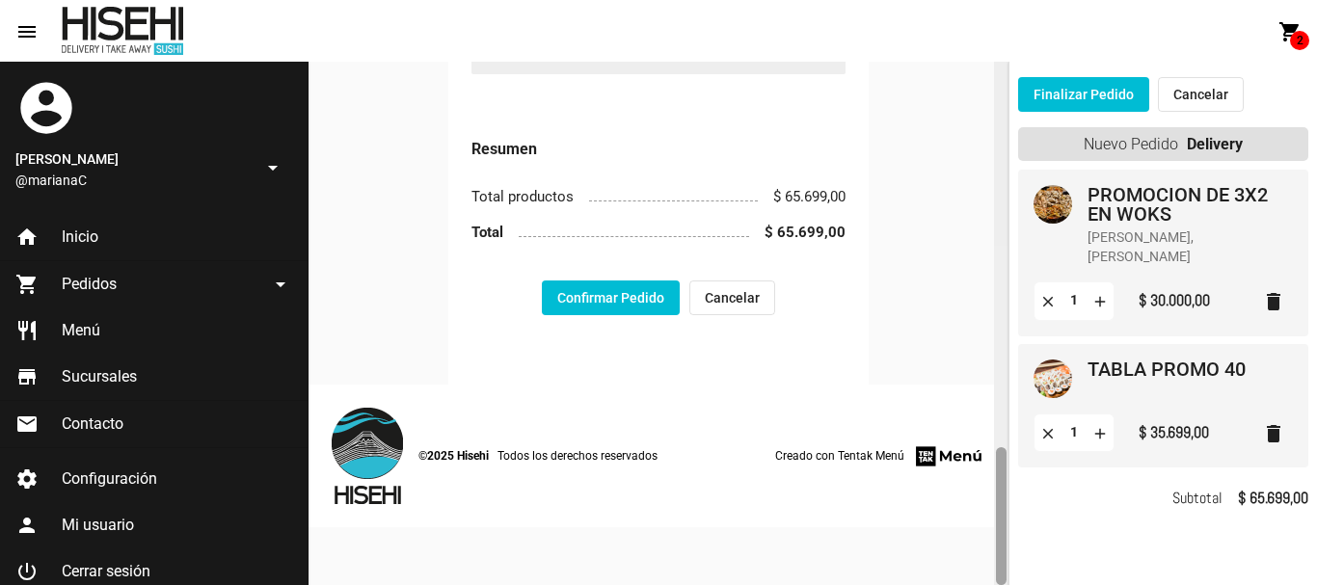
drag, startPoint x: 1005, startPoint y: 388, endPoint x: 1007, endPoint y: 460, distance: 72.3
click at [1007, 460] on div at bounding box center [1001, 324] width 14 height 524
type input "744"
click at [687, 59] on img at bounding box center [681, 50] width 15 height 15
click at [605, 315] on button "Confirmar Pedido" at bounding box center [611, 298] width 138 height 35
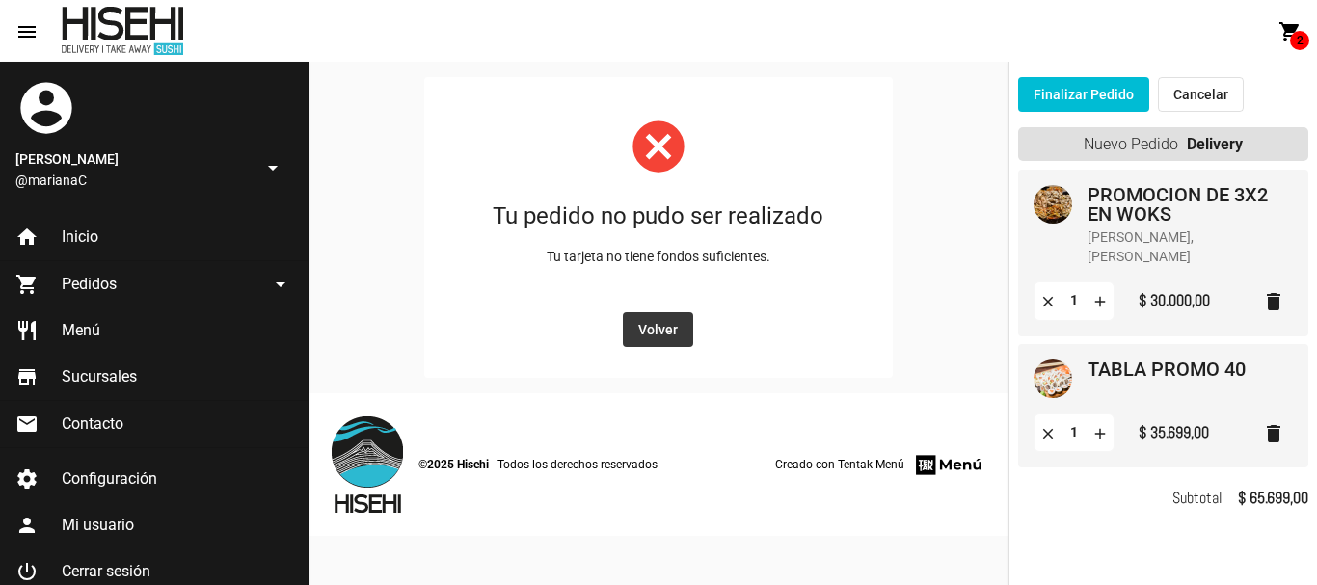
click at [674, 329] on span "Volver" at bounding box center [658, 329] width 40 height 15
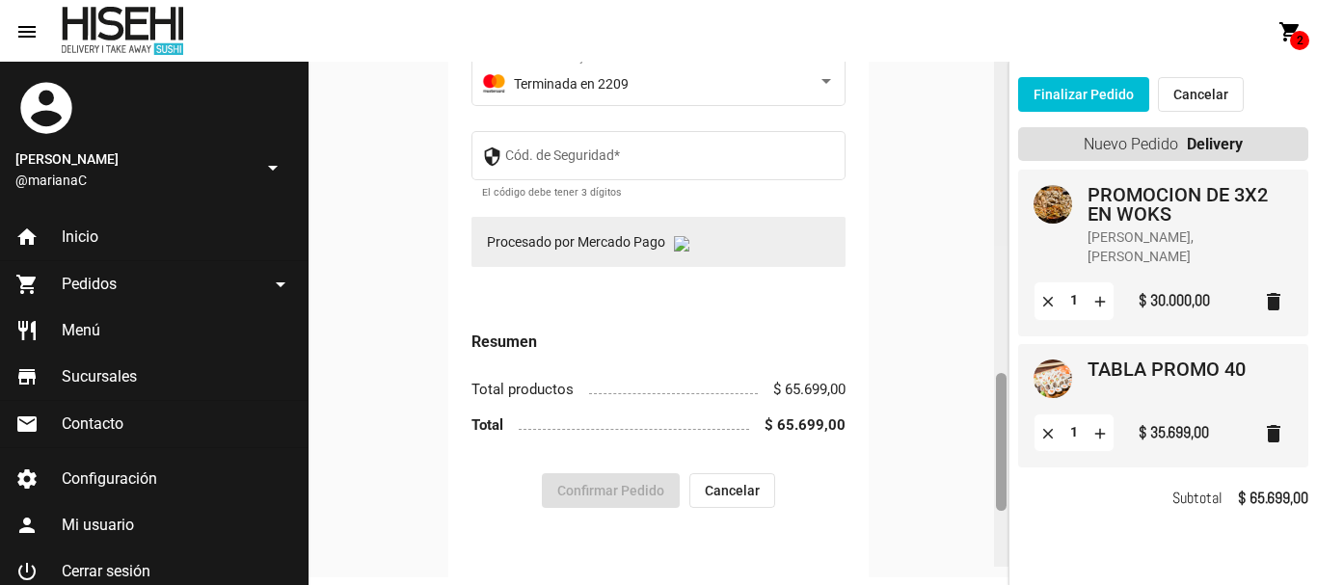
scroll to position [1315, 0]
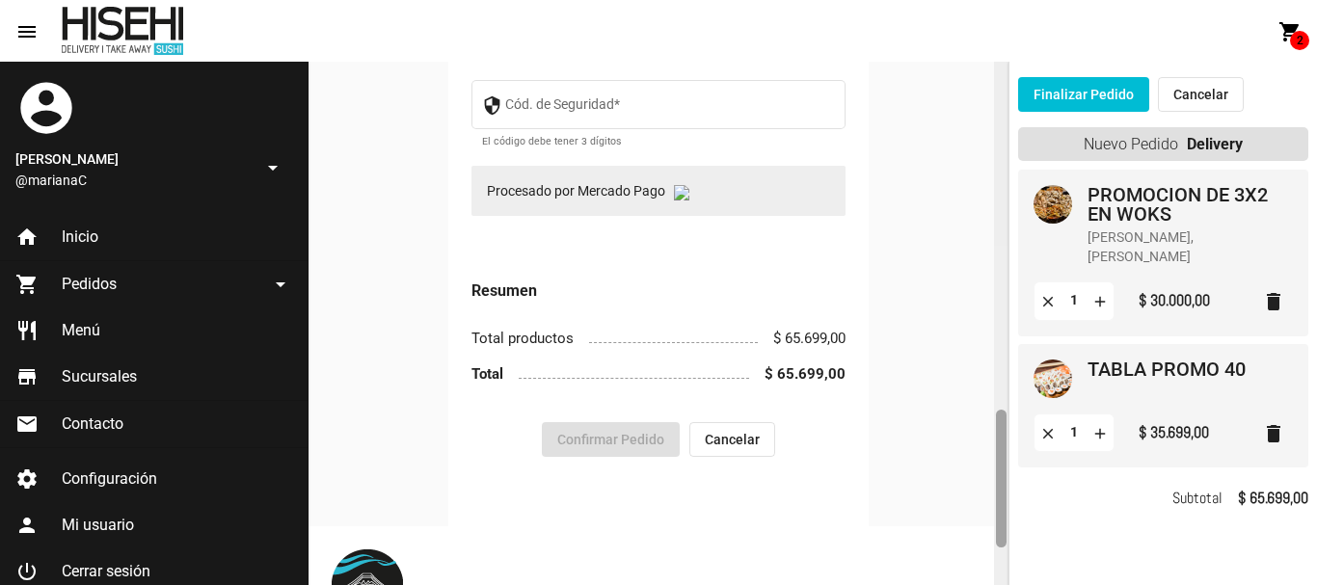
drag, startPoint x: 1005, startPoint y: 122, endPoint x: 1022, endPoint y: 471, distance: 348.5
click at [1022, 471] on mat-sidenav-container "account_circle [PERSON_NAME] @marianaC arrow_drop_down home Inicio shopping_car…" at bounding box center [658, 324] width 1317 height 524
click at [640, 216] on p "Procesado por Mercado Pago" at bounding box center [659, 191] width 374 height 50
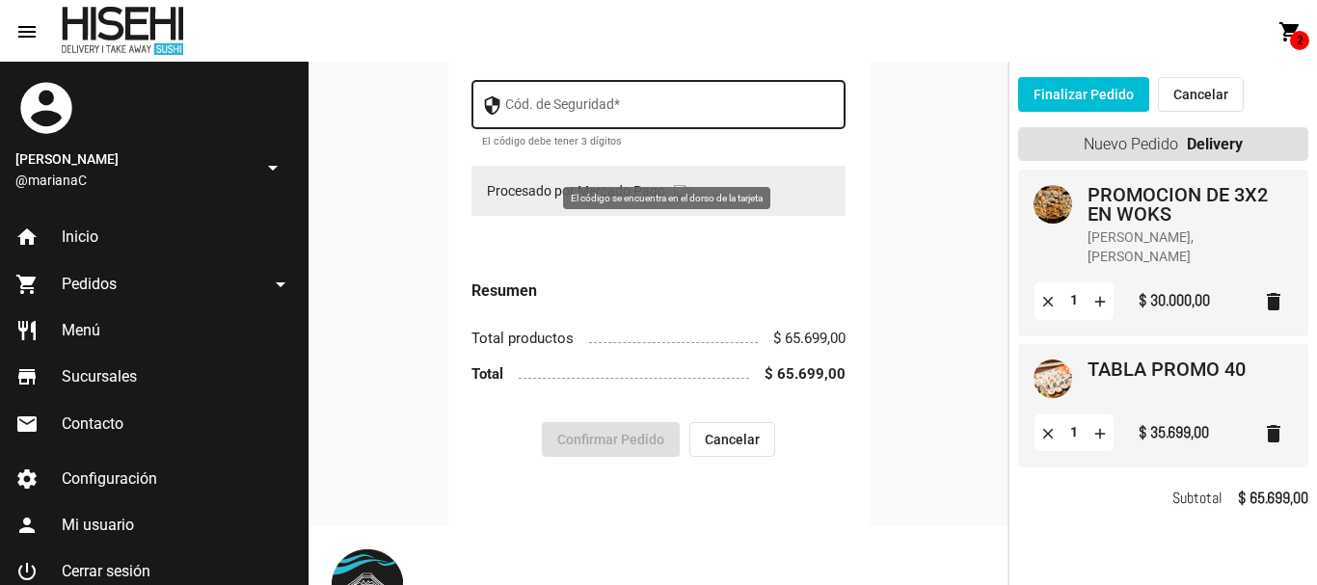
click at [642, 116] on input "Cód. de Seguridad *" at bounding box center [670, 107] width 331 height 15
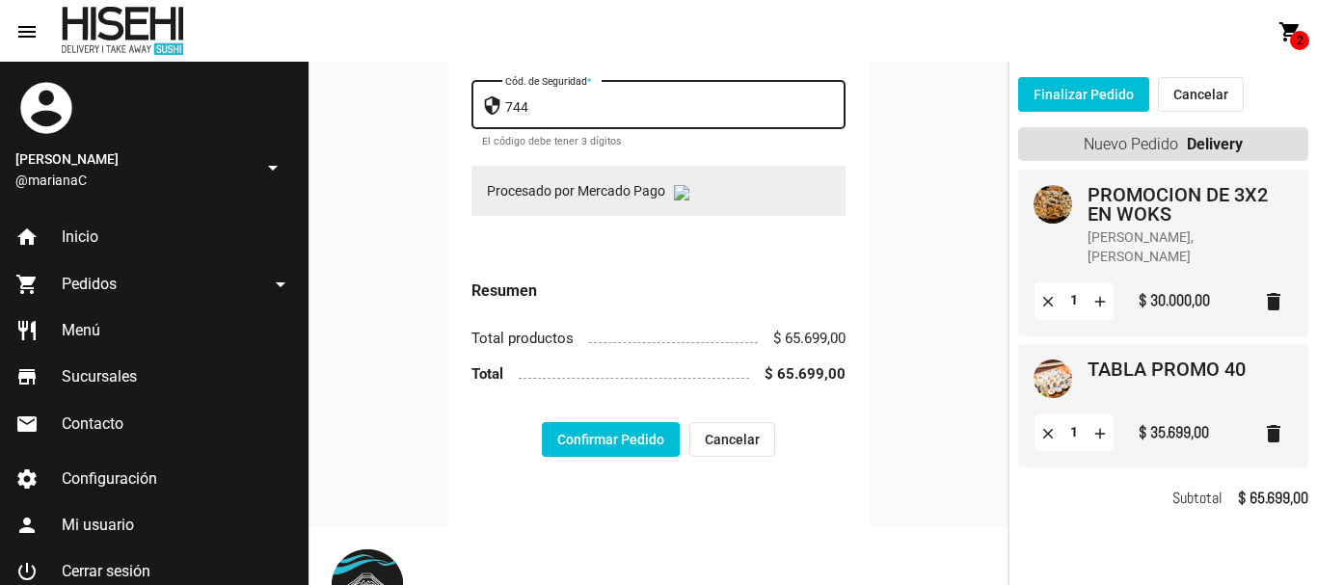
type input "744"
click at [625, 457] on button "Confirmar Pedido" at bounding box center [611, 439] width 138 height 35
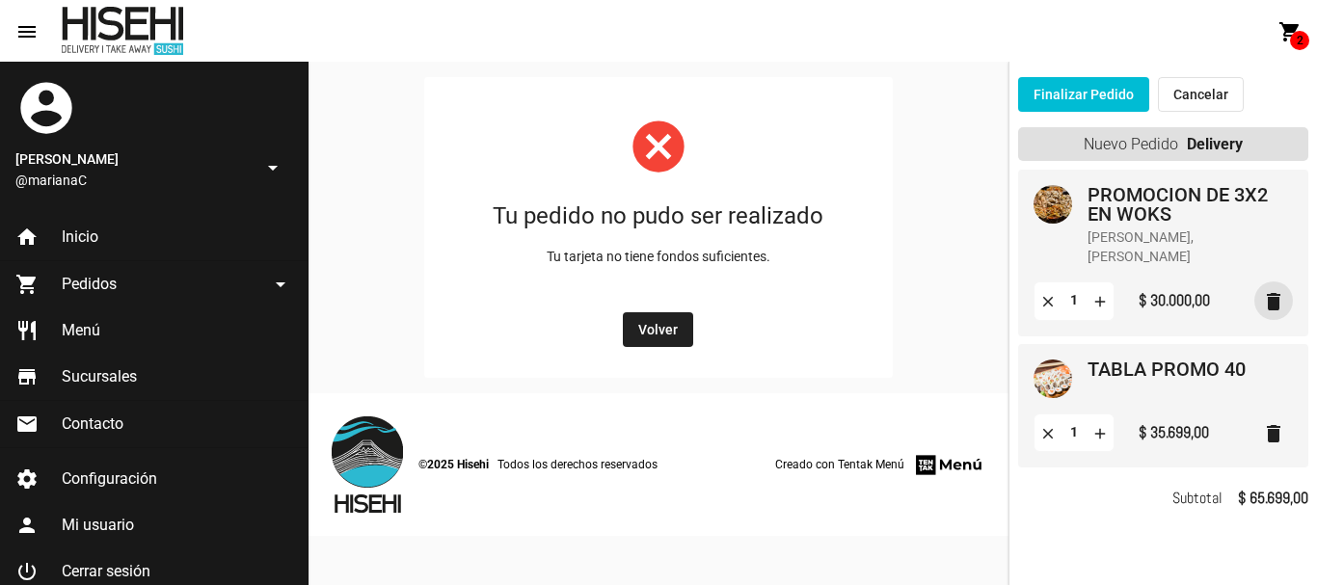
click at [1274, 295] on mat-icon "delete" at bounding box center [1273, 301] width 23 height 23
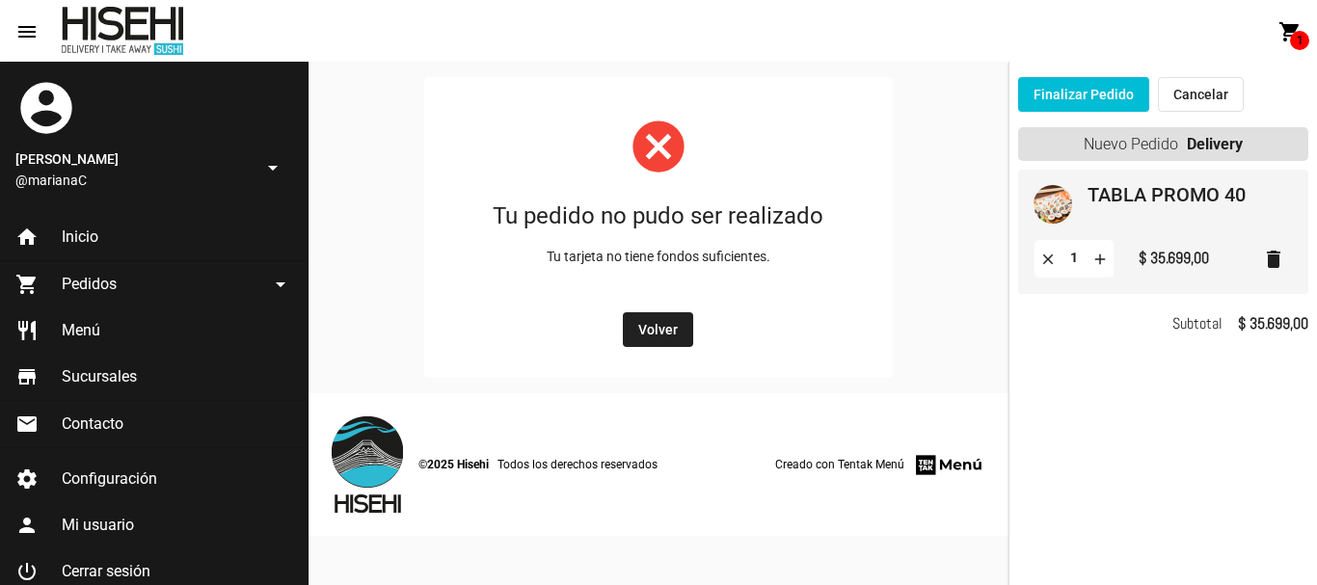
click at [674, 326] on span "Volver" at bounding box center [658, 329] width 40 height 15
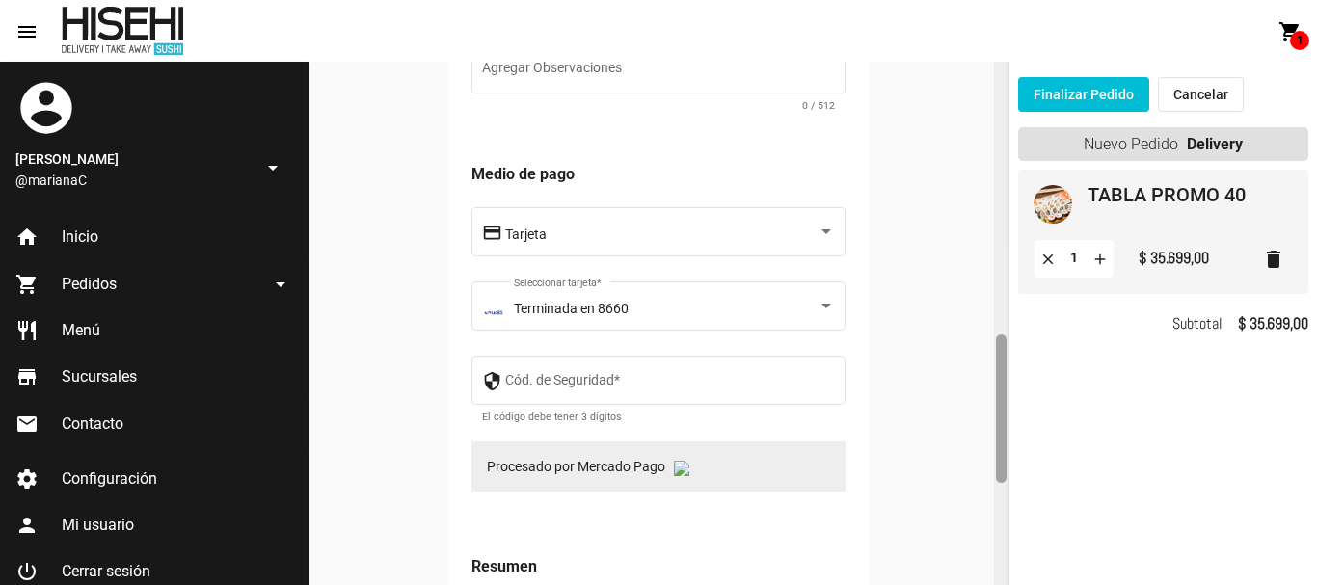
drag, startPoint x: 999, startPoint y: 144, endPoint x: 1019, endPoint y: 425, distance: 282.3
click at [1031, 420] on mat-sidenav-container "account_circle [PERSON_NAME] @marianaC arrow_drop_down home Inicio shopping_car…" at bounding box center [658, 324] width 1317 height 524
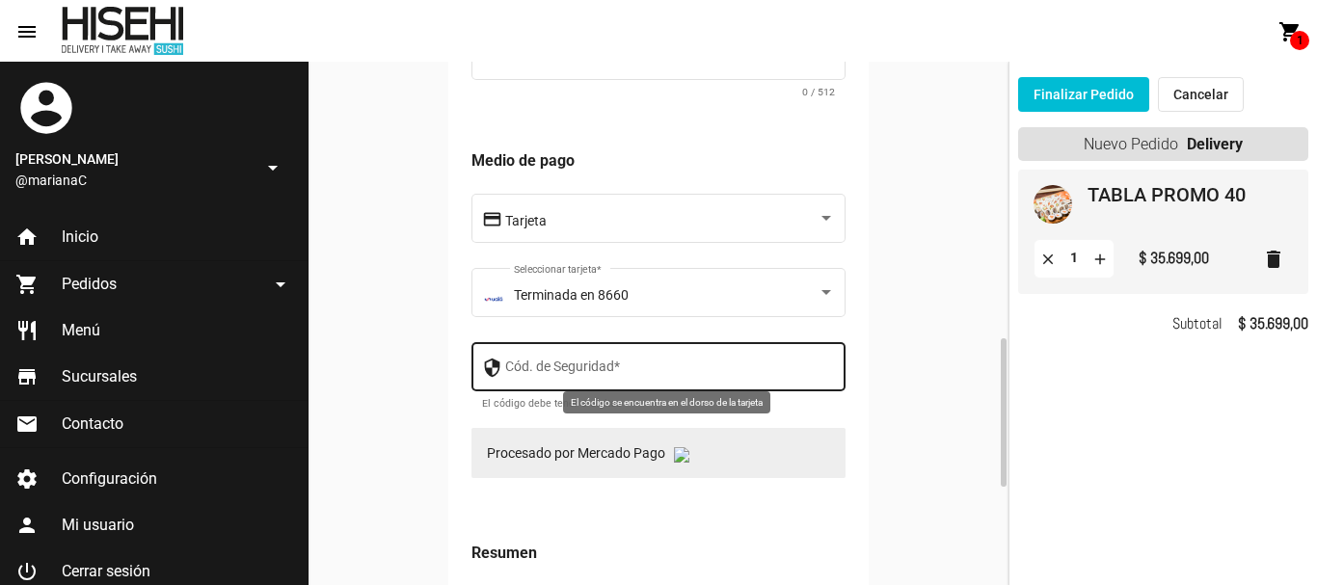
click at [641, 359] on div "Cód. de Seguridad *" at bounding box center [670, 364] width 331 height 53
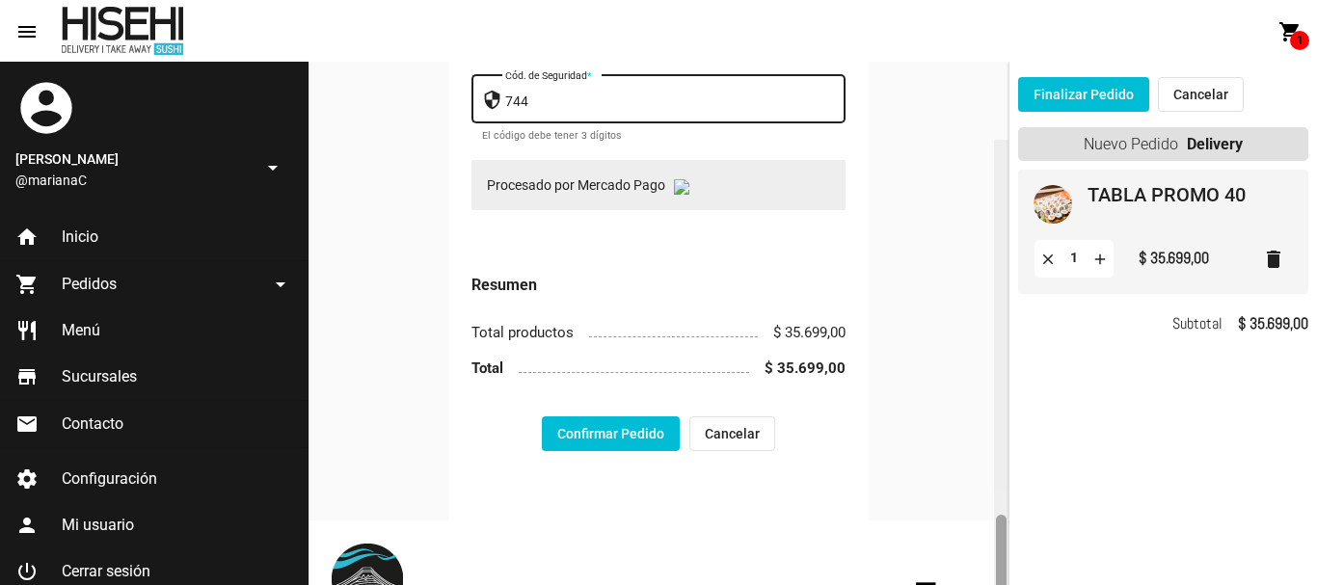
scroll to position [1321, 0]
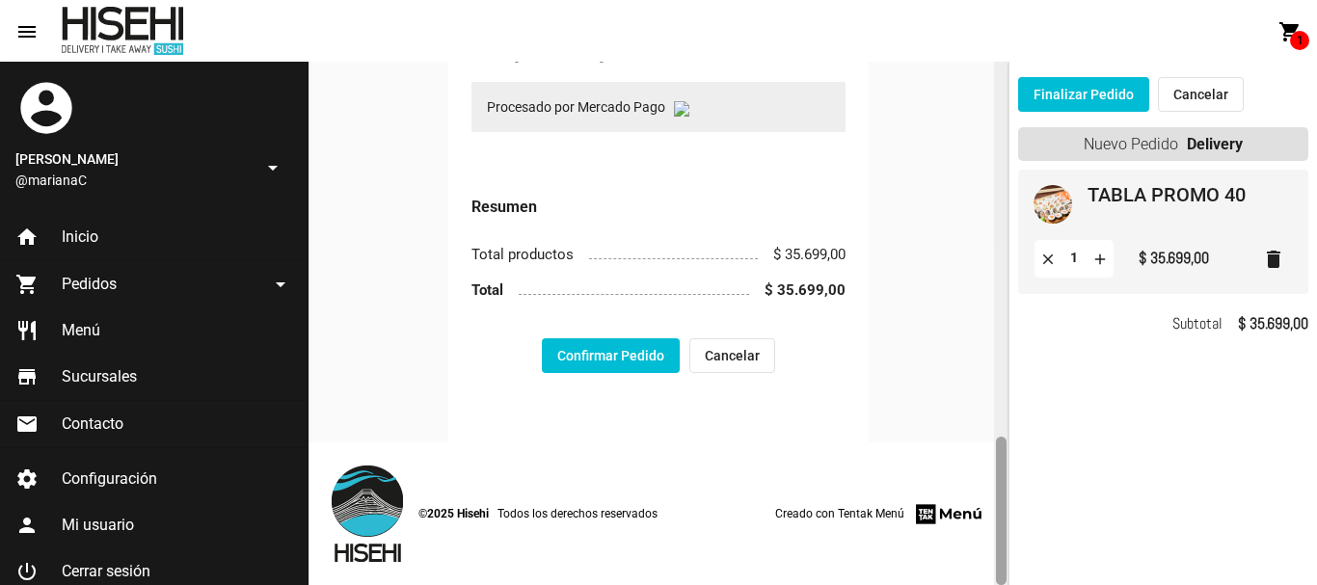
drag, startPoint x: 1001, startPoint y: 354, endPoint x: 1017, endPoint y: 465, distance: 112.1
click at [1017, 465] on mat-sidenav-container "account_circle [PERSON_NAME] @marianaC arrow_drop_down home Inicio shopping_car…" at bounding box center [658, 324] width 1317 height 524
type input "744"
click at [624, 355] on button "Confirmar Pedido" at bounding box center [611, 355] width 138 height 35
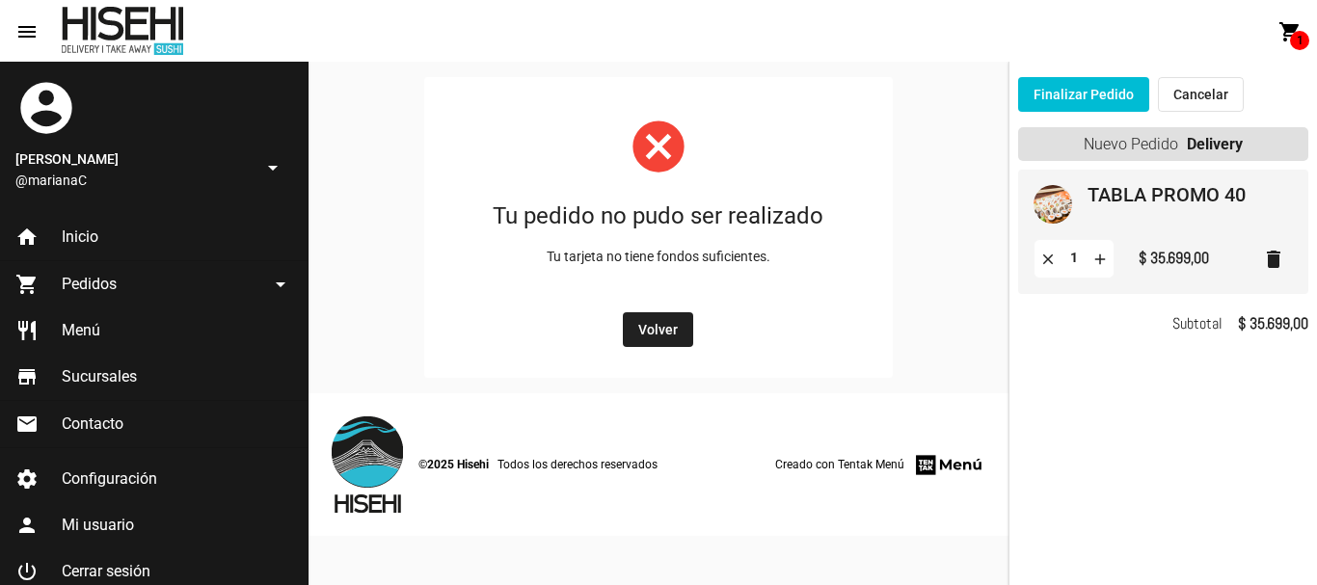
click at [668, 332] on span "Volver" at bounding box center [658, 329] width 40 height 15
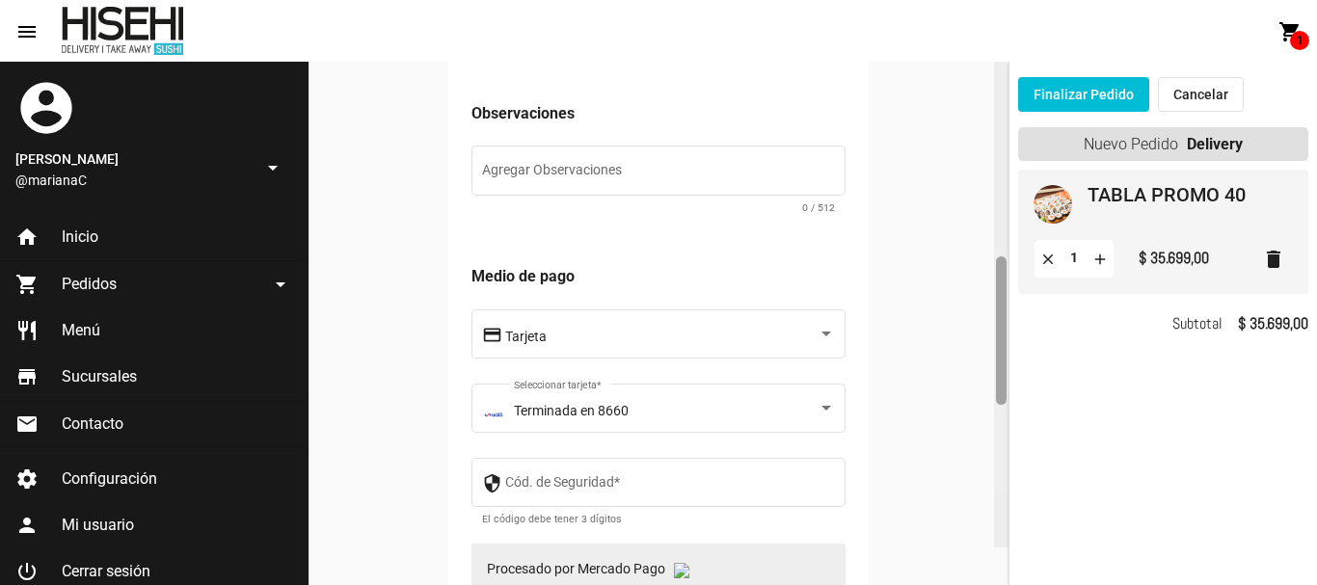
scroll to position [893, 0]
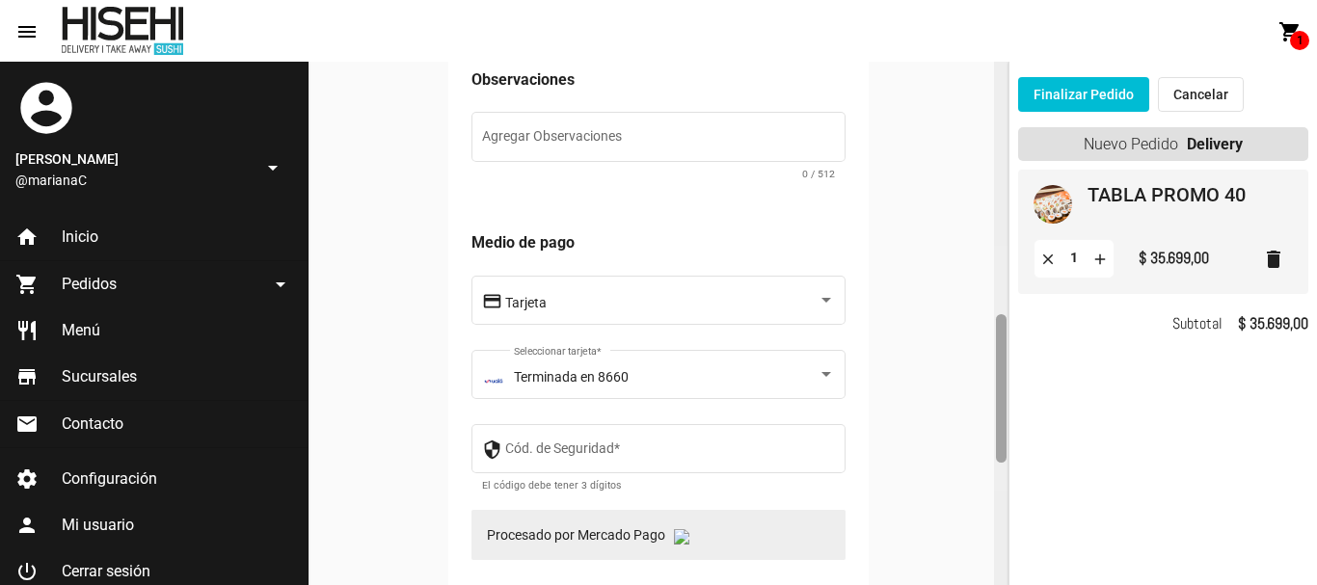
drag, startPoint x: 1000, startPoint y: 131, endPoint x: 1033, endPoint y: 385, distance: 255.7
click at [1033, 385] on mat-sidenav-container "account_circle [PERSON_NAME] @marianaC arrow_drop_down home Inicio shopping_car…" at bounding box center [658, 324] width 1317 height 524
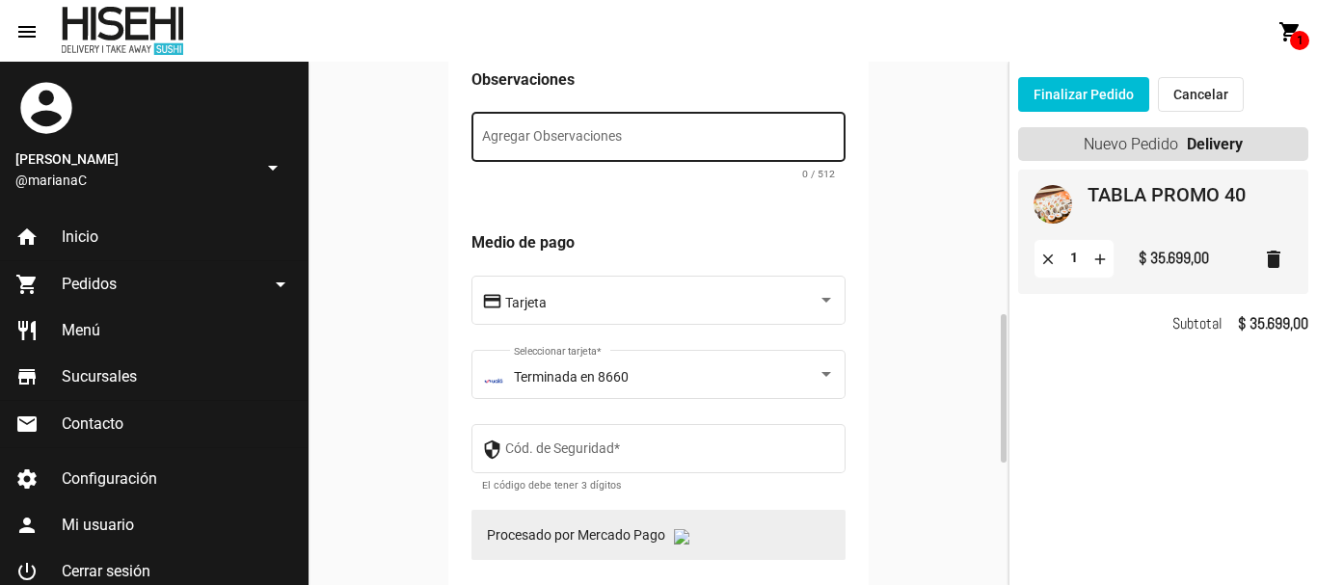
click at [748, 156] on div "Agregar Observaciones" at bounding box center [659, 135] width 354 height 53
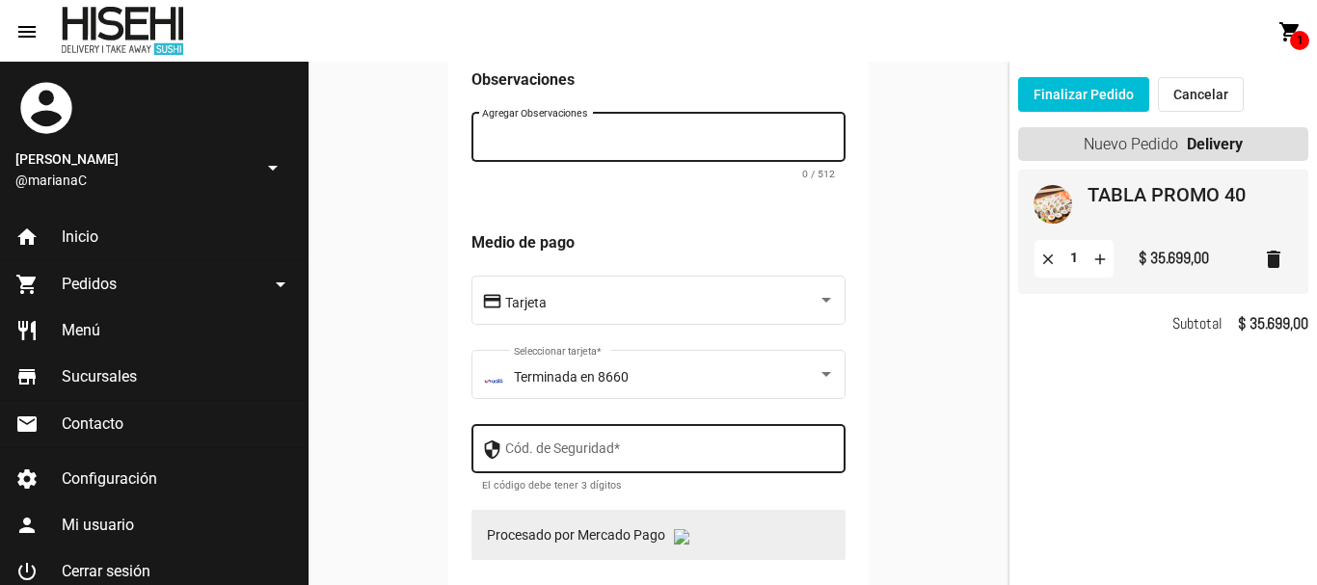
click at [761, 446] on input "Cód. de Seguridad *" at bounding box center [670, 452] width 331 height 15
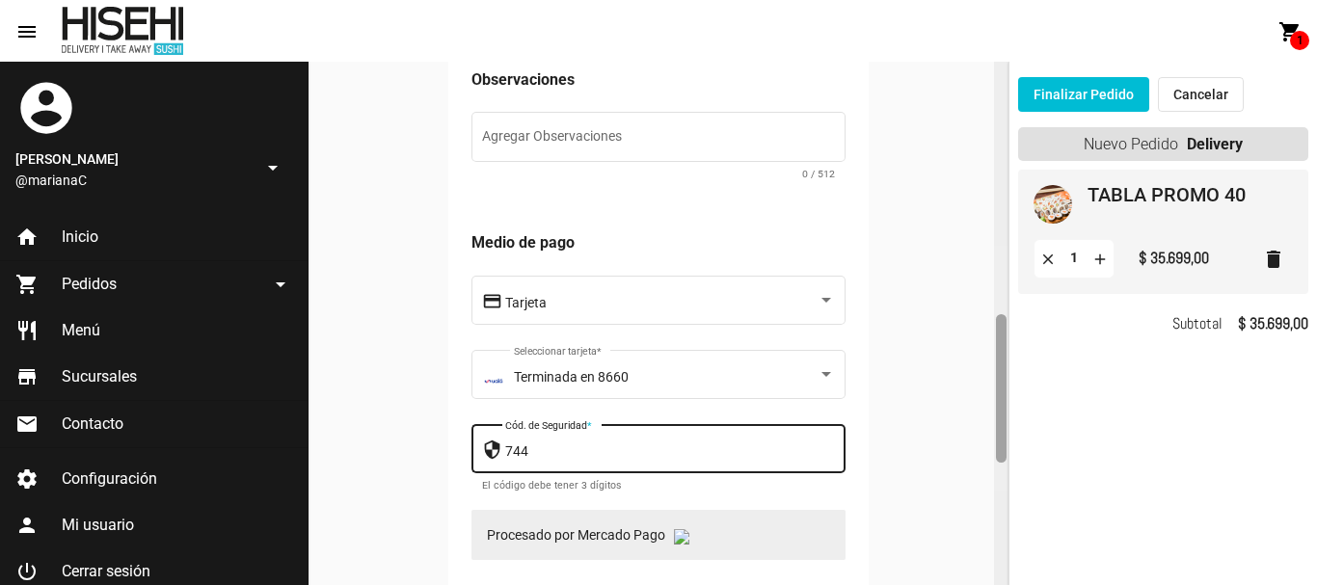
type input "744"
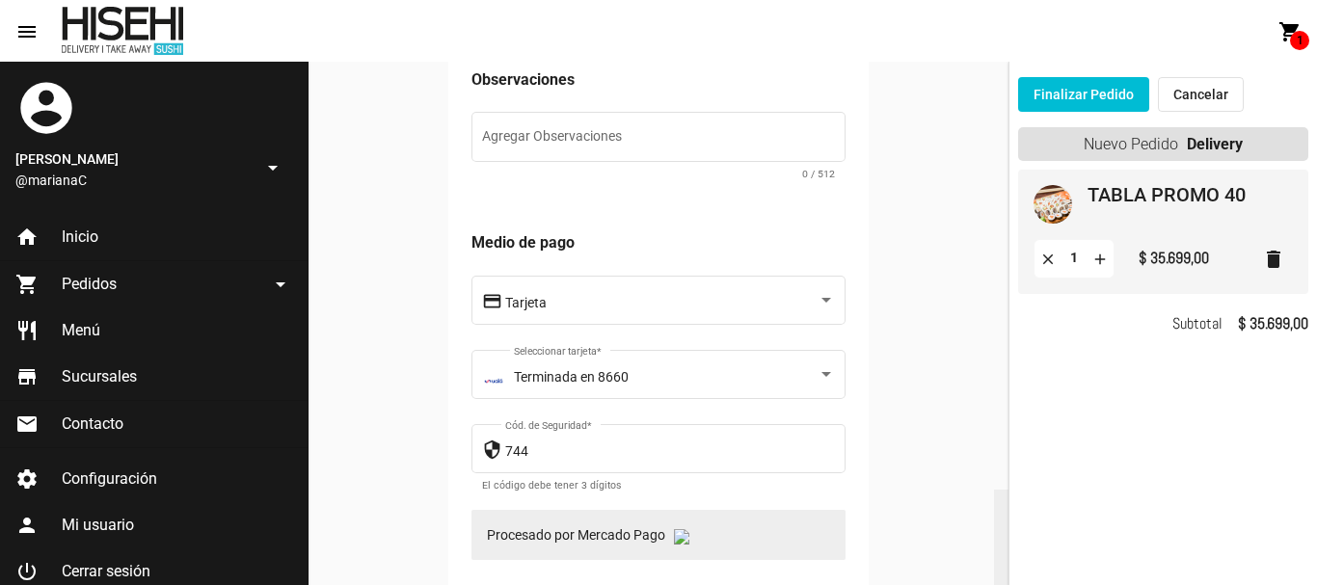
scroll to position [1321, 0]
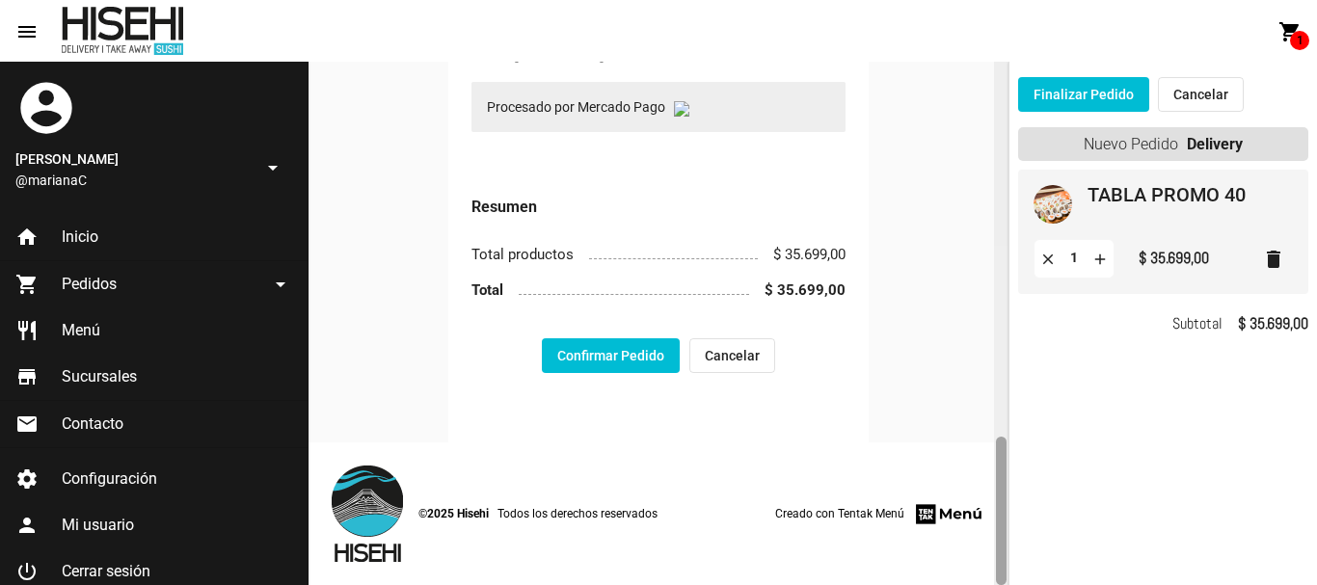
drag, startPoint x: 1007, startPoint y: 332, endPoint x: 1007, endPoint y: 443, distance: 110.9
click at [1007, 443] on div at bounding box center [1001, 324] width 14 height 524
click at [643, 354] on button "Confirmar Pedido" at bounding box center [611, 355] width 138 height 35
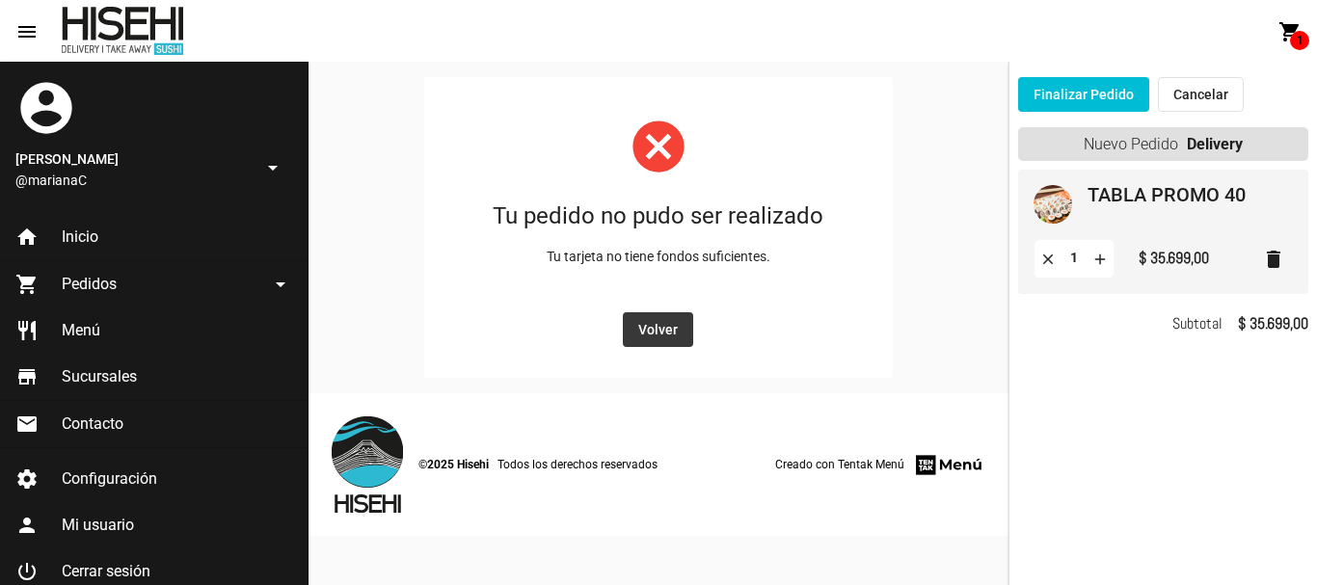
click at [662, 331] on span "Volver" at bounding box center [658, 329] width 40 height 15
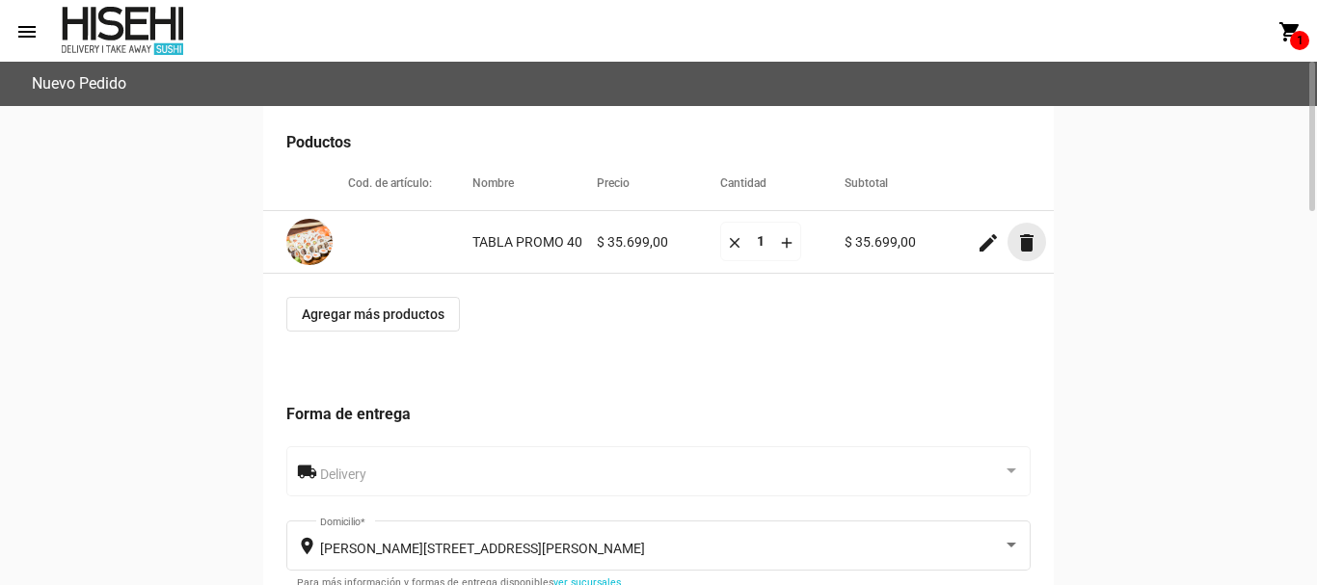
click at [1035, 241] on mat-icon "delete" at bounding box center [1026, 242] width 23 height 23
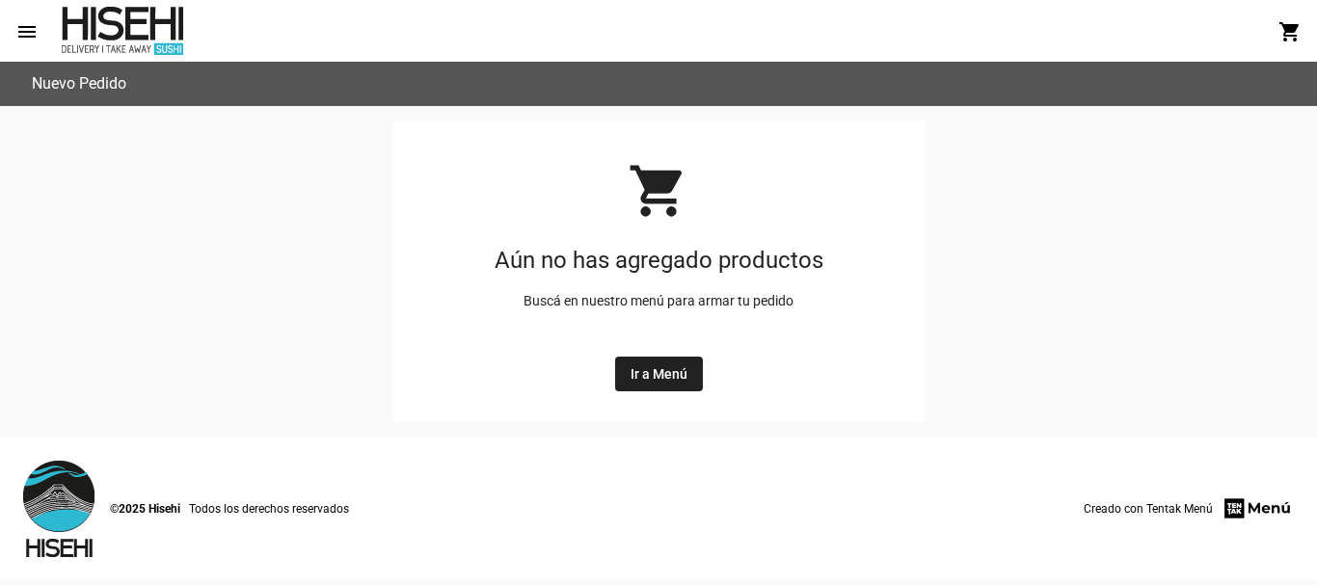
click at [650, 373] on span "Ir a Menú" at bounding box center [659, 373] width 57 height 15
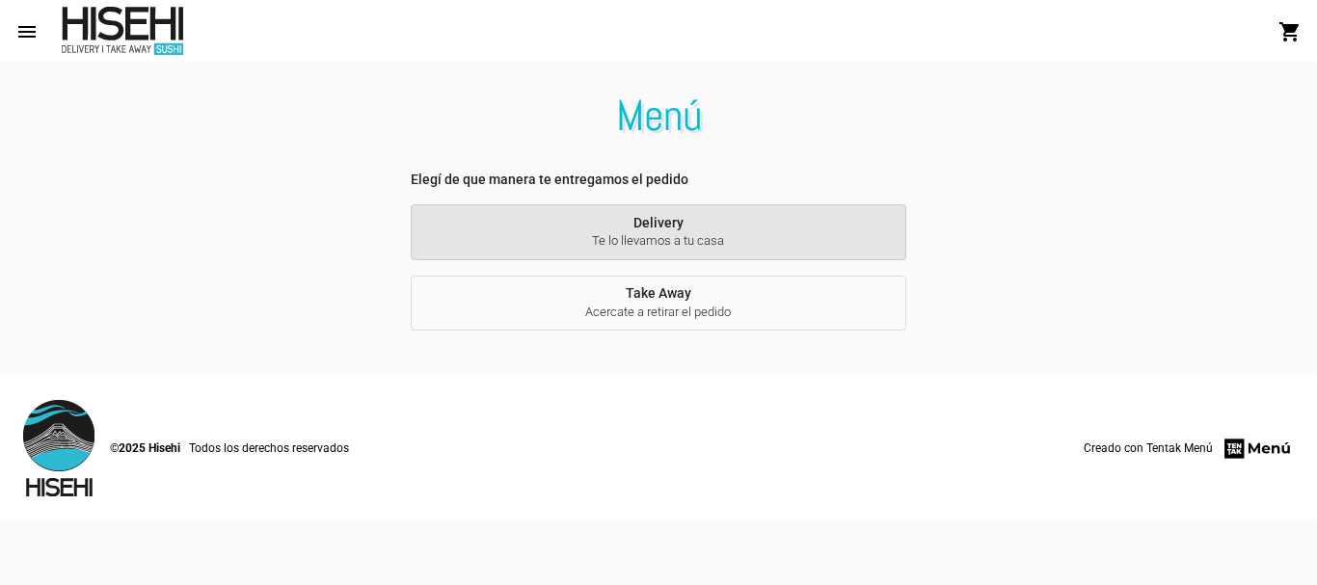
click at [718, 233] on span "Te lo llevamos a tu casa" at bounding box center [658, 240] width 465 height 17
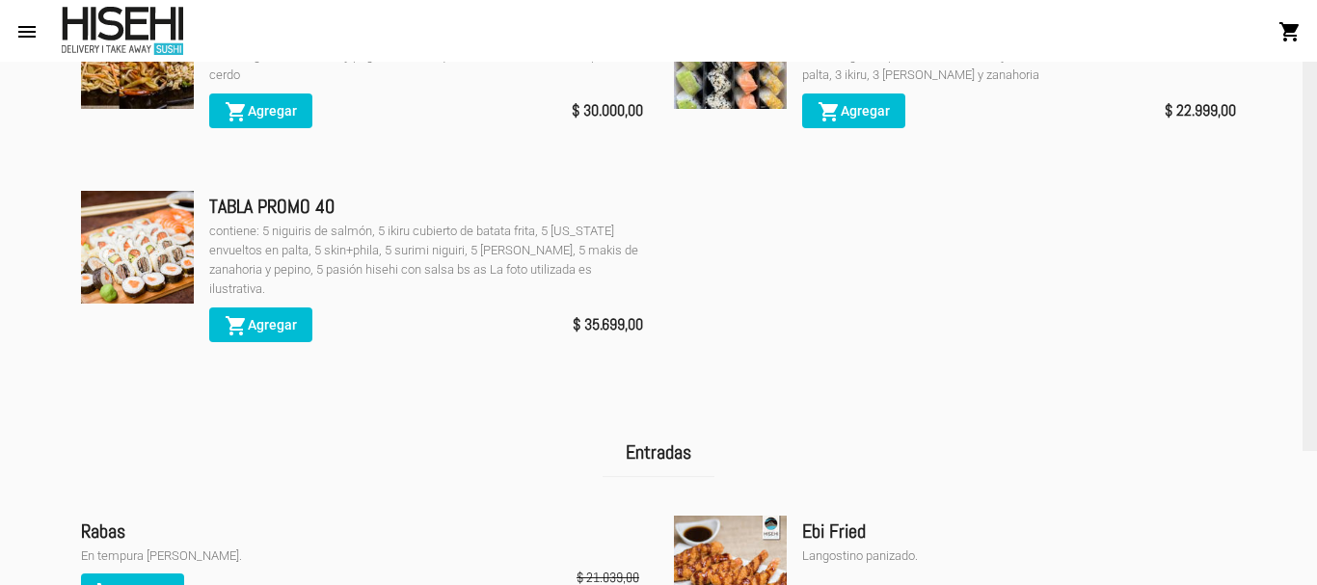
scroll to position [458, 0]
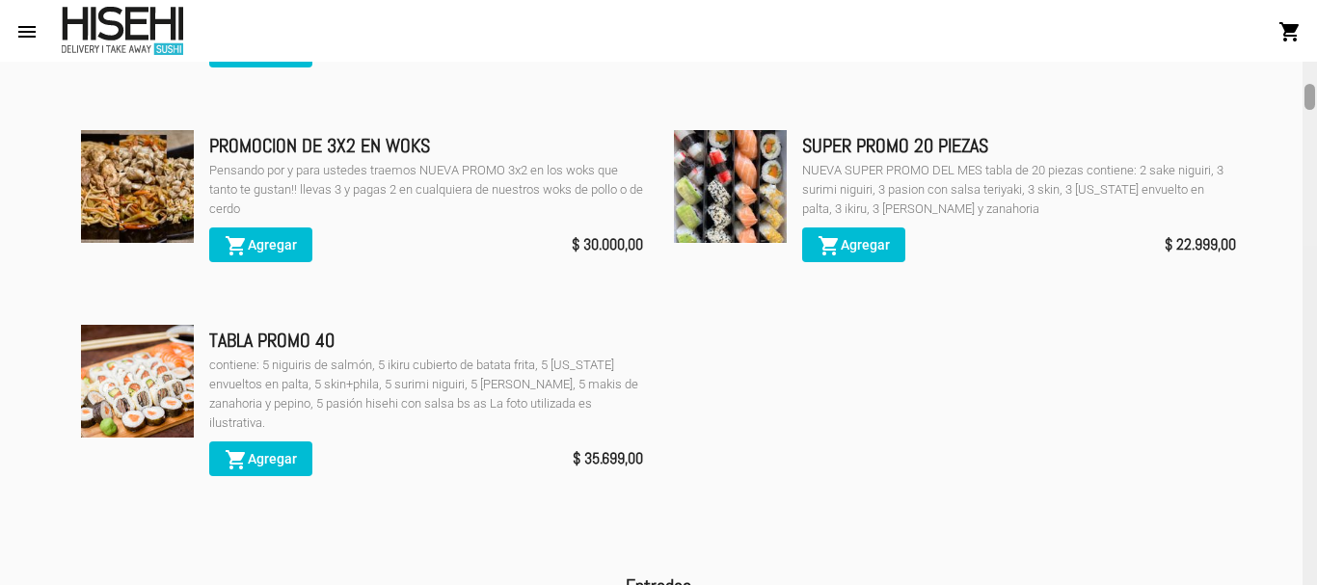
drag, startPoint x: 1308, startPoint y: 68, endPoint x: 1316, endPoint y: 92, distance: 24.4
click at [1316, 92] on div at bounding box center [1310, 324] width 14 height 524
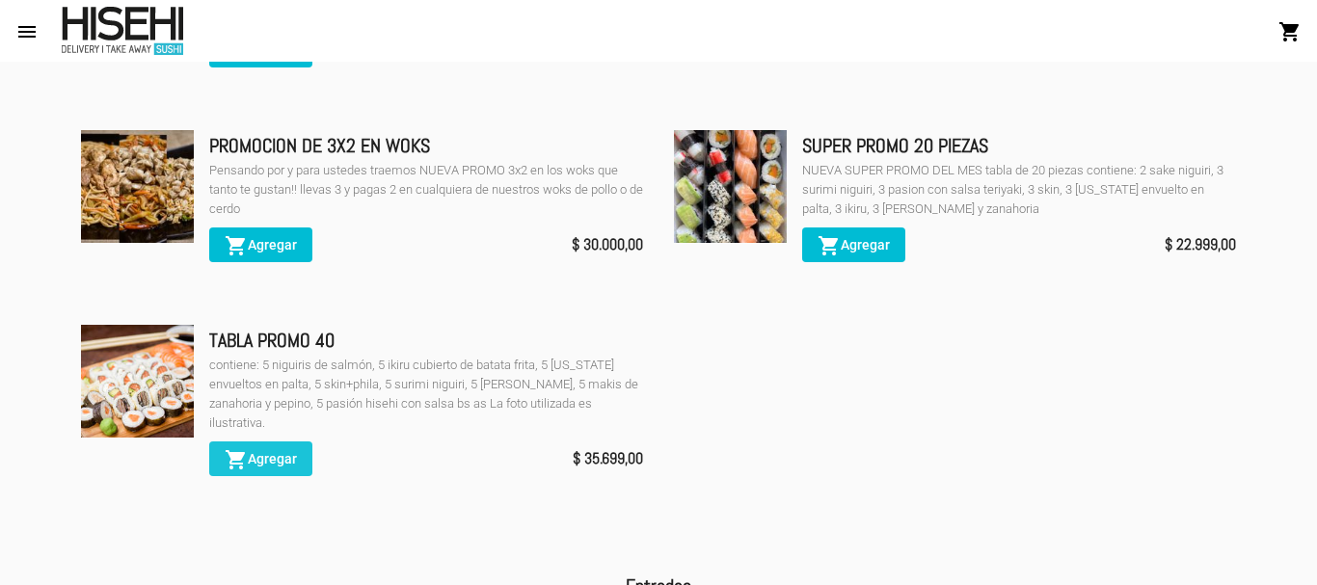
click at [289, 456] on span "shopping_cart Agregar" at bounding box center [261, 458] width 72 height 15
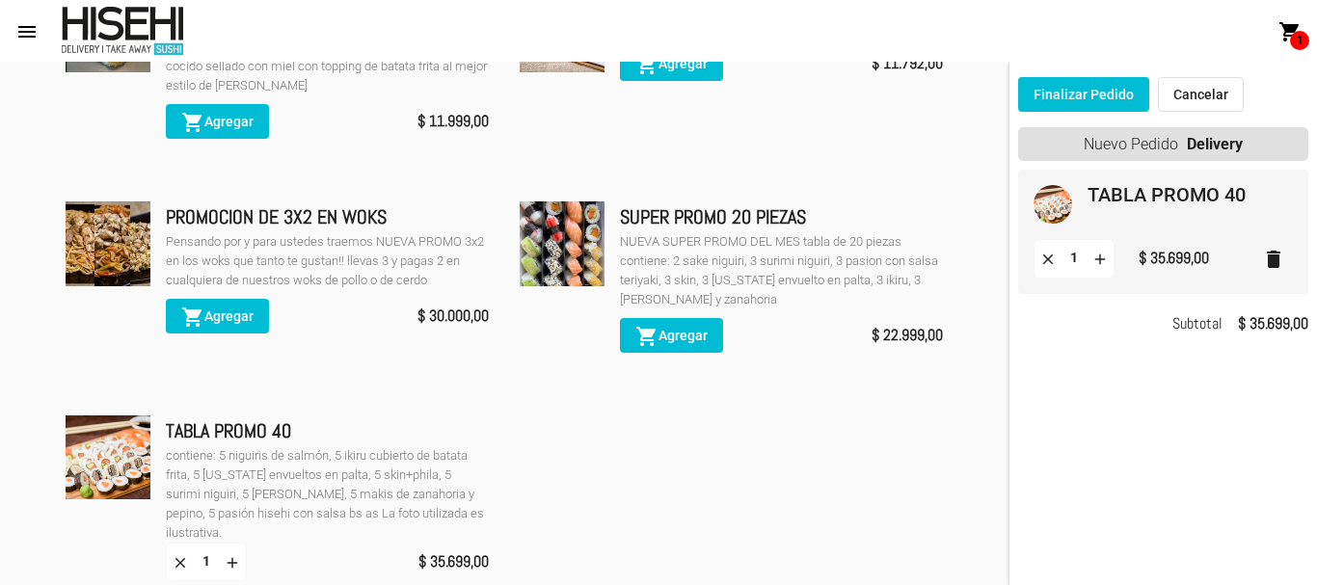
click at [1092, 93] on button "Finalizar Pedido" at bounding box center [1083, 94] width 131 height 35
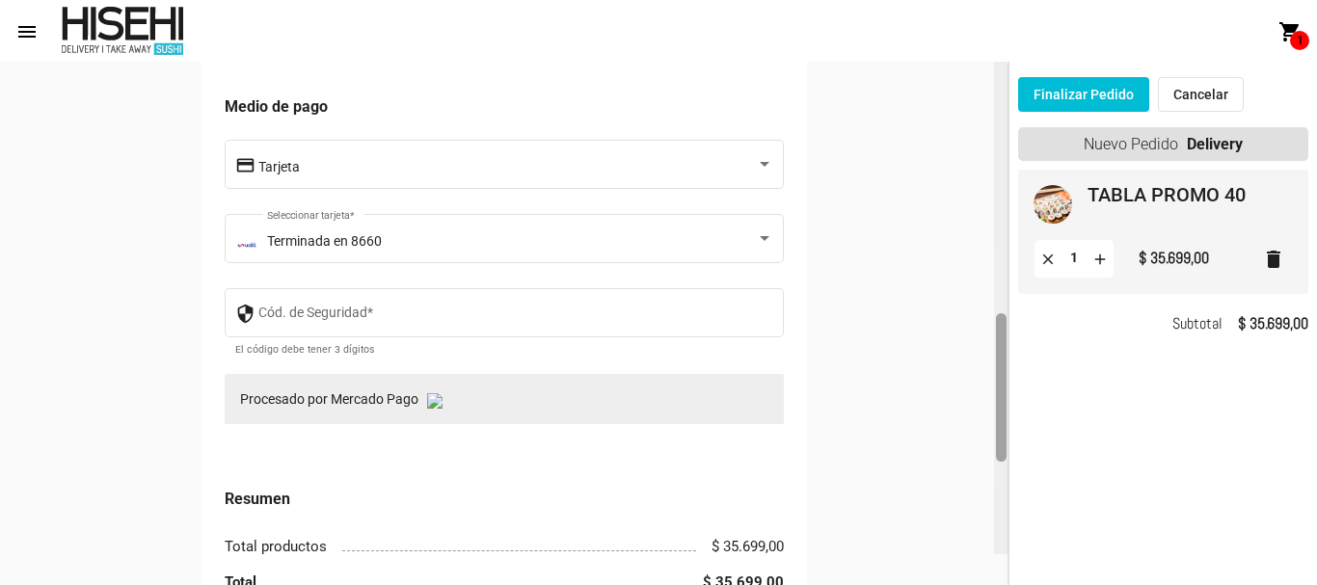
scroll to position [1083, 0]
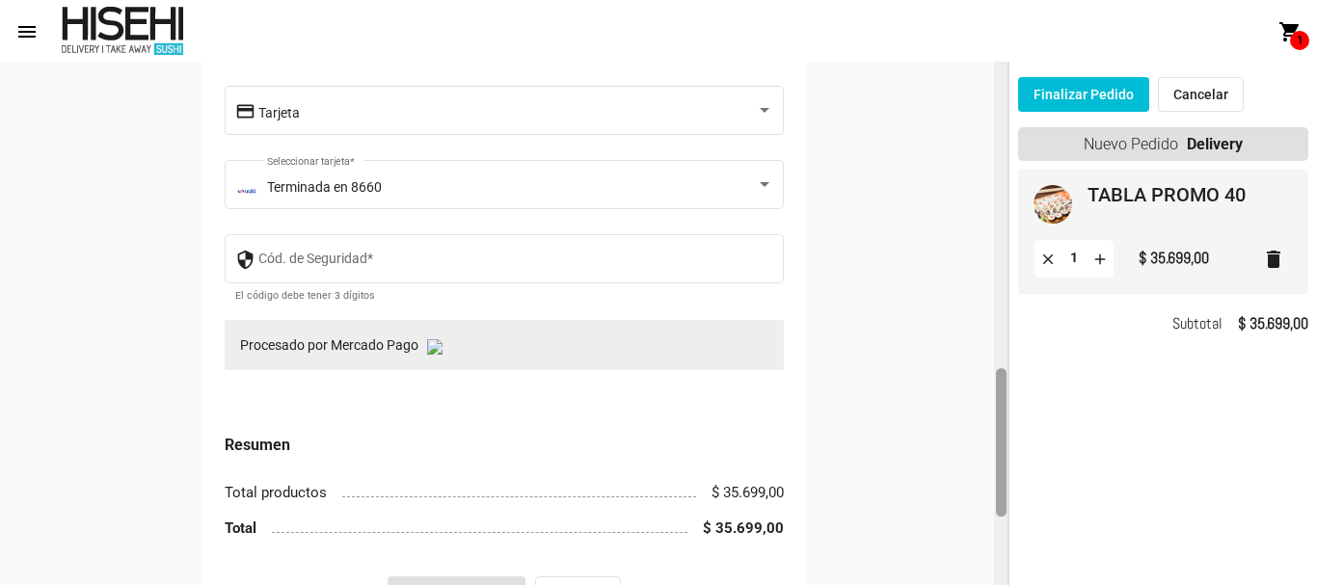
drag, startPoint x: 1005, startPoint y: 135, endPoint x: 1023, endPoint y: 443, distance: 308.1
click at [1023, 443] on mat-sidenav-container "account_circle [PERSON_NAME] @marianaC arrow_drop_down home Inicio shopping_car…" at bounding box center [658, 324] width 1317 height 524
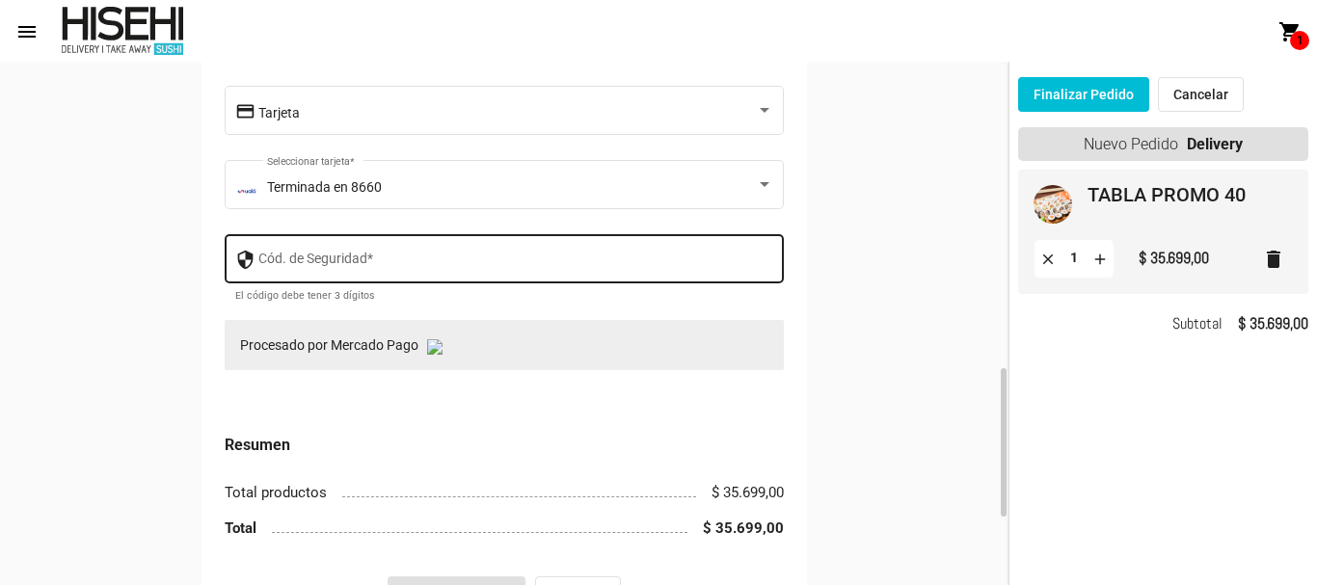
click at [417, 254] on div "Cód. de Seguridad *" at bounding box center [516, 256] width 516 height 53
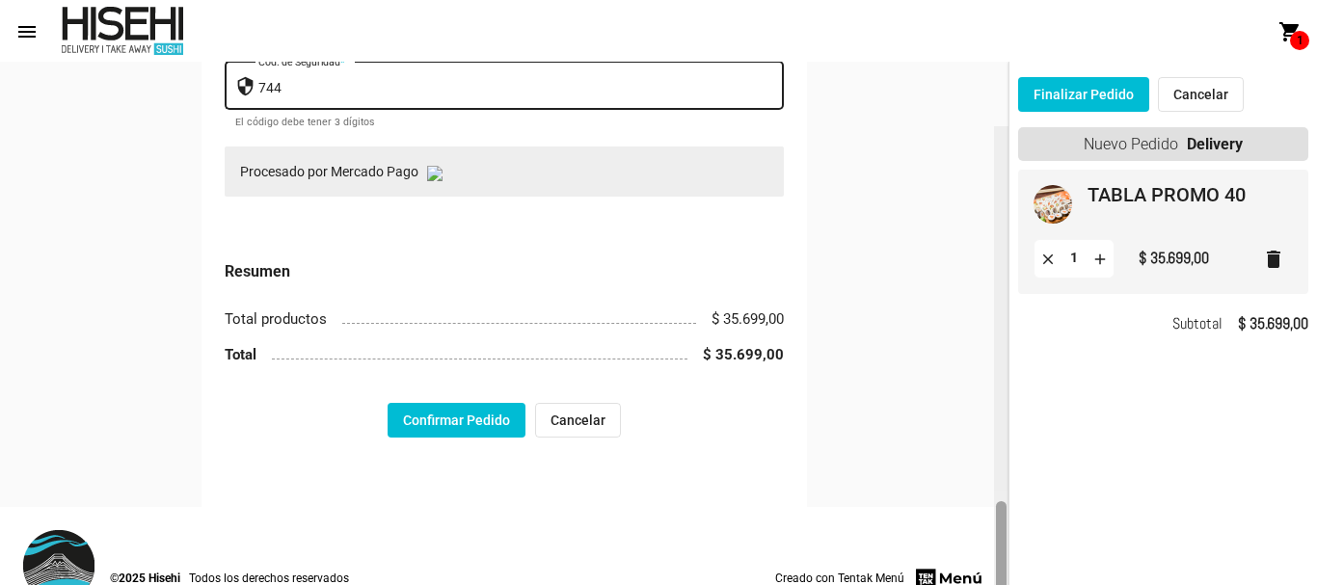
scroll to position [1321, 0]
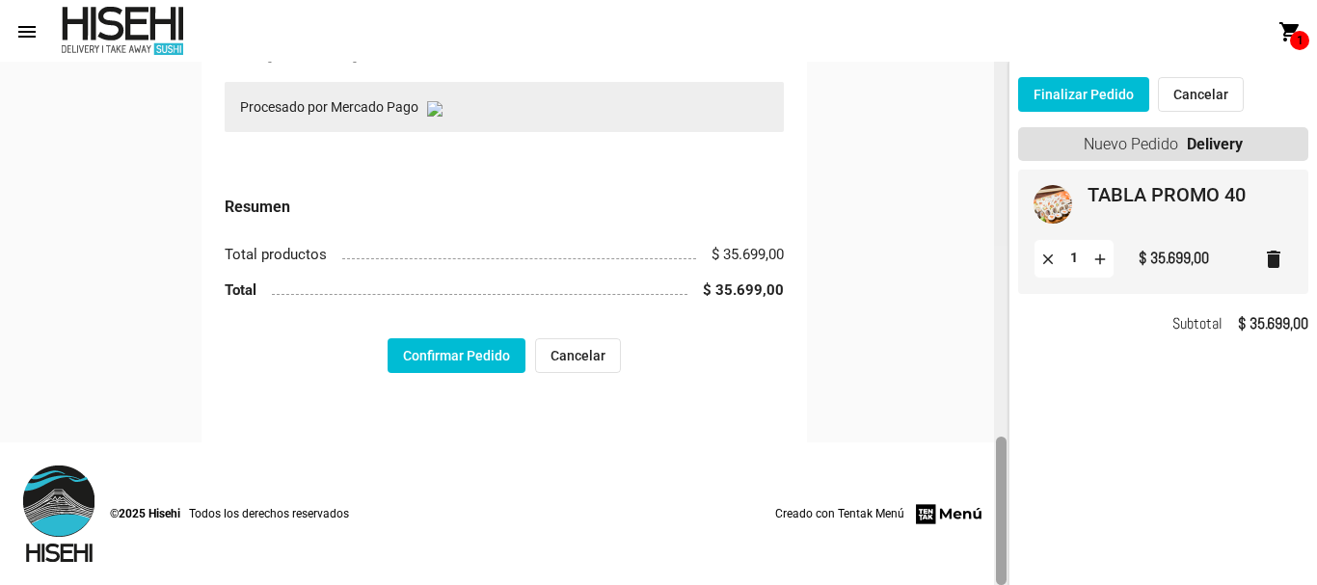
drag, startPoint x: 1001, startPoint y: 395, endPoint x: 925, endPoint y: 485, distance: 117.7
click at [1008, 475] on div at bounding box center [1001, 324] width 14 height 524
type input "744"
click at [459, 356] on button "Confirmar Pedido" at bounding box center [457, 355] width 138 height 35
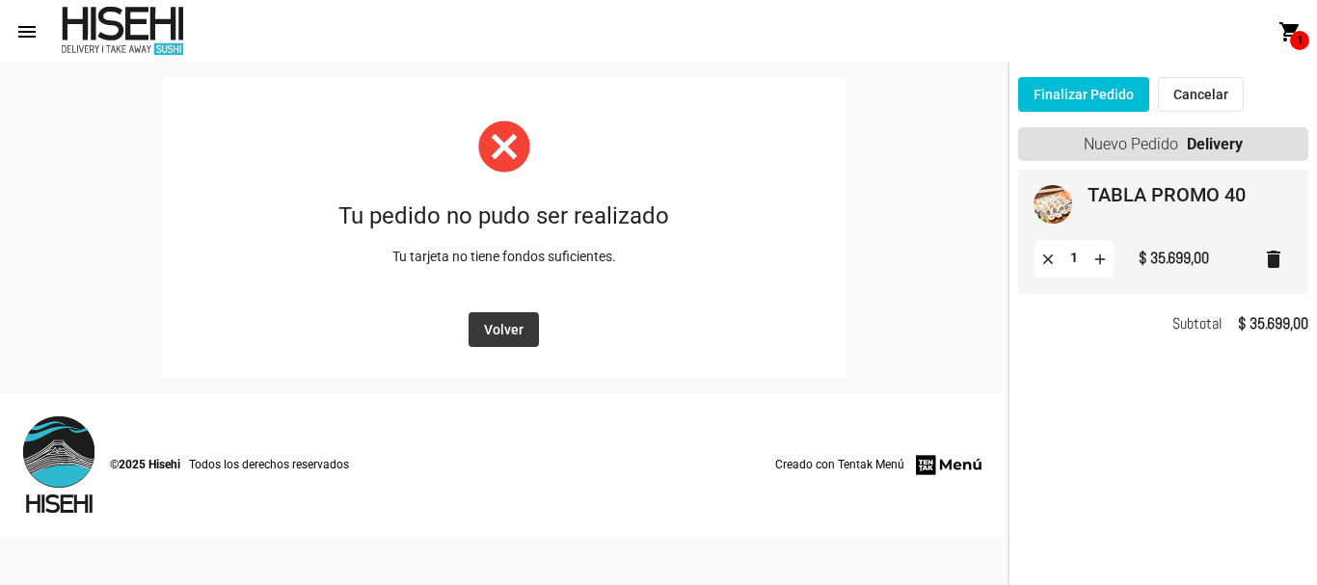
click at [508, 331] on span "Volver" at bounding box center [504, 329] width 40 height 15
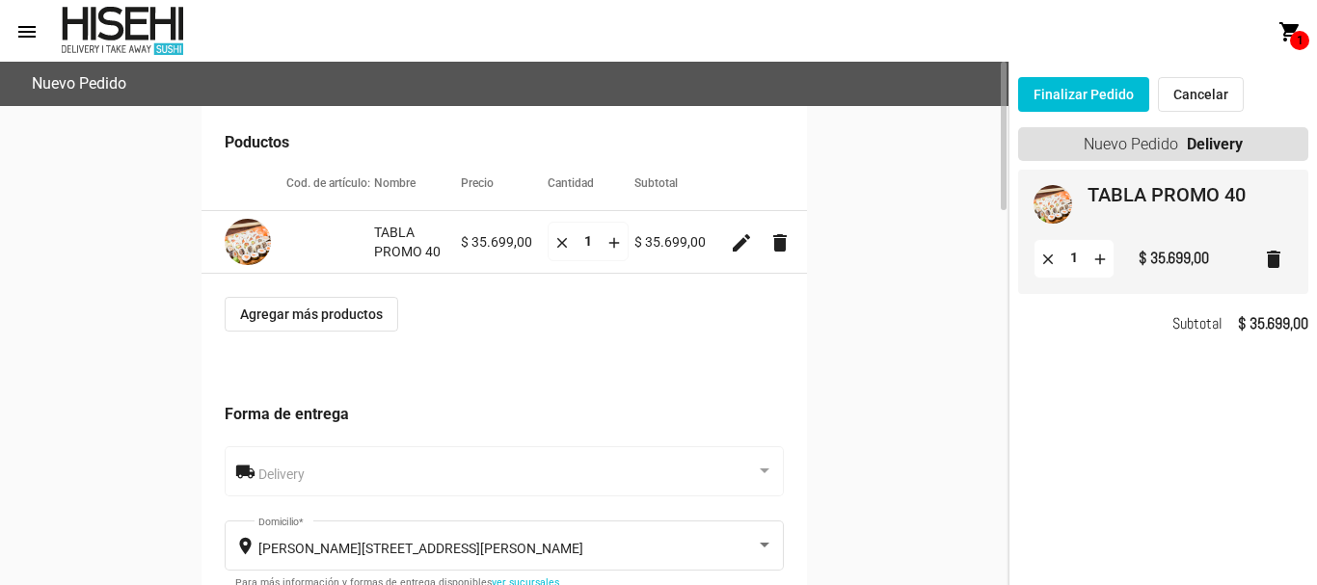
click at [18, 32] on mat-icon "menu" at bounding box center [26, 31] width 23 height 23
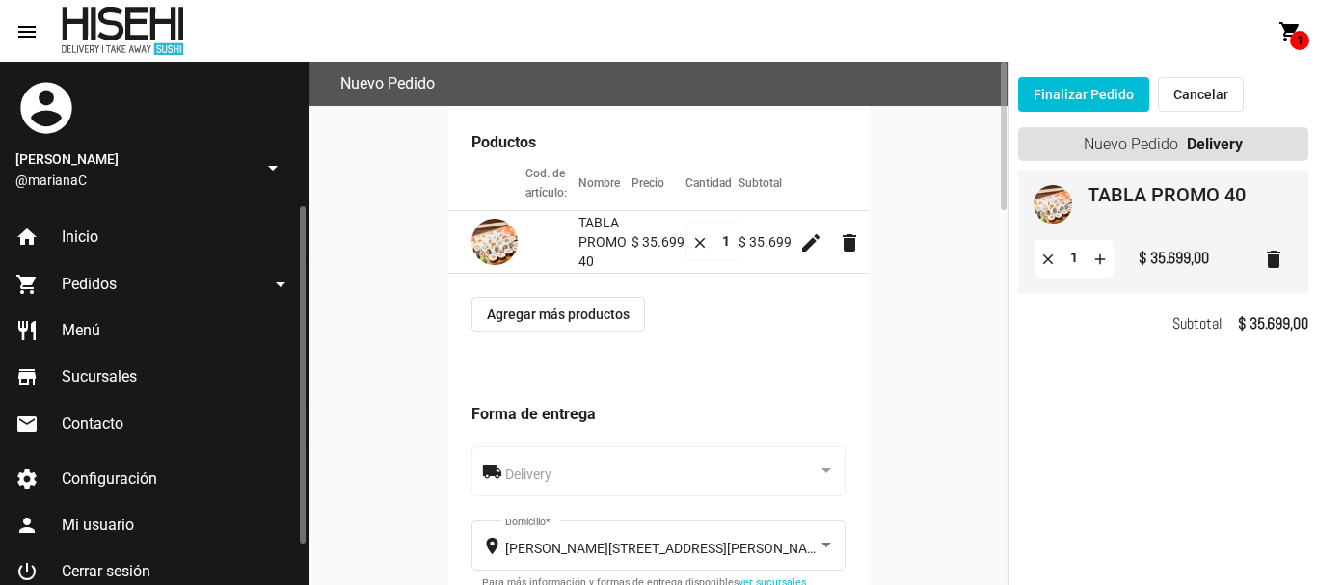
click at [89, 238] on span "Inicio" at bounding box center [80, 237] width 37 height 19
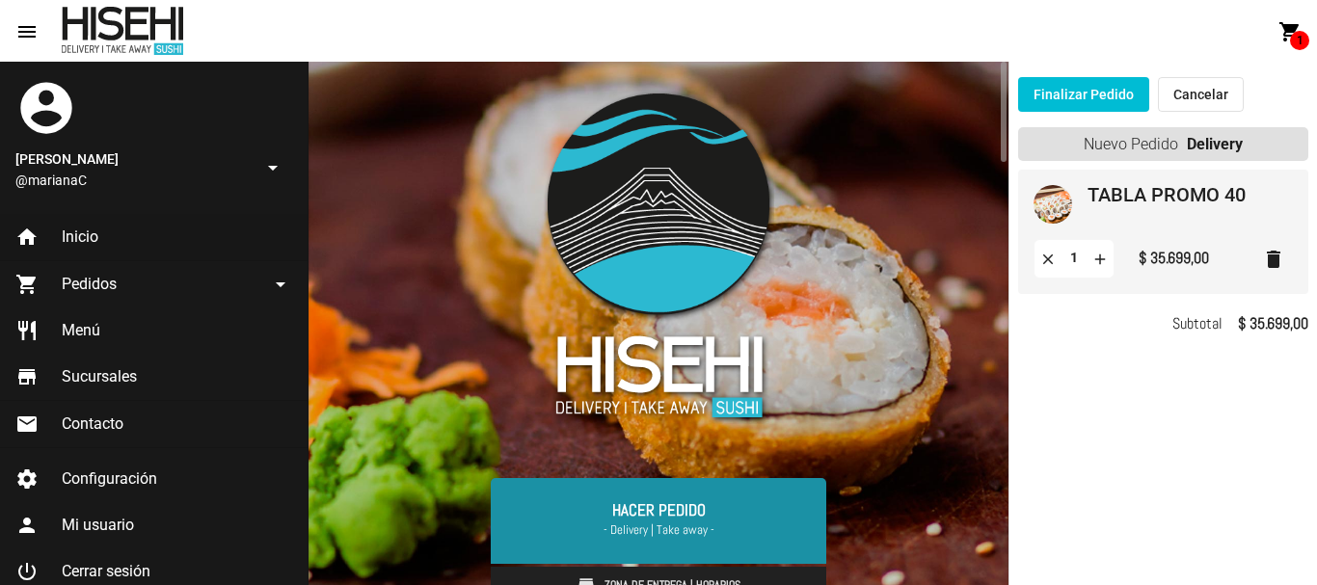
click at [696, 506] on link "Hacer Pedido - Delivery | Take away -" at bounding box center [659, 520] width 336 height 85
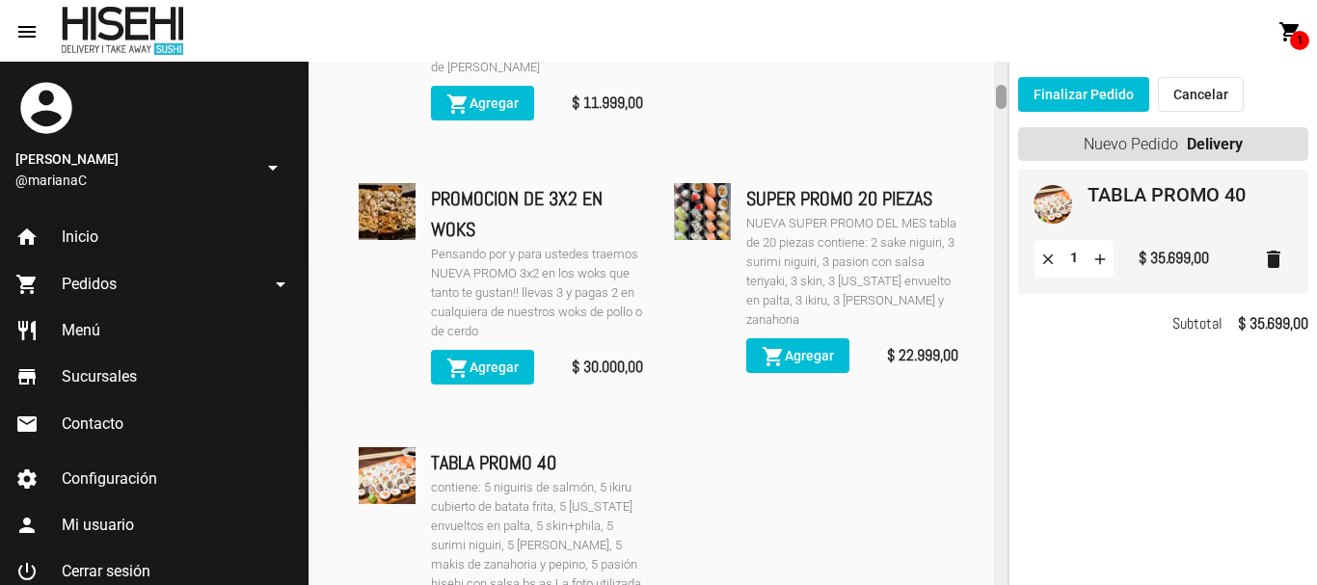
scroll to position [577, 0]
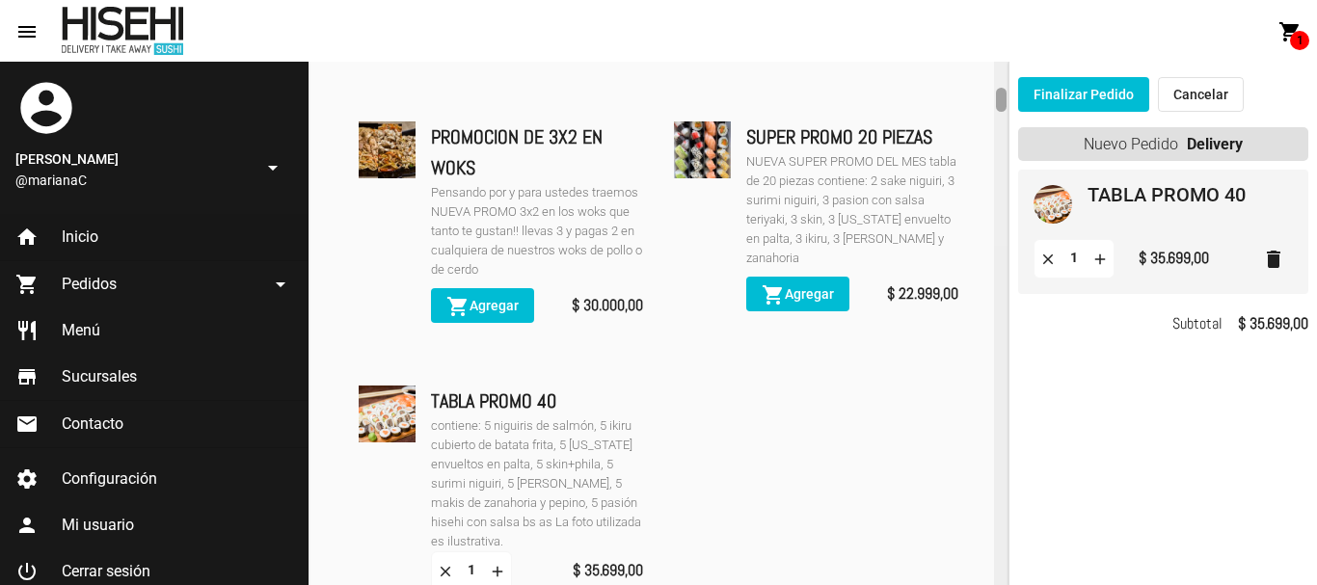
drag, startPoint x: 1003, startPoint y: 68, endPoint x: 1011, endPoint y: 95, distance: 28.1
click at [1011, 95] on mat-sidenav-container "account_circle Mariana Cedrola @marianaC arrow_drop_down home Inicio shopping_c…" at bounding box center [658, 324] width 1317 height 524
click at [1097, 97] on button "Finalizar Pedido" at bounding box center [1083, 94] width 131 height 35
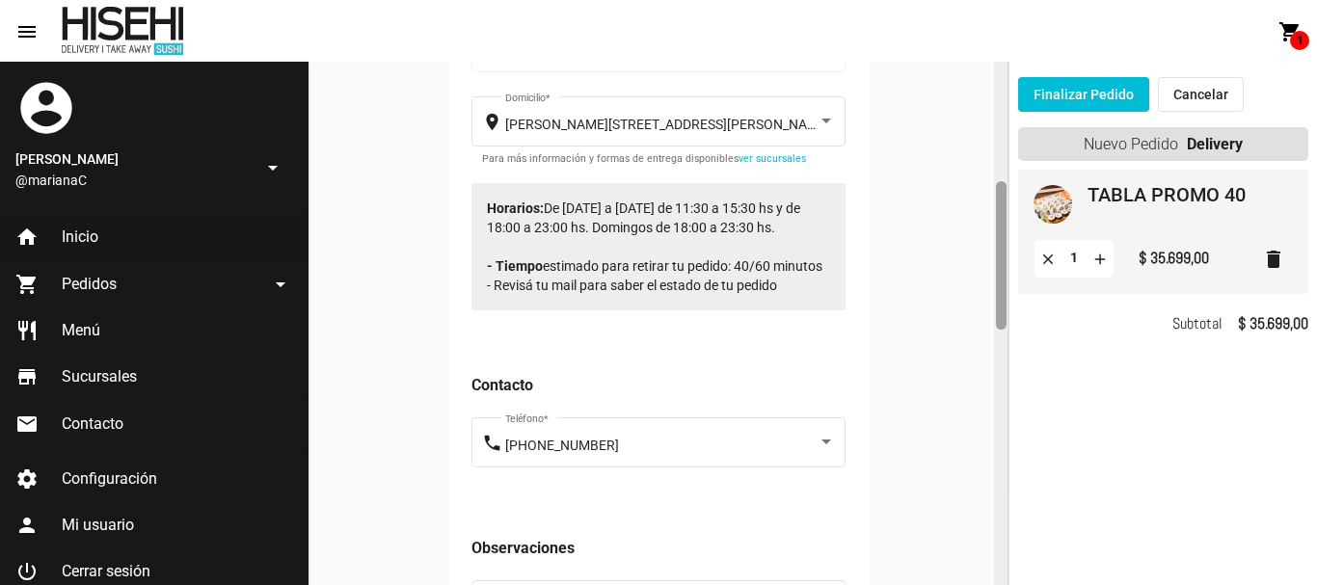
scroll to position [333, 0]
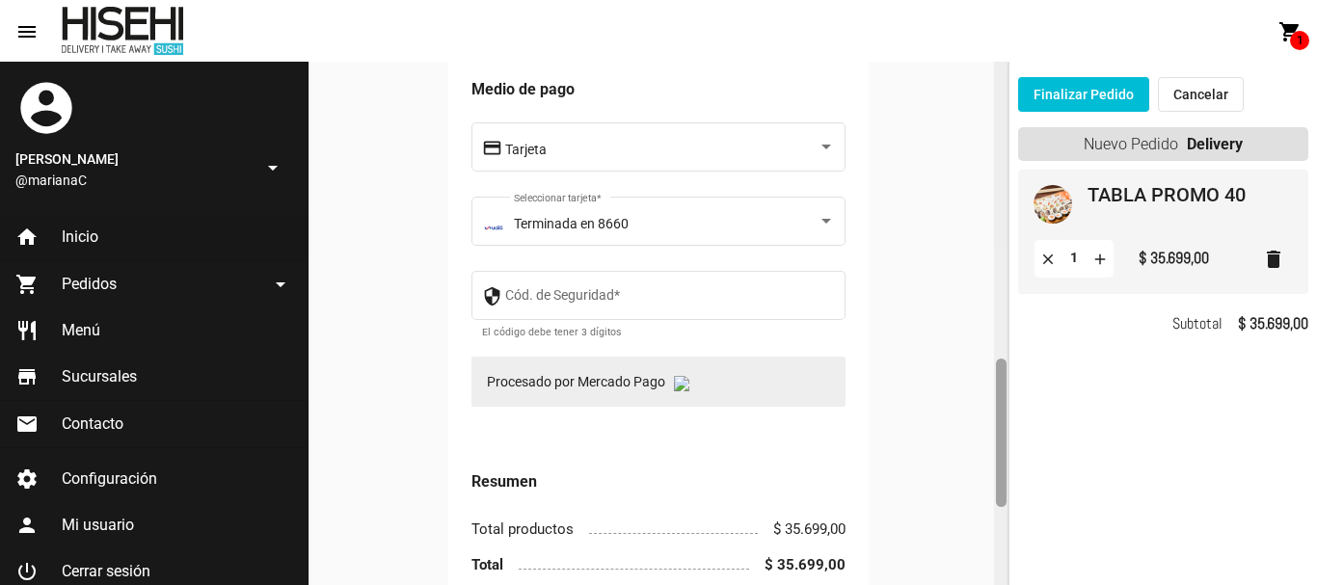
drag, startPoint x: 1003, startPoint y: 130, endPoint x: 902, endPoint y: 403, distance: 291.1
click at [1027, 429] on mat-sidenav-container "account_circle [PERSON_NAME] @marianaC arrow_drop_down home Inicio shopping_car…" at bounding box center [658, 324] width 1317 height 524
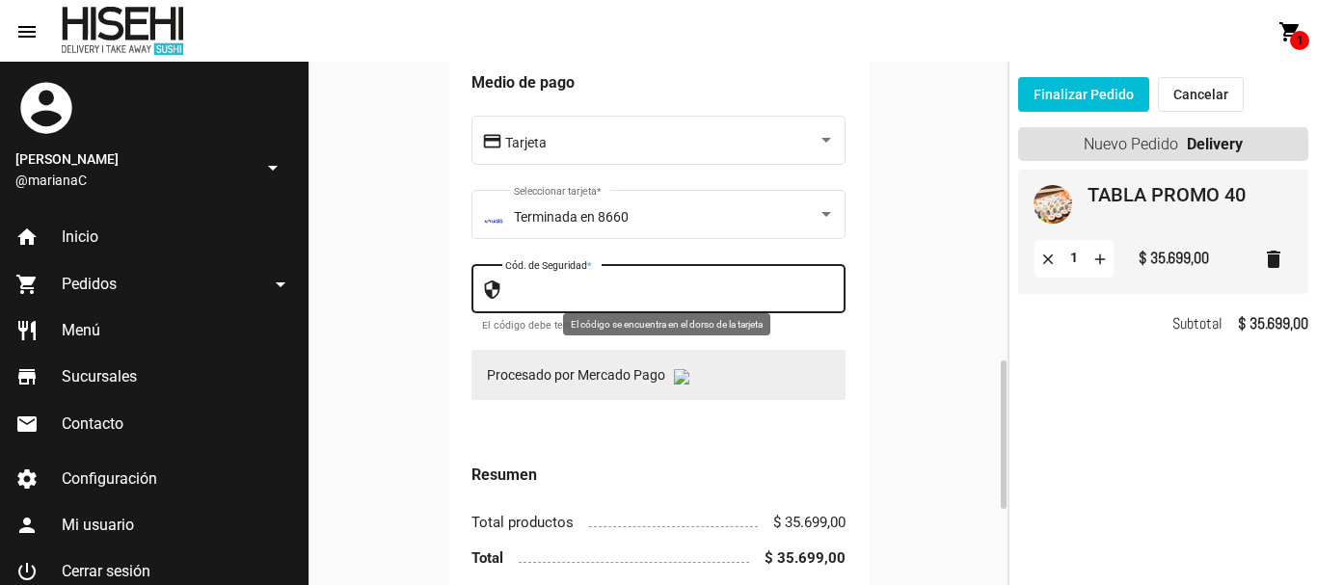
click at [684, 291] on input "Cód. de Seguridad *" at bounding box center [670, 291] width 331 height 15
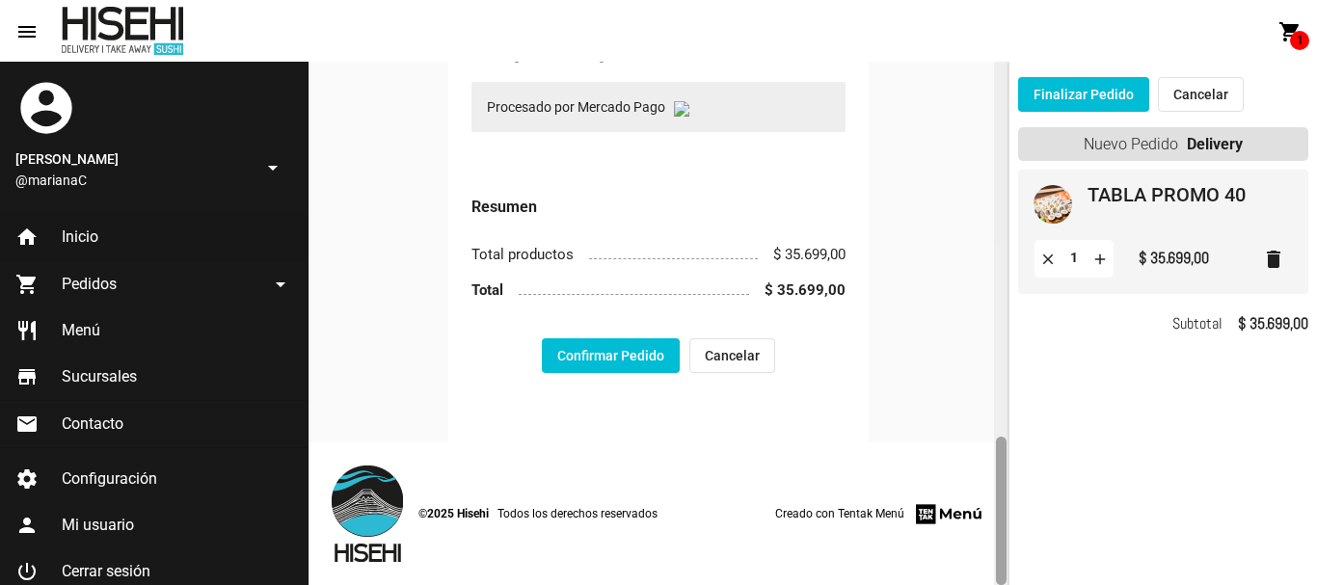
drag, startPoint x: 1002, startPoint y: 371, endPoint x: 1021, endPoint y: 483, distance: 113.5
click at [1021, 483] on mat-sidenav-container "account_circle [PERSON_NAME] @marianaC arrow_drop_down home Inicio shopping_car…" at bounding box center [658, 324] width 1317 height 524
type input "744"
click at [592, 353] on button "Confirmar Pedido" at bounding box center [611, 355] width 138 height 35
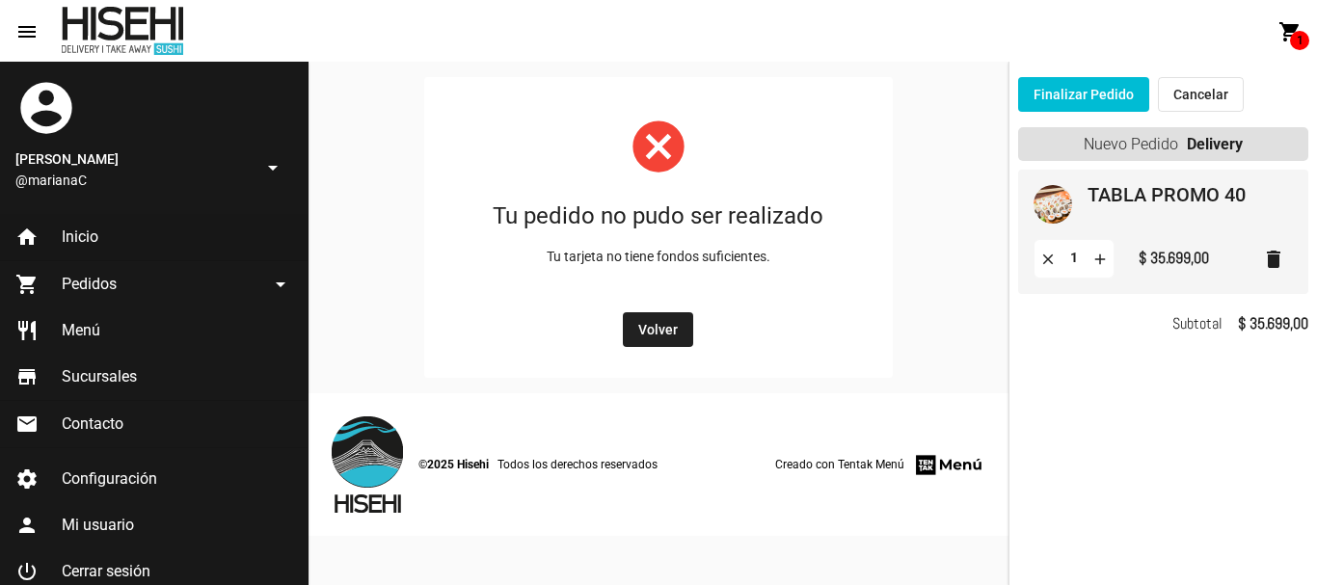
click at [672, 326] on span "Volver" at bounding box center [658, 329] width 40 height 15
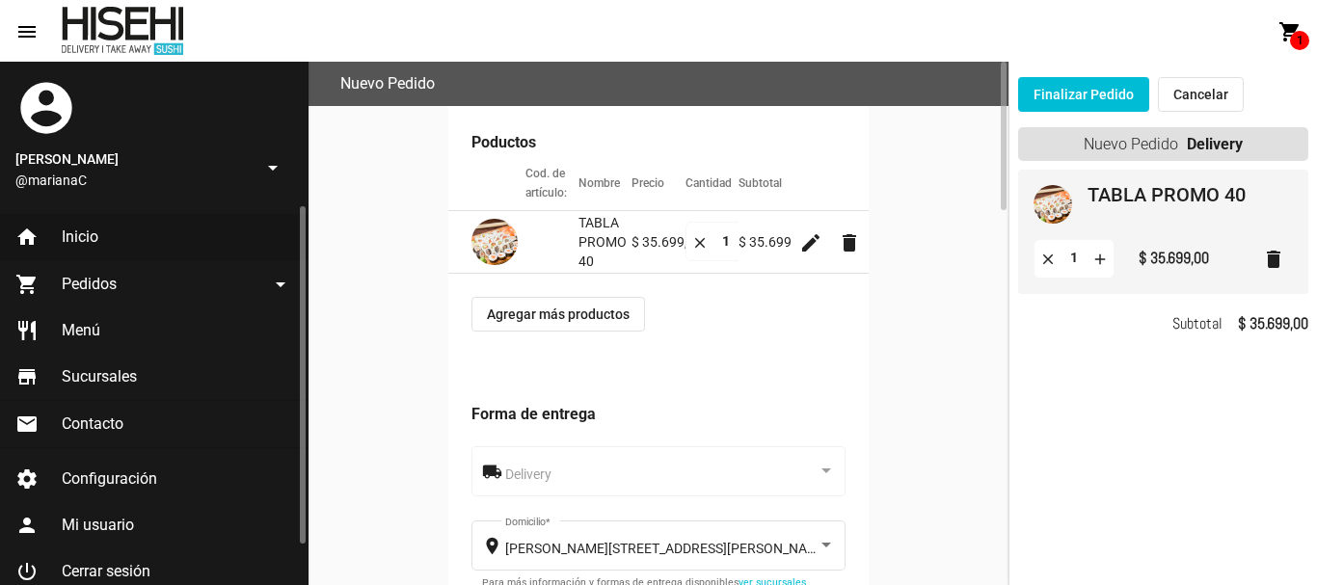
click at [78, 244] on span "Inicio" at bounding box center [80, 237] width 37 height 19
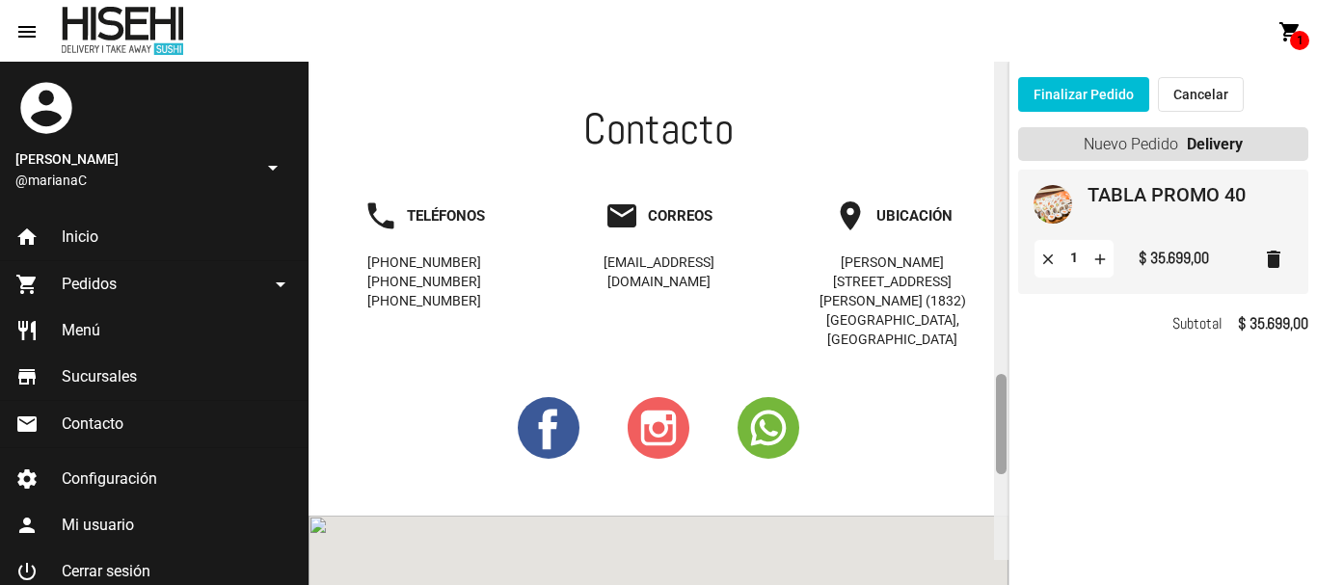
scroll to position [1790, 0]
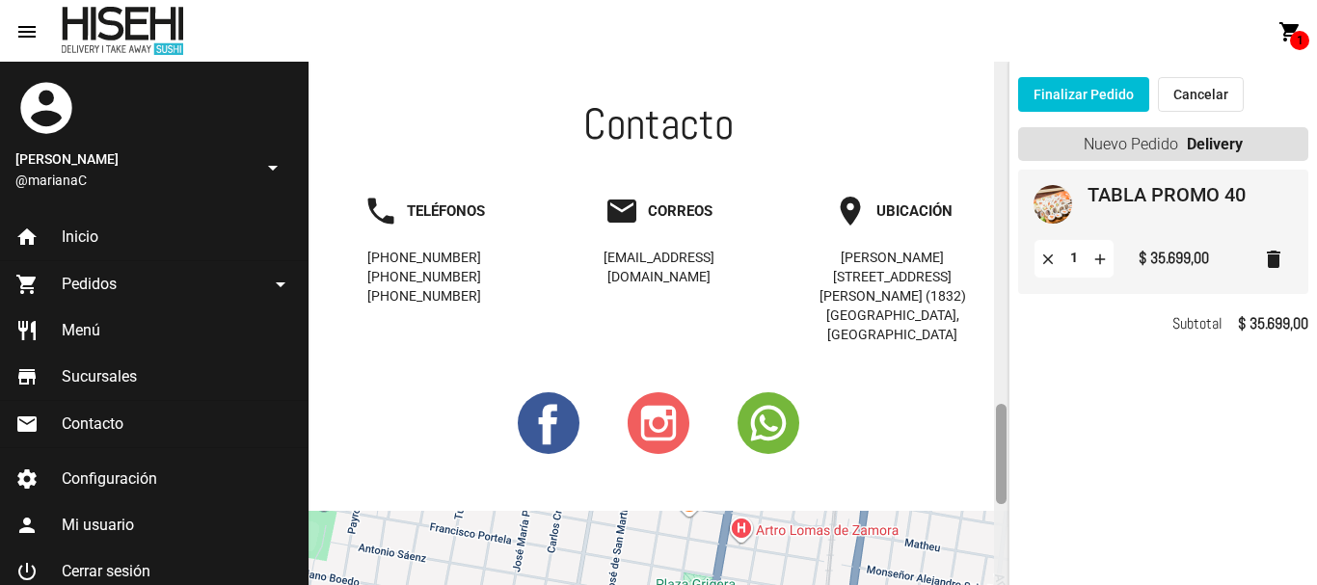
drag, startPoint x: 1000, startPoint y: 94, endPoint x: 1013, endPoint y: 438, distance: 343.5
click at [1013, 438] on mat-sidenav-container "account_circle Mariana Cedrola @marianaC arrow_drop_down home Inicio shopping_c…" at bounding box center [658, 324] width 1317 height 524
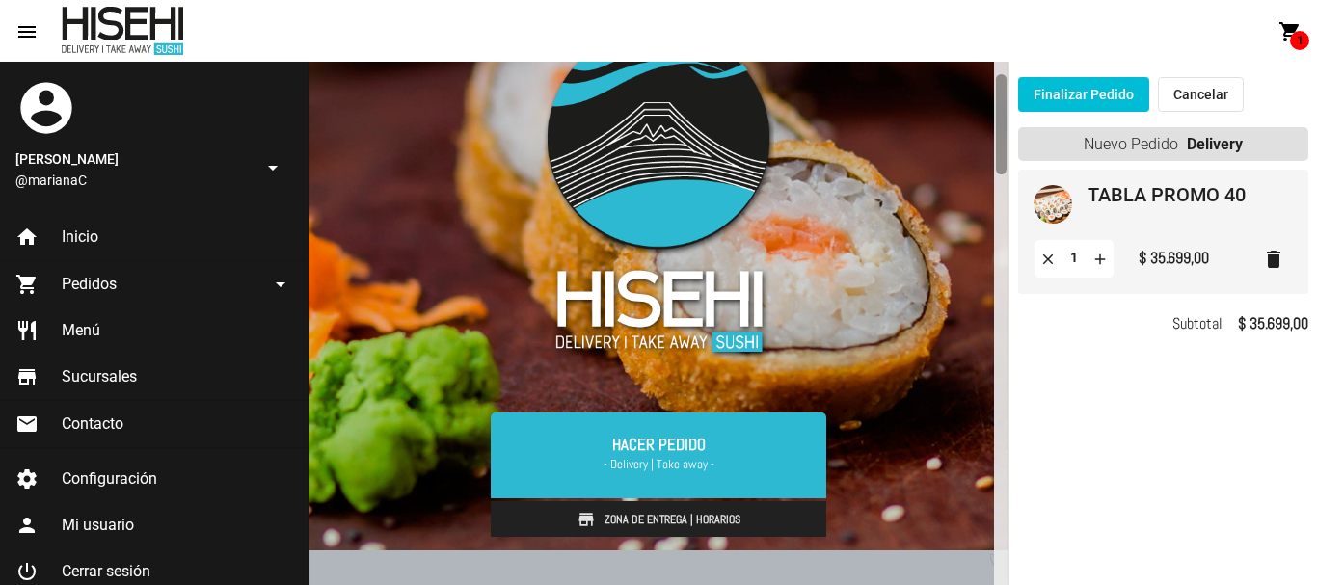
scroll to position [30, 0]
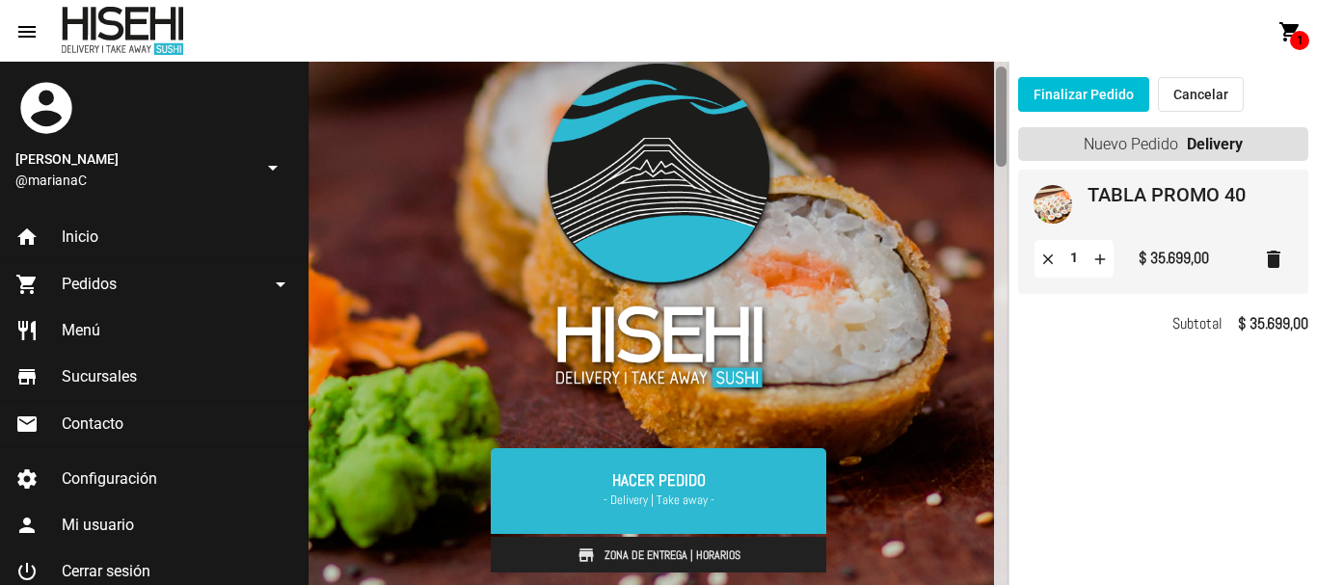
drag, startPoint x: 1002, startPoint y: 442, endPoint x: 1038, endPoint y: 104, distance: 339.4
click at [1038, 104] on mat-sidenav-container "account_circle Mariana Cedrola @marianaC arrow_drop_down home Inicio shopping_c…" at bounding box center [658, 324] width 1317 height 524
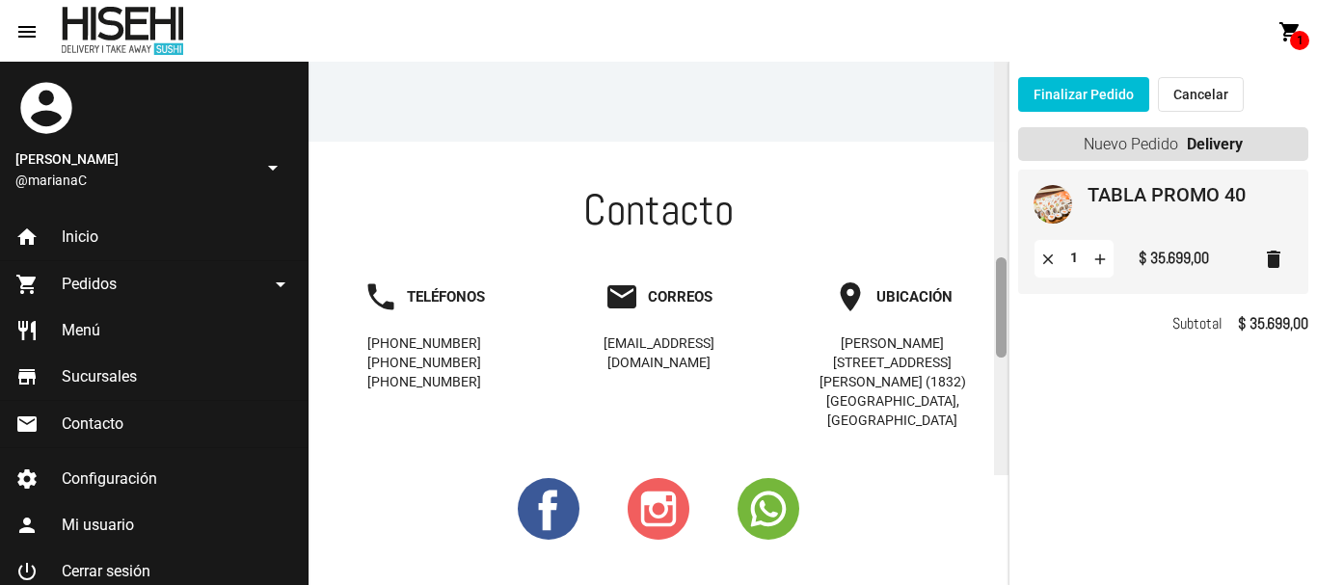
scroll to position [1774, 0]
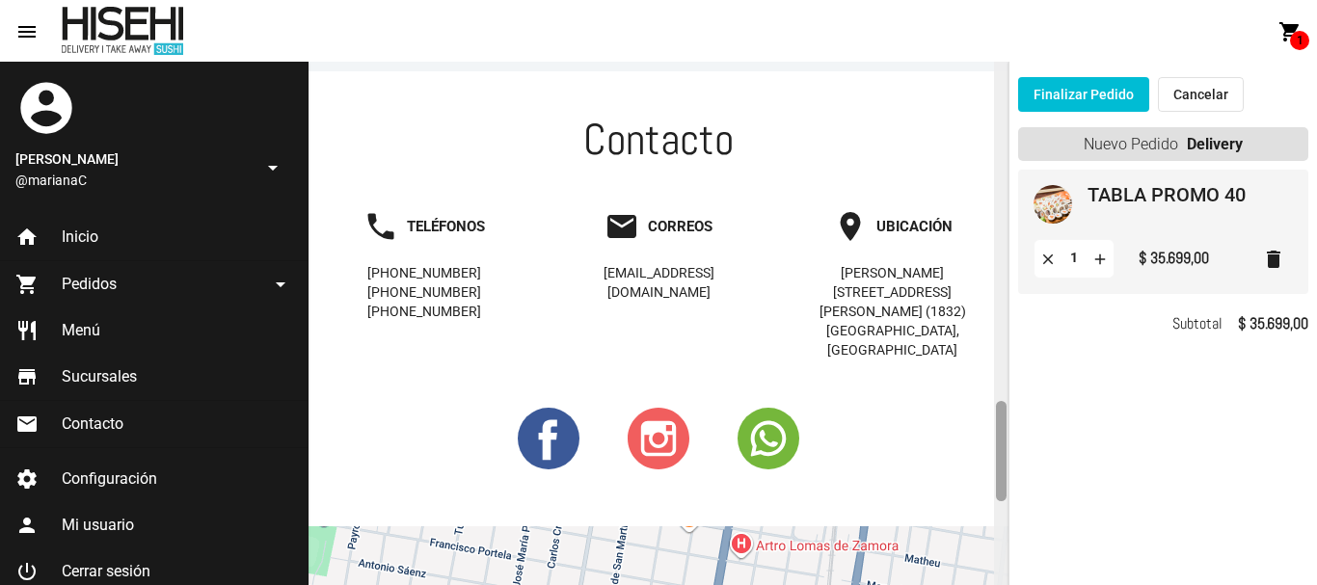
drag, startPoint x: 1003, startPoint y: 93, endPoint x: 1009, endPoint y: 427, distance: 334.6
click at [1009, 427] on mat-sidenav-container "account_circle Mariana Cedrola @marianaC arrow_drop_down home Inicio shopping_c…" at bounding box center [658, 324] width 1317 height 524
click at [1275, 265] on mat-icon "delete" at bounding box center [1273, 259] width 23 height 23
